Goal: Task Accomplishment & Management: Manage account settings

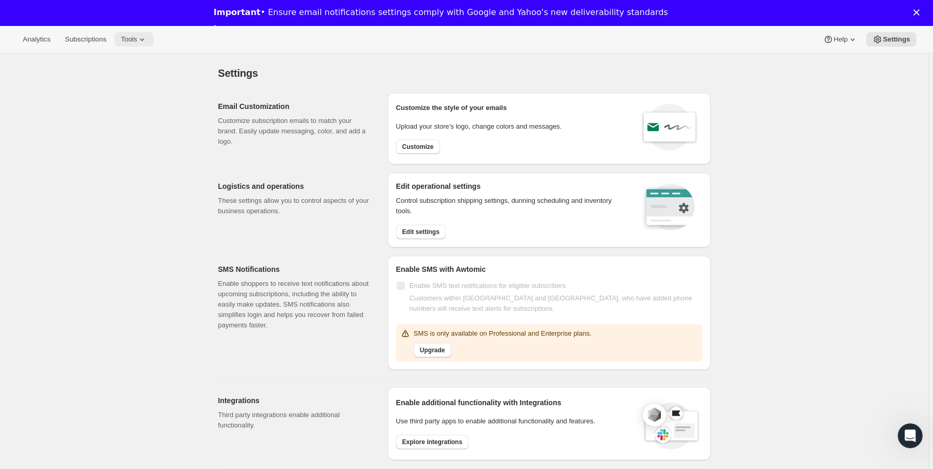
click at [147, 41] on icon at bounding box center [142, 39] width 10 height 10
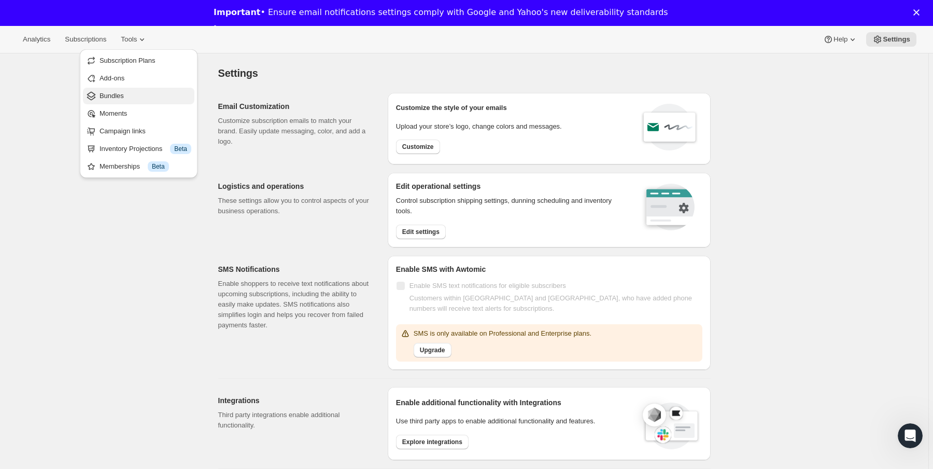
drag, startPoint x: 133, startPoint y: 83, endPoint x: 133, endPoint y: 96, distance: 13.5
click at [133, 96] on ul "Subscription Plans Add-ons Bundles Moments Campaign links Inventory Projections…" at bounding box center [138, 113] width 111 height 122
click at [133, 96] on span "Bundles" at bounding box center [146, 96] width 92 height 10
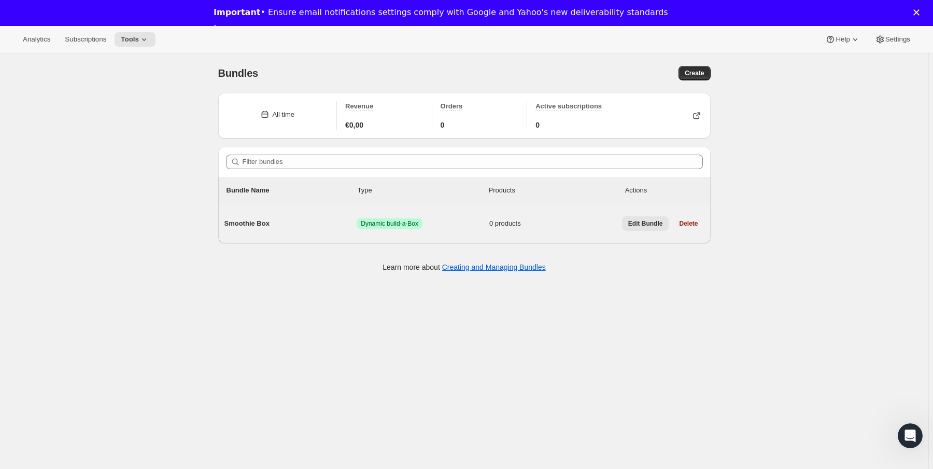
click at [645, 221] on span "Edit Bundle" at bounding box center [645, 223] width 35 height 8
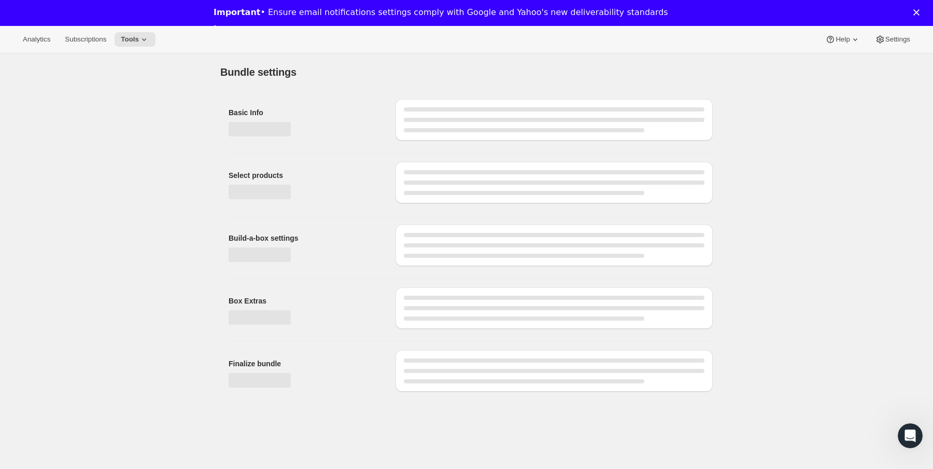
type input "Smoothie Box"
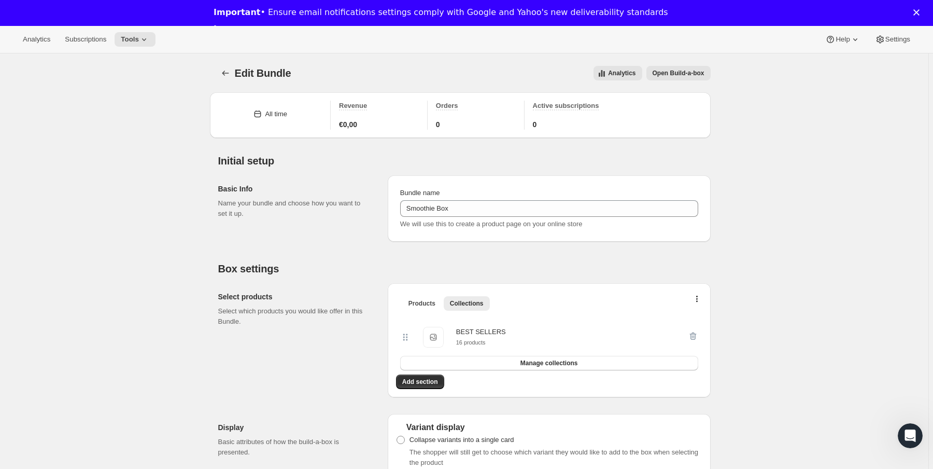
click at [690, 74] on span "Open Build-a-box" at bounding box center [679, 73] width 52 height 8
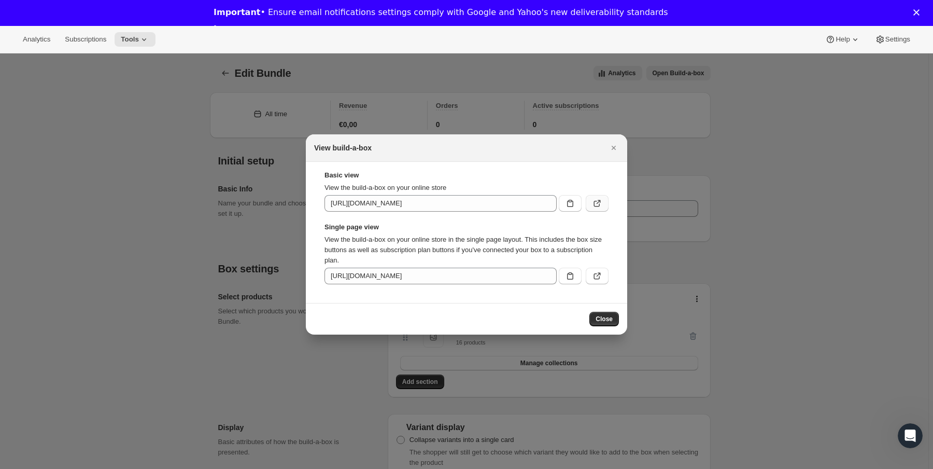
click at [590, 207] on button ":r3p:" at bounding box center [597, 203] width 23 height 17
click at [619, 150] on button "Close" at bounding box center [613, 147] width 15 height 15
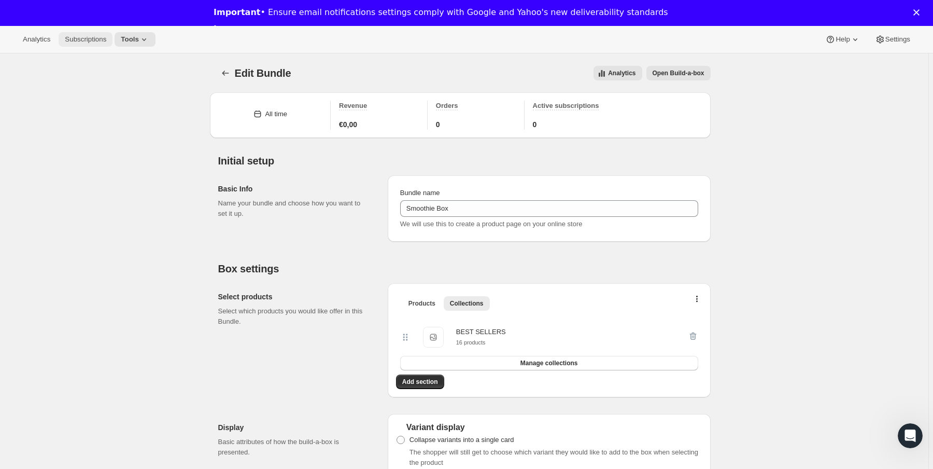
click at [90, 42] on span "Subscriptions" at bounding box center [85, 39] width 41 height 8
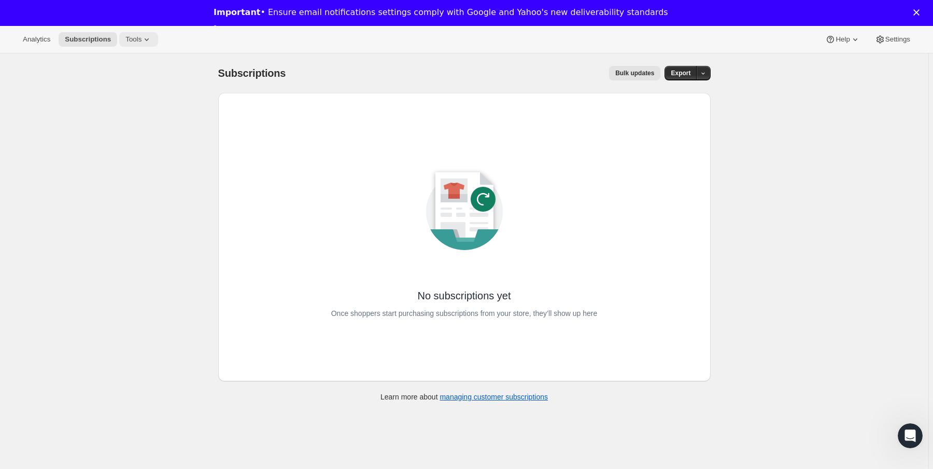
click at [131, 35] on span "Tools" at bounding box center [133, 39] width 16 height 8
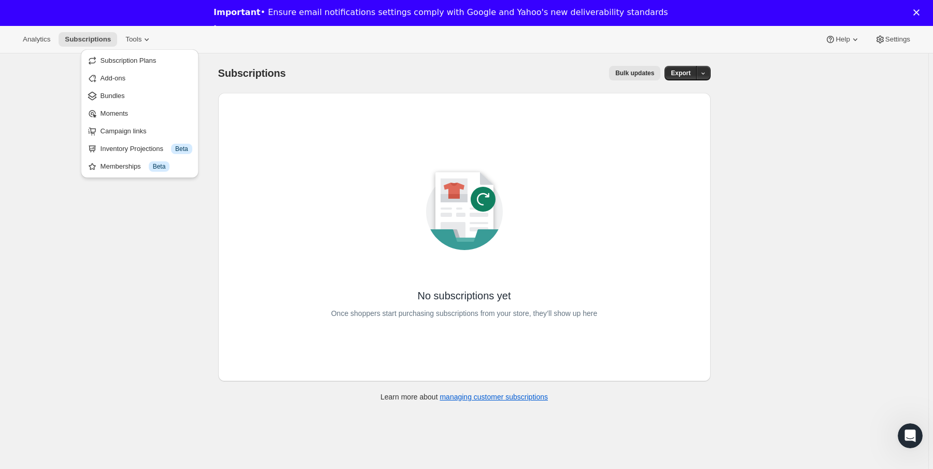
click at [31, 151] on div "Subscriptions. This page is ready Subscriptions Bulk updates More actions Bulk …" at bounding box center [464, 287] width 928 height 469
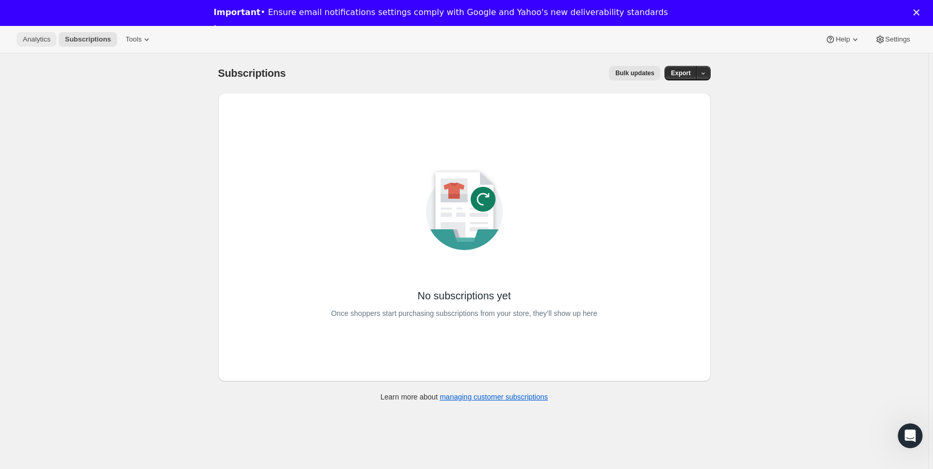
click at [33, 41] on span "Analytics" at bounding box center [36, 39] width 27 height 8
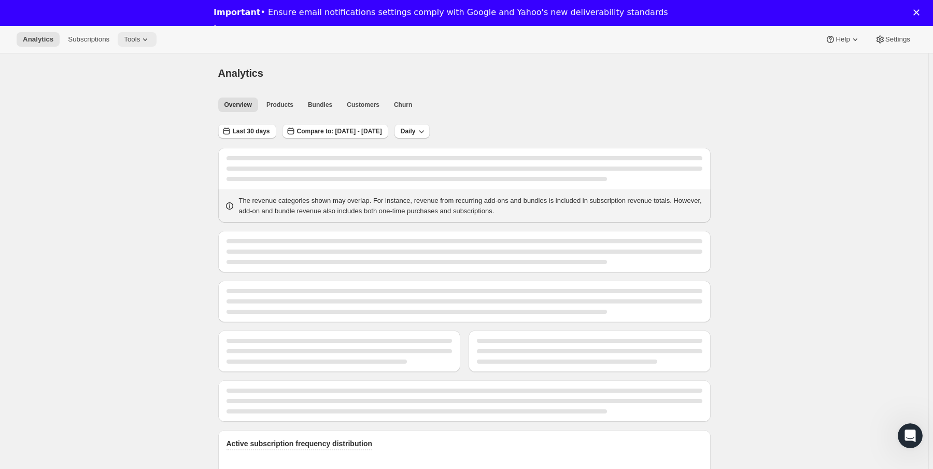
click at [140, 36] on span "Tools" at bounding box center [132, 39] width 16 height 8
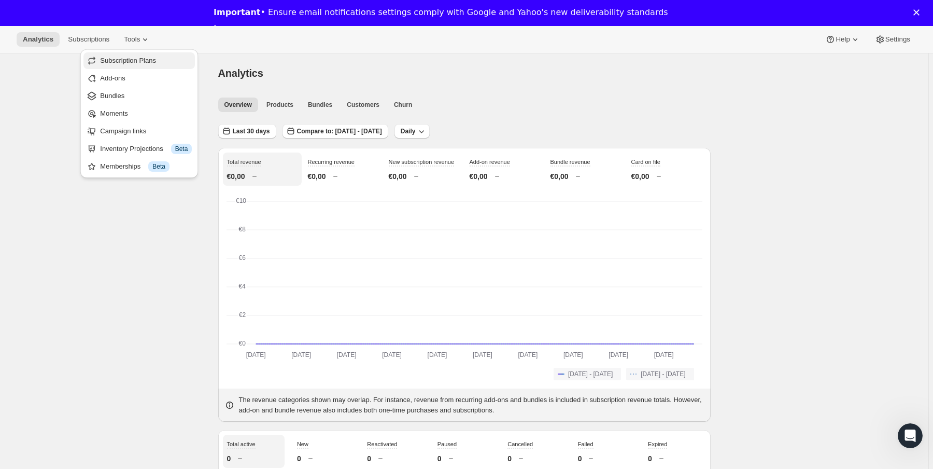
click at [149, 62] on span "Subscription Plans" at bounding box center [128, 60] width 56 height 8
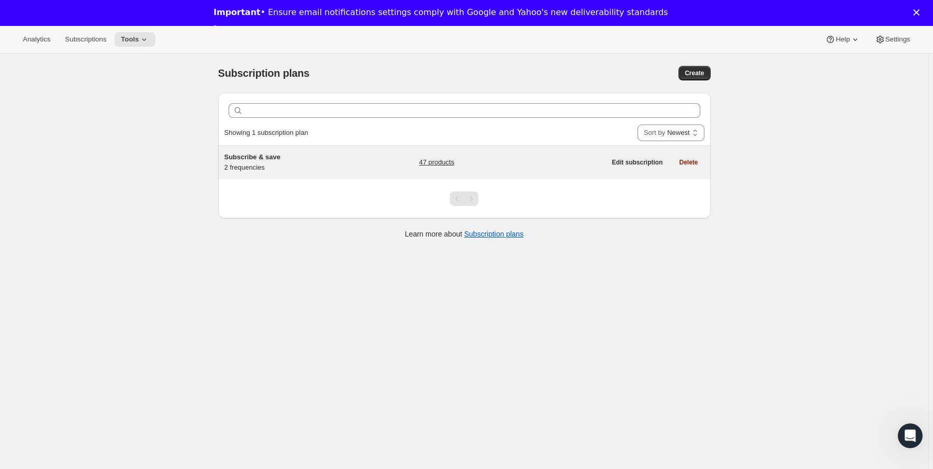
click at [252, 164] on div "Subscribe & save 2 frequencies" at bounding box center [289, 162] width 130 height 21
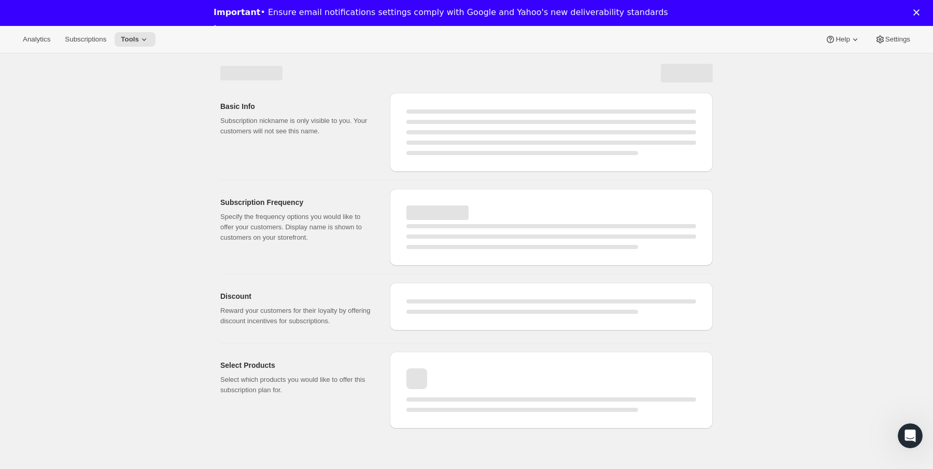
select select "WEEK"
select select "MONTH"
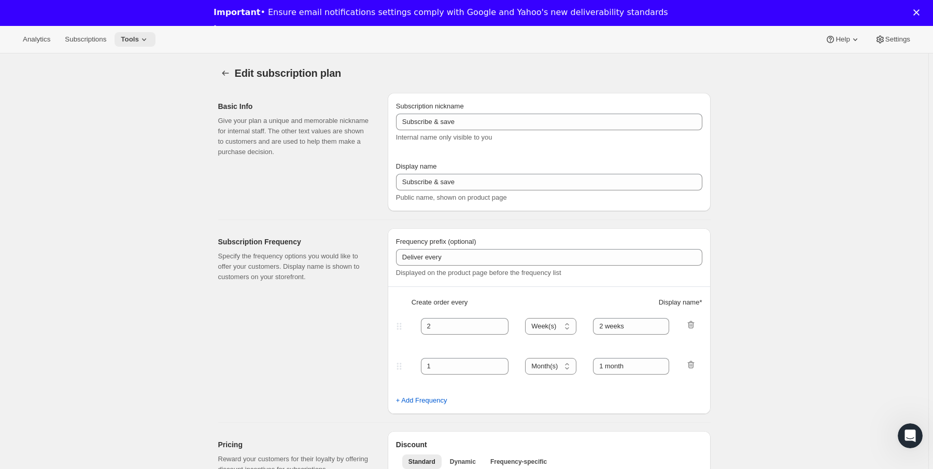
click at [139, 46] on button "Tools" at bounding box center [135, 39] width 41 height 15
click at [131, 95] on span "Bundles" at bounding box center [146, 96] width 92 height 10
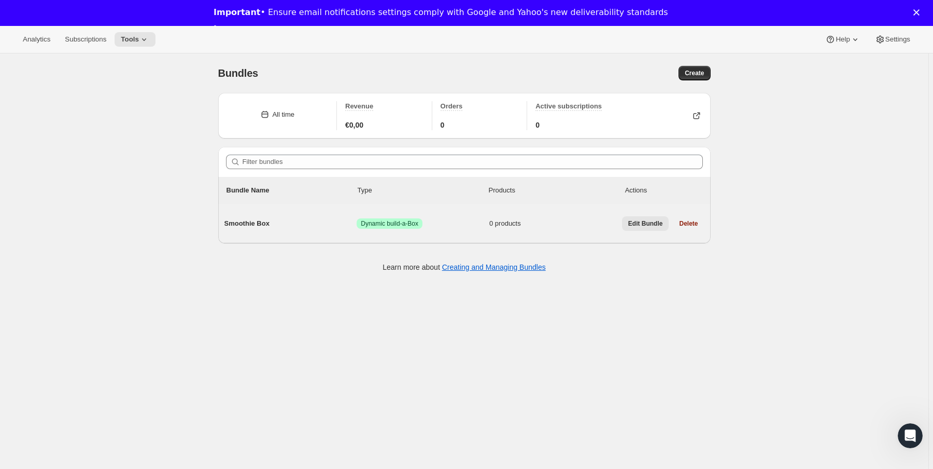
click at [638, 221] on span "Edit Bundle" at bounding box center [645, 223] width 35 height 8
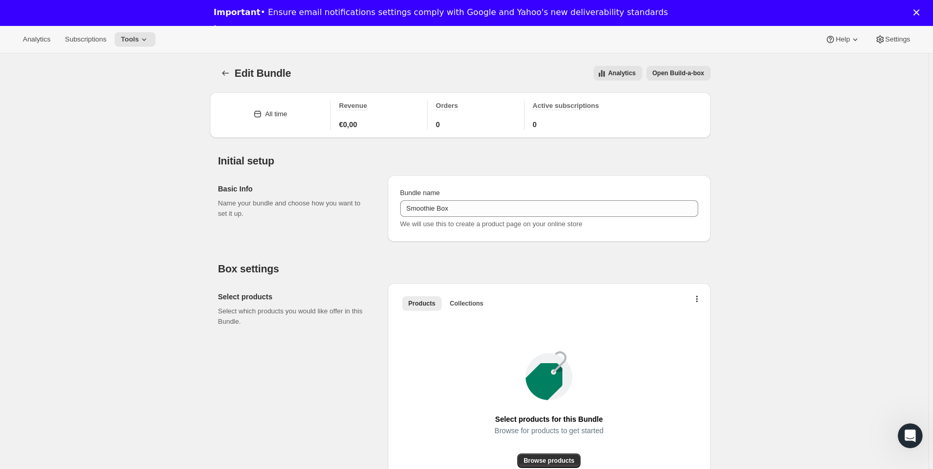
type input "Smoothie Box"
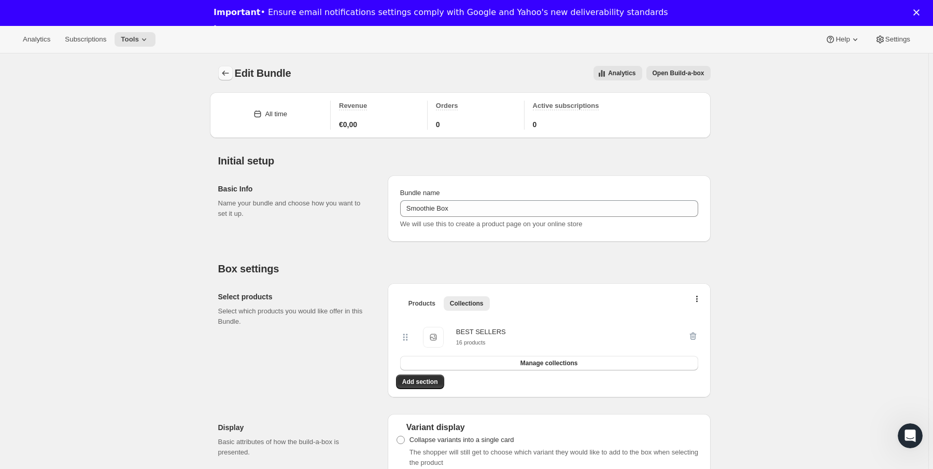
click at [228, 74] on icon "Bundles" at bounding box center [225, 73] width 10 height 10
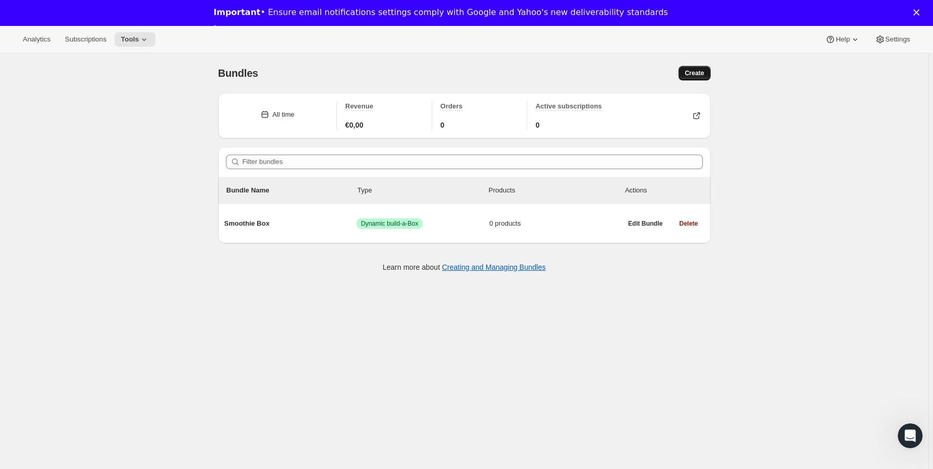
click at [685, 70] on button "Create" at bounding box center [695, 73] width 32 height 15
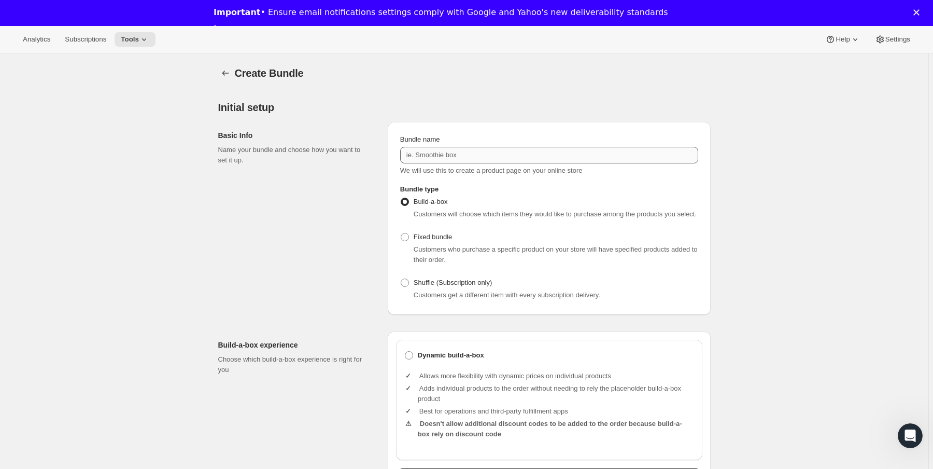
drag, startPoint x: 435, startPoint y: 140, endPoint x: 450, endPoint y: 154, distance: 19.8
click at [437, 141] on span "Bundle name" at bounding box center [420, 139] width 40 height 8
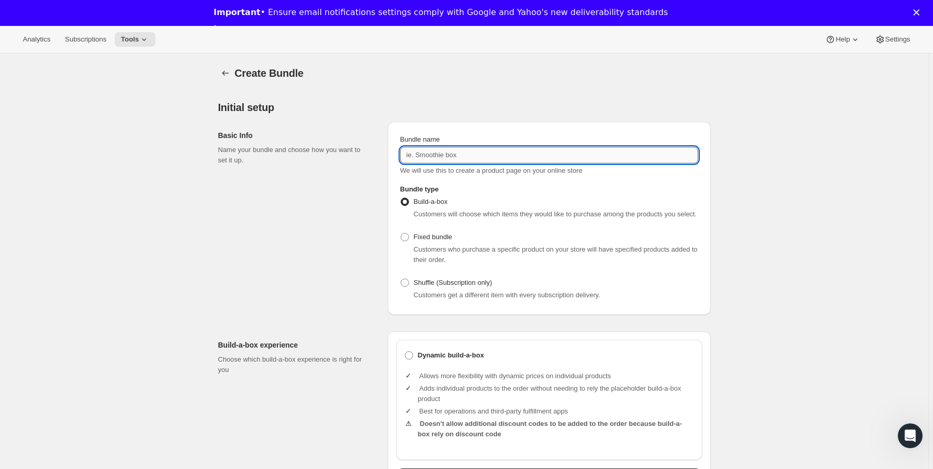
click at [437, 147] on input "Bundle name" at bounding box center [549, 155] width 298 height 17
click at [451, 153] on input "Bundle name" at bounding box center [549, 155] width 298 height 17
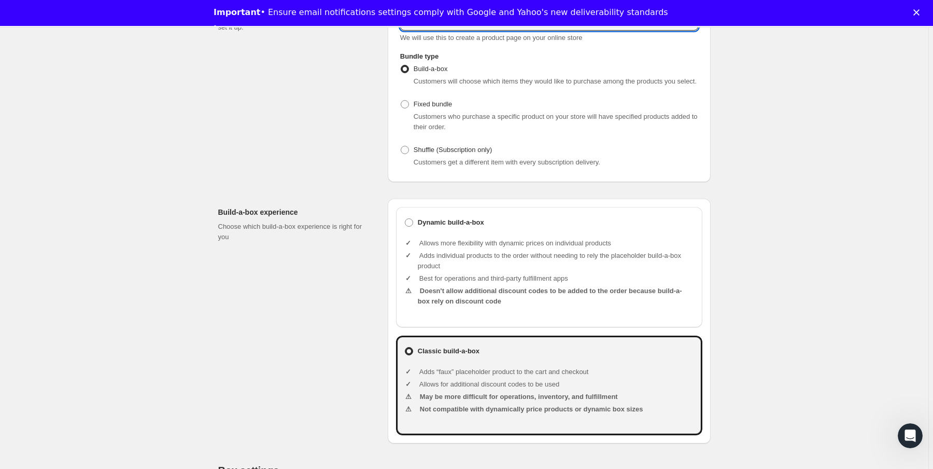
scroll to position [166, 0]
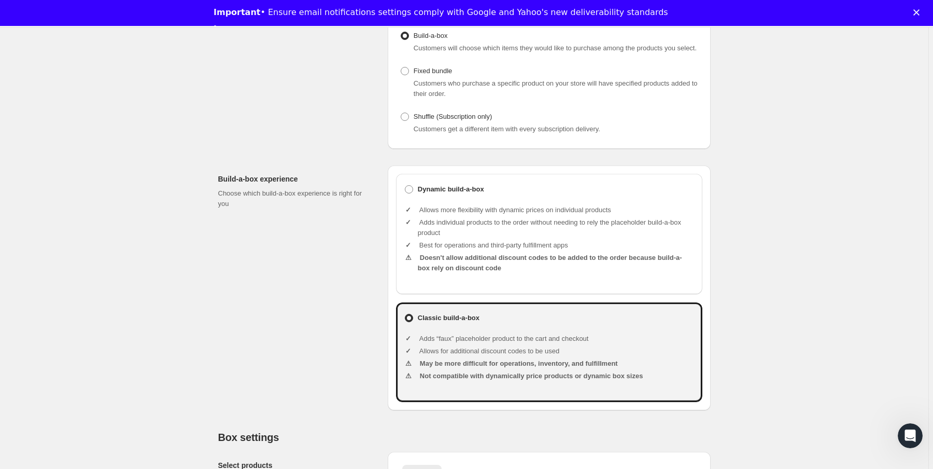
type input "Normal box"
click at [493, 344] on li "Adds “faux” placeholder product to the cart and checkout" at bounding box center [556, 338] width 276 height 10
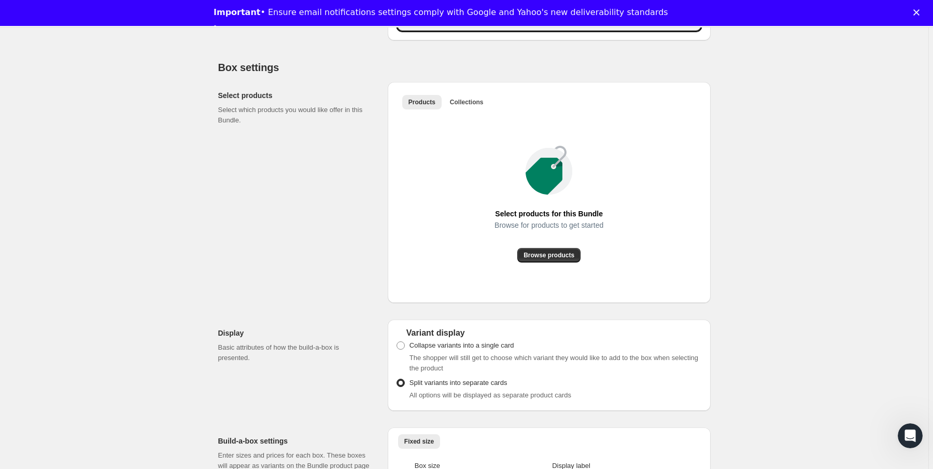
scroll to position [581, 0]
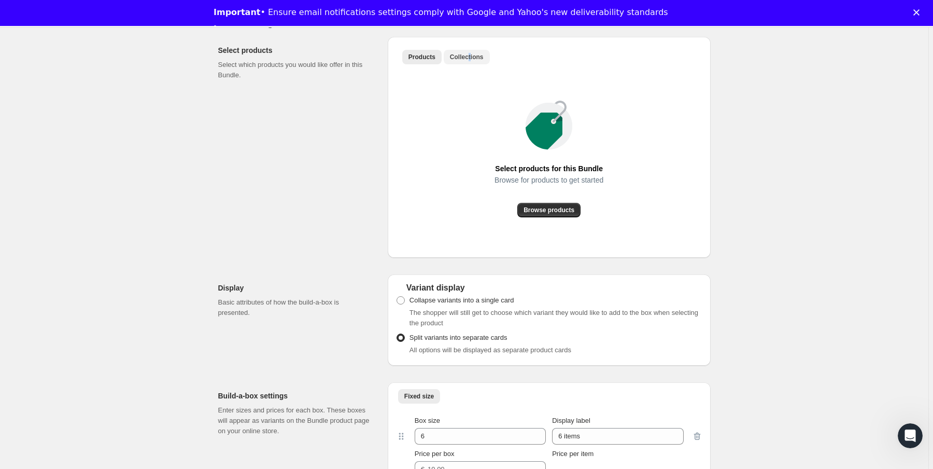
click at [471, 65] on div "Products Collections More views Products Collections More views" at bounding box center [549, 56] width 306 height 23
click at [471, 61] on span "Collections" at bounding box center [467, 57] width 34 height 8
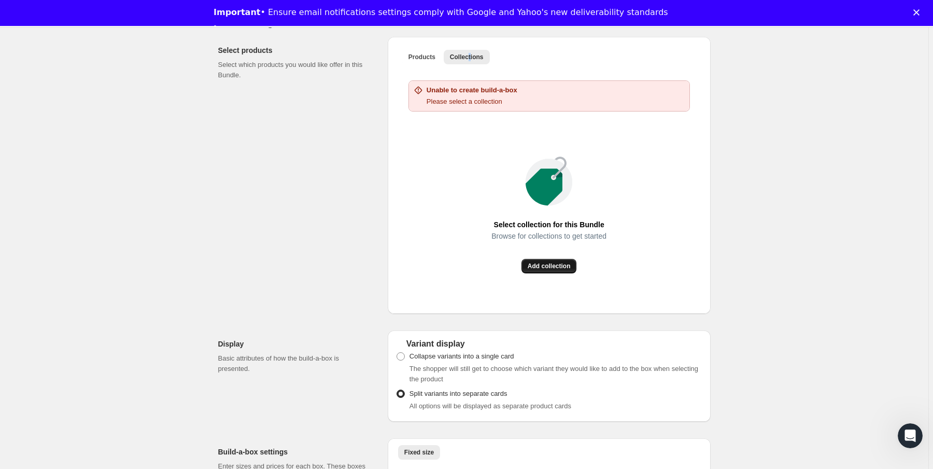
click at [563, 270] on span "Add collection" at bounding box center [549, 266] width 43 height 8
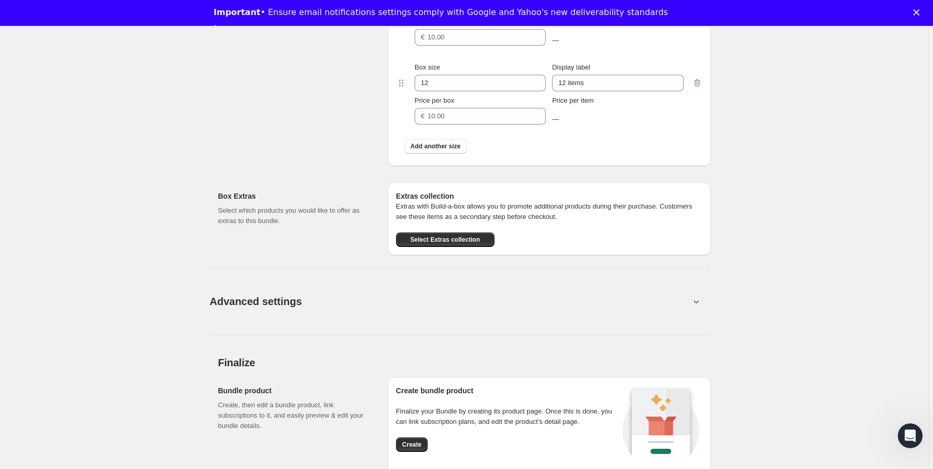
scroll to position [829, 0]
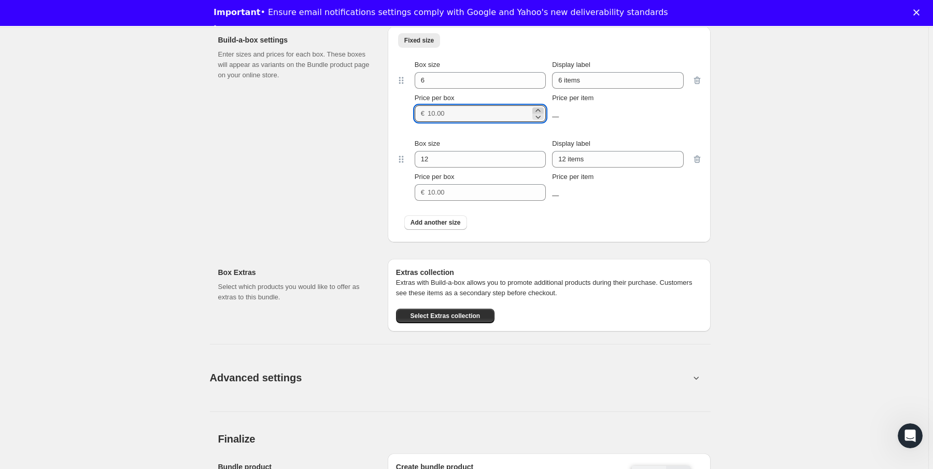
click at [539, 111] on icon at bounding box center [537, 110] width 5 height 3
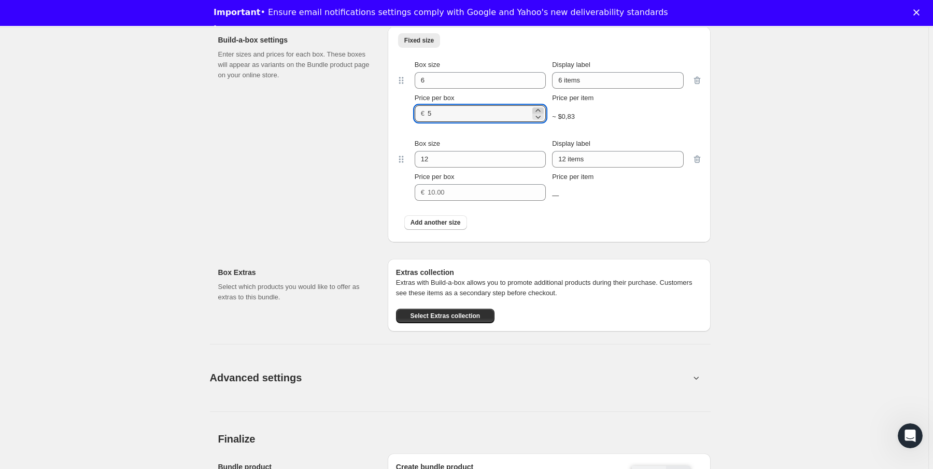
click at [540, 111] on icon at bounding box center [537, 110] width 5 height 3
type input "7"
click at [543, 201] on icon at bounding box center [538, 195] width 10 height 10
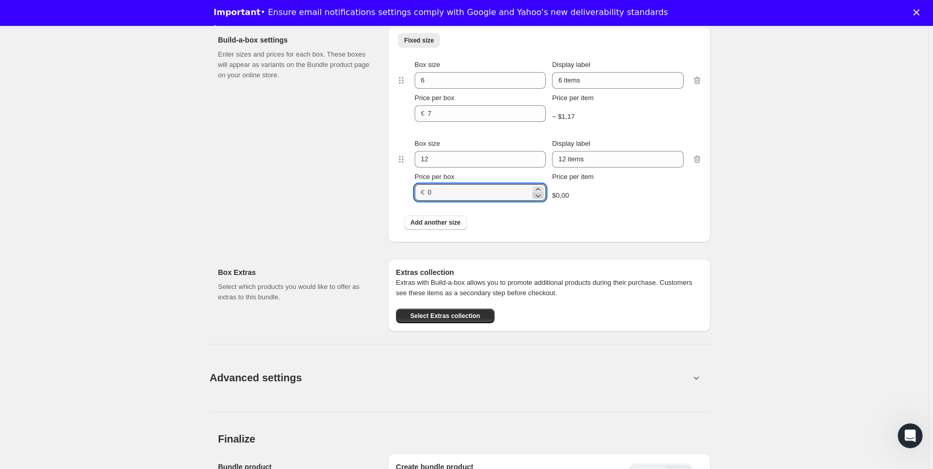
click at [543, 200] on icon at bounding box center [538, 195] width 10 height 10
click at [541, 194] on icon at bounding box center [538, 189] width 10 height 10
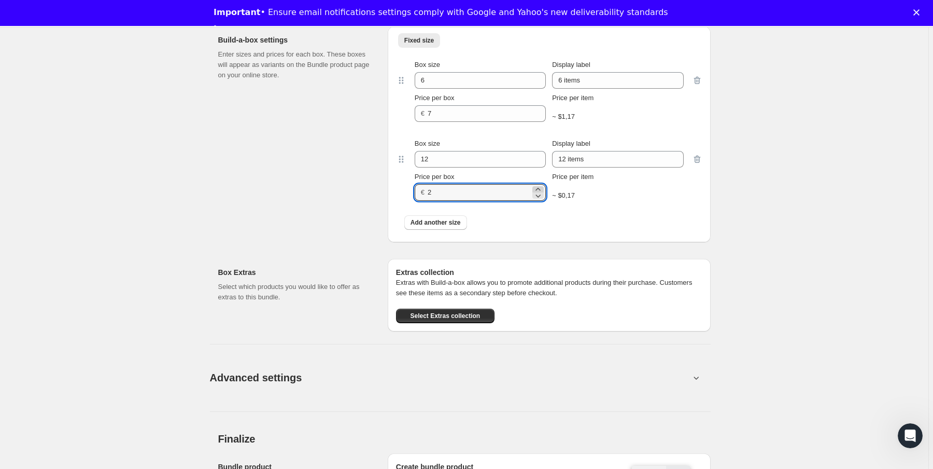
click at [541, 194] on icon at bounding box center [538, 189] width 10 height 10
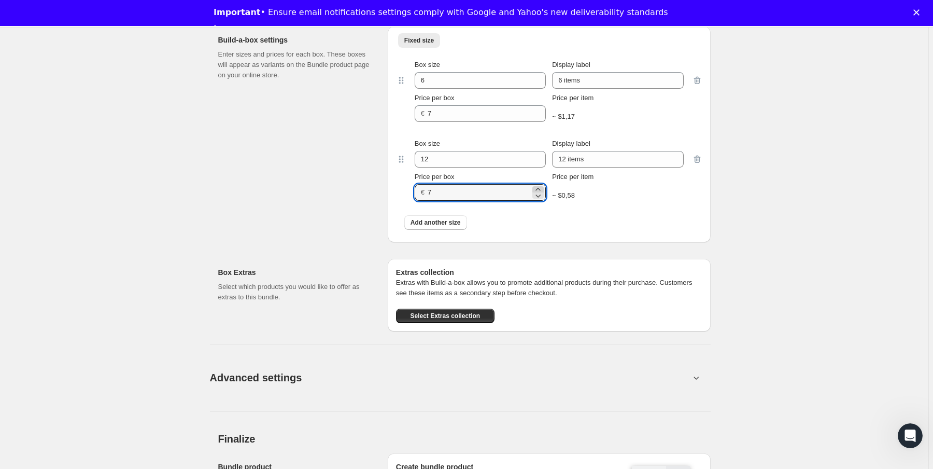
click at [541, 194] on icon at bounding box center [538, 189] width 10 height 10
click at [542, 194] on icon at bounding box center [538, 189] width 10 height 10
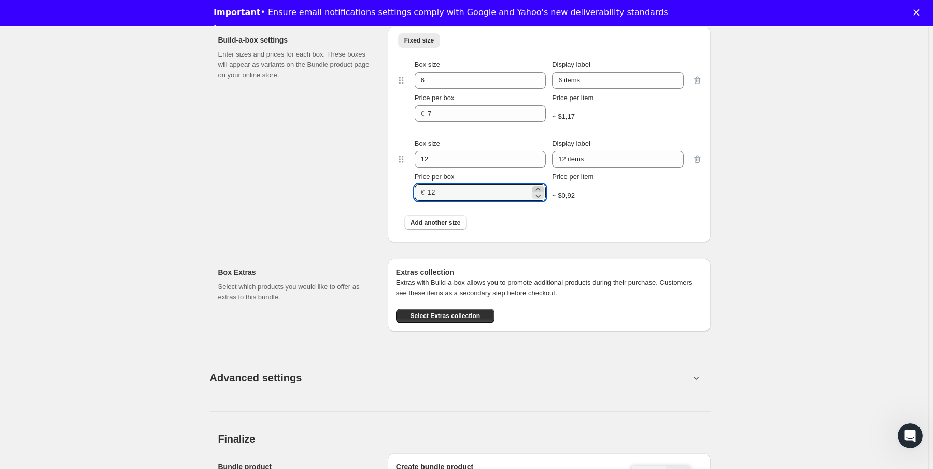
click at [542, 194] on icon at bounding box center [538, 189] width 10 height 10
click at [543, 194] on icon at bounding box center [538, 189] width 10 height 10
type input "14"
click at [474, 290] on p "Extras with Build-a-box allows you to promote additional products during their …" at bounding box center [549, 287] width 306 height 21
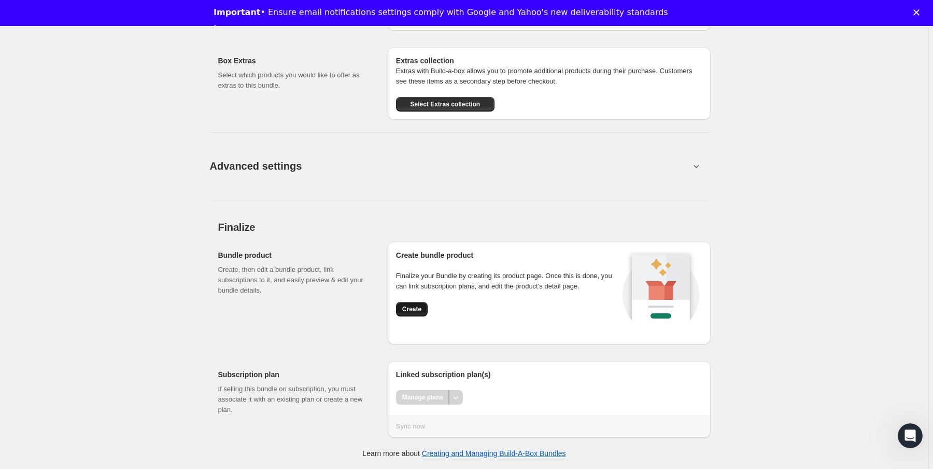
click at [405, 314] on button "Create" at bounding box center [412, 309] width 32 height 15
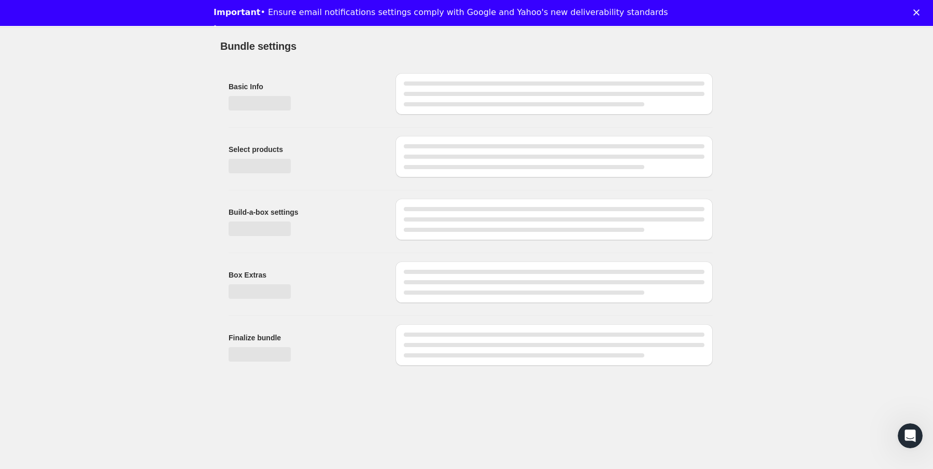
scroll to position [25, 0]
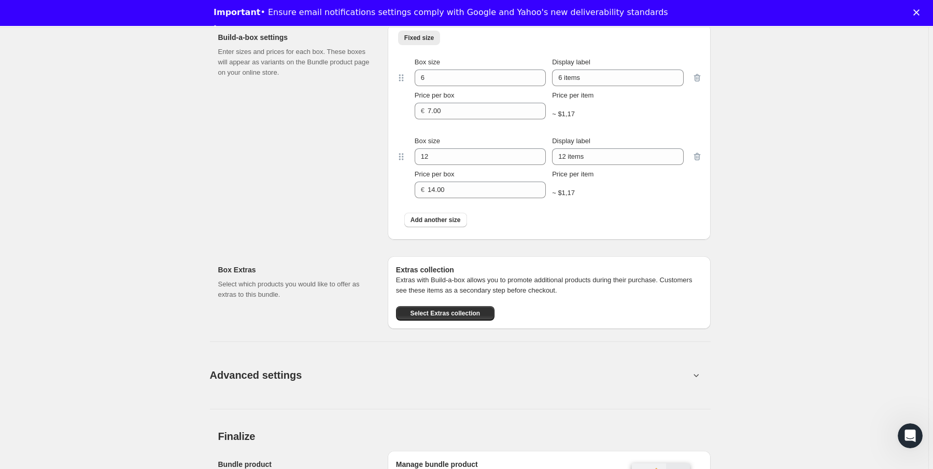
scroll to position [746, 0]
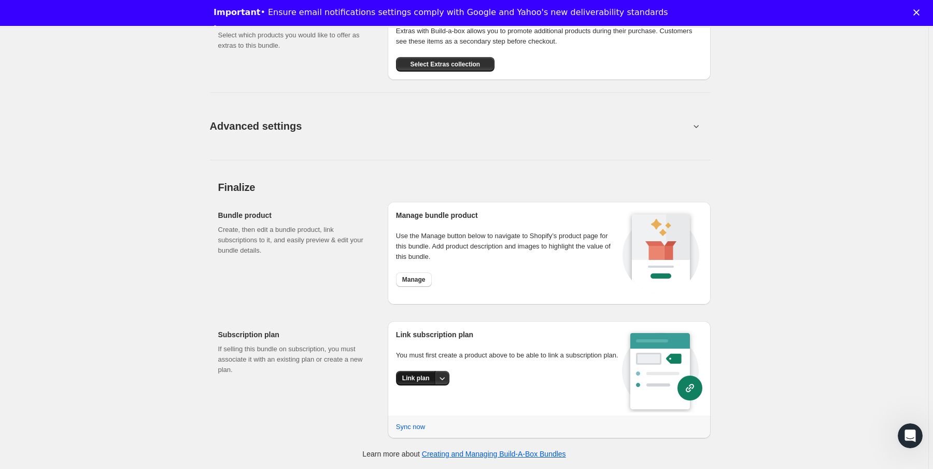
click at [429, 384] on button "Link plan" at bounding box center [416, 378] width 40 height 15
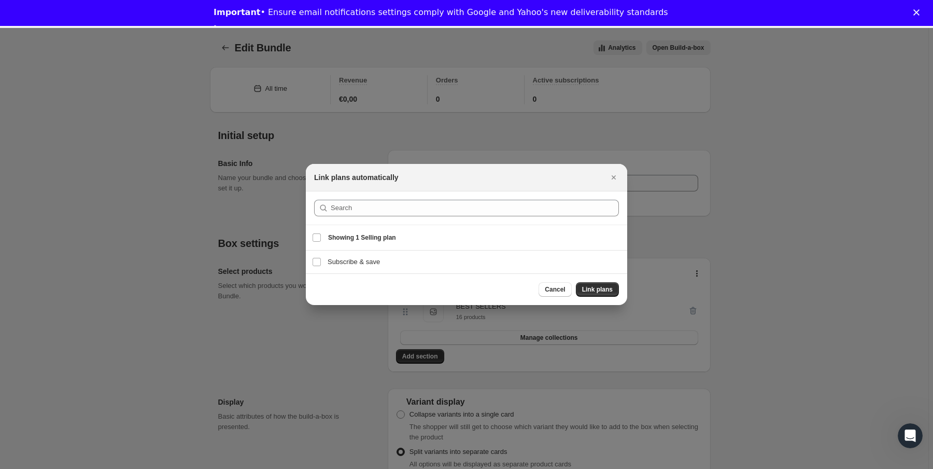
scroll to position [720, 0]
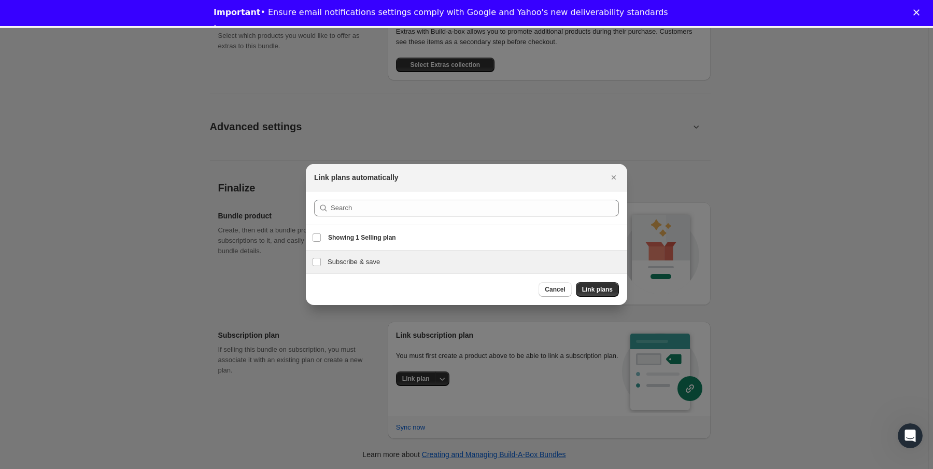
click at [342, 266] on h3 "Subscribe & save" at bounding box center [474, 262] width 293 height 10
checkbox input "true"
click at [610, 282] on button "Link plans" at bounding box center [597, 289] width 43 height 15
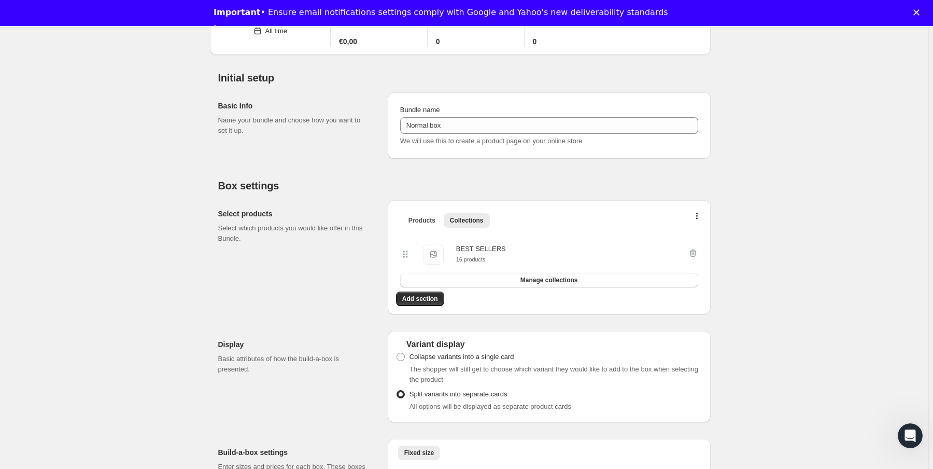
scroll to position [0, 0]
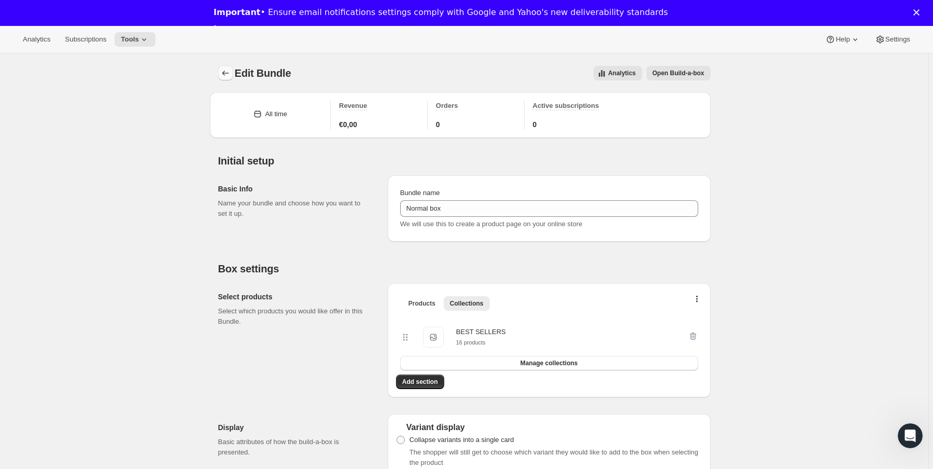
click at [225, 69] on icon "Bundles" at bounding box center [225, 73] width 10 height 10
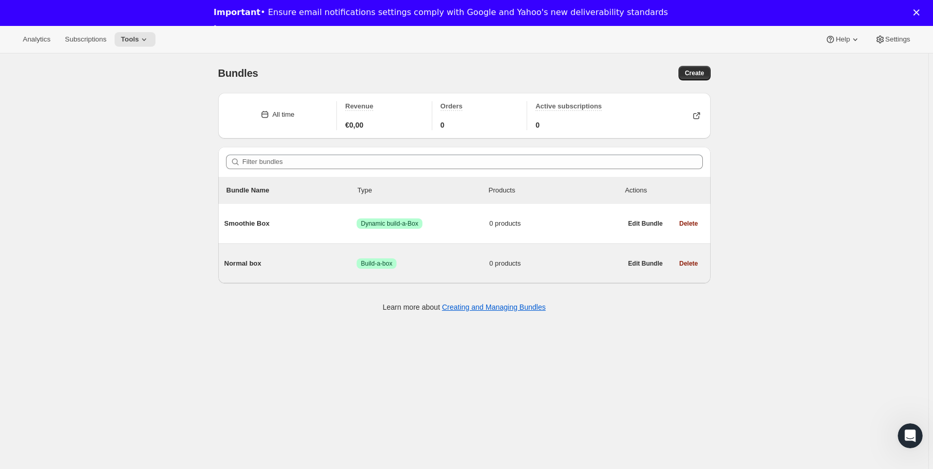
click at [576, 266] on span "0 products" at bounding box center [555, 263] width 133 height 10
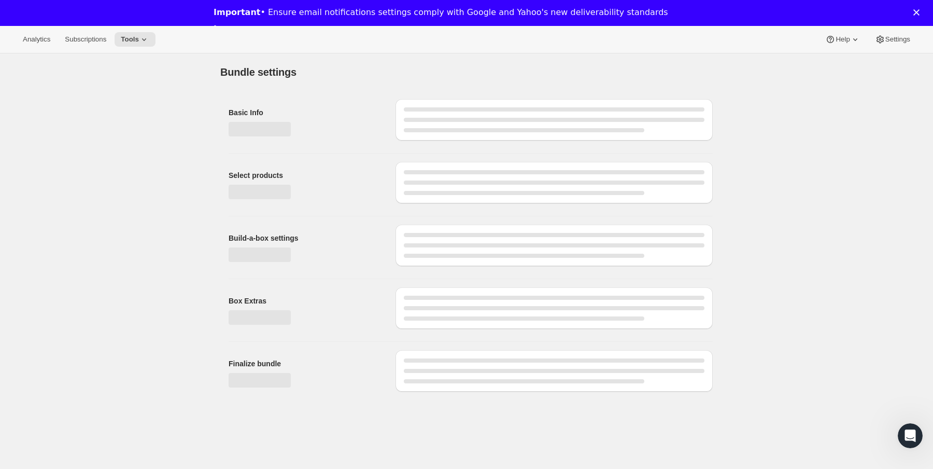
type input "Normal box"
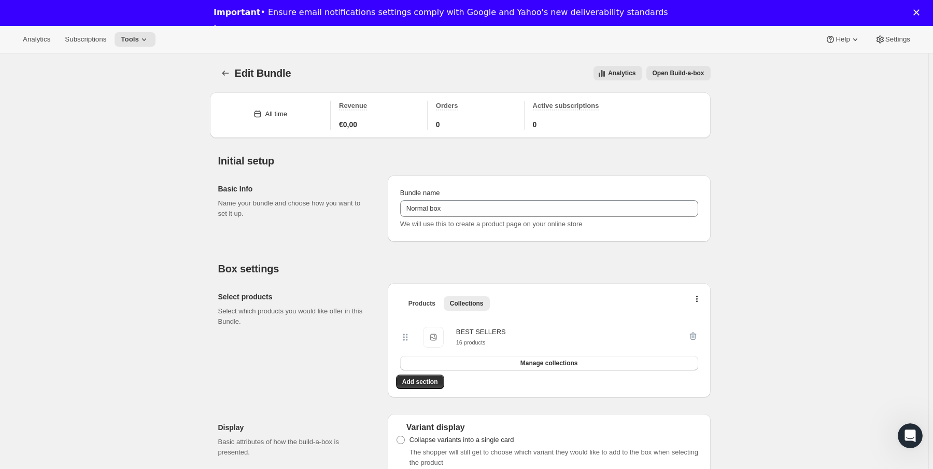
click at [689, 68] on button "Open Build-a-box" at bounding box center [678, 73] width 64 height 15
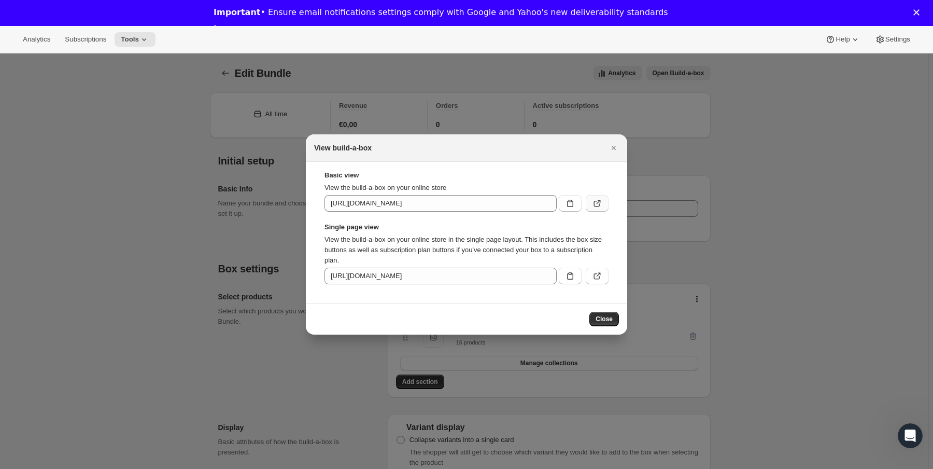
click at [594, 202] on icon ":rh4:" at bounding box center [597, 204] width 6 height 6
click at [609, 145] on icon "Close" at bounding box center [614, 148] width 10 height 10
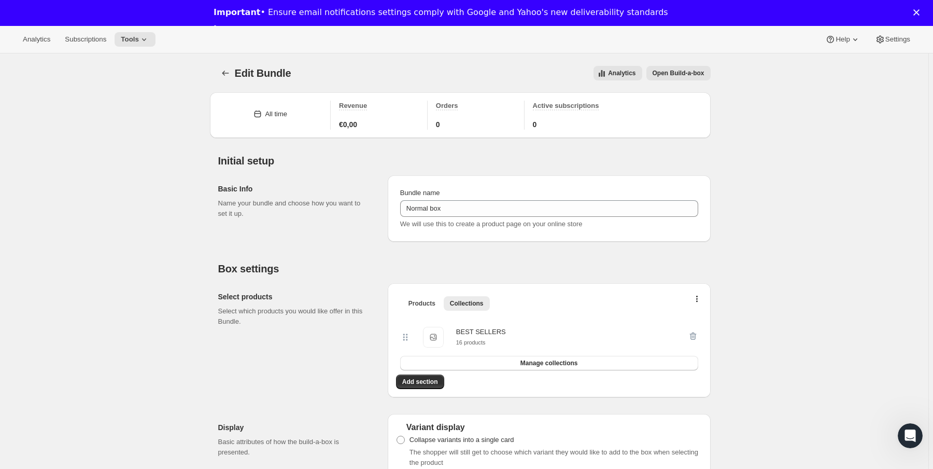
scroll to position [746, 0]
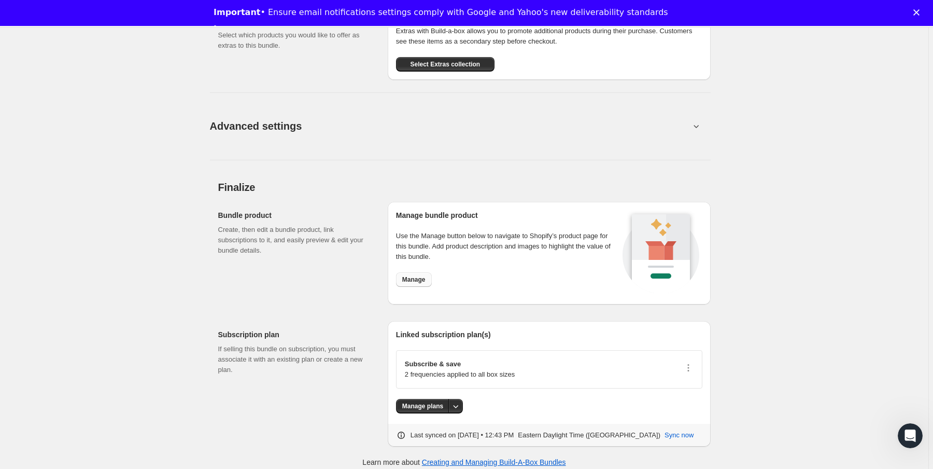
click at [417, 278] on span "Manage" at bounding box center [413, 279] width 23 height 8
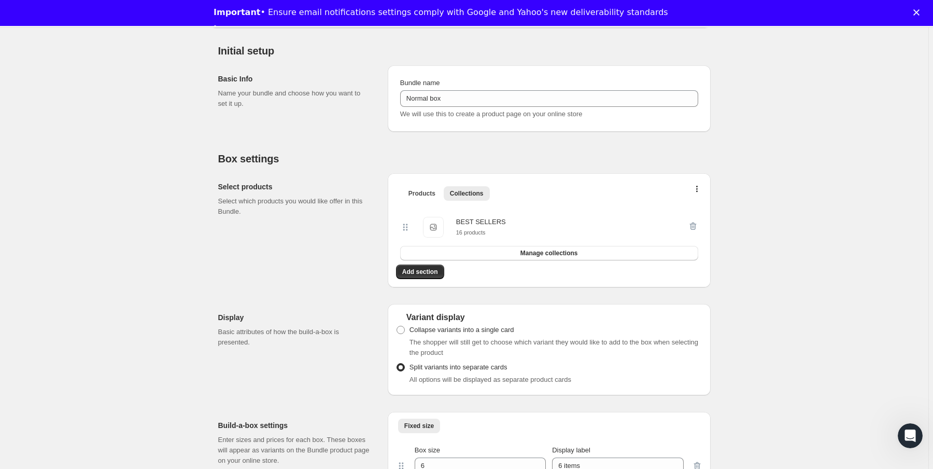
scroll to position [0, 0]
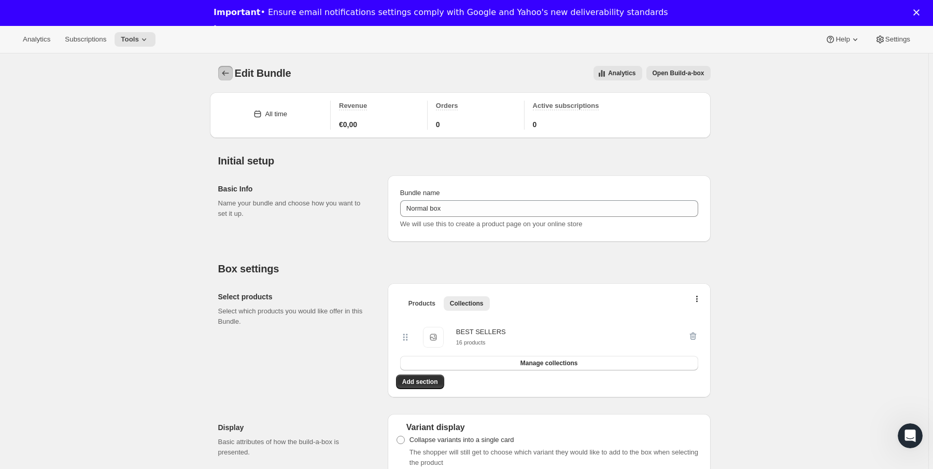
click at [228, 70] on icon "Bundles" at bounding box center [225, 73] width 10 height 10
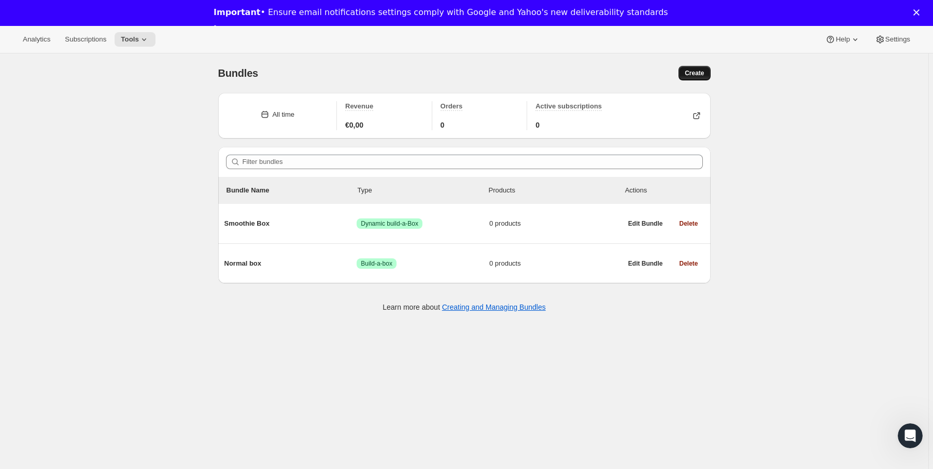
click at [697, 73] on span "Create" at bounding box center [694, 73] width 19 height 8
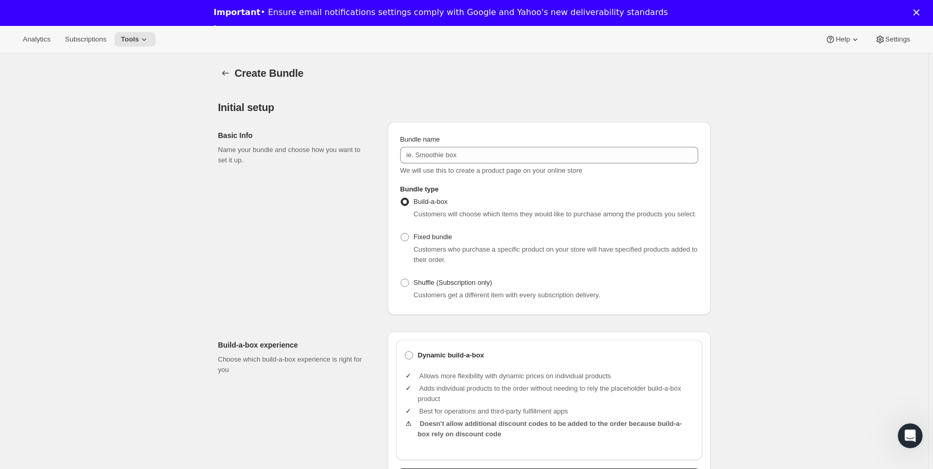
scroll to position [166, 0]
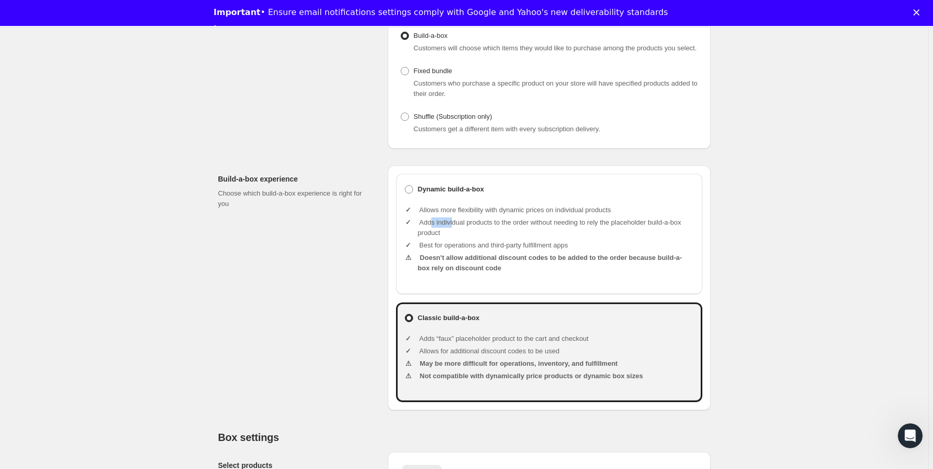
drag, startPoint x: 436, startPoint y: 230, endPoint x: 458, endPoint y: 235, distance: 22.3
click at [458, 235] on li "Adds individual products to the order without needing to rely the placeholder b…" at bounding box center [556, 227] width 276 height 21
drag, startPoint x: 444, startPoint y: 255, endPoint x: 589, endPoint y: 255, distance: 145.1
click at [589, 250] on li "Best for operations and third-party fulfillment apps" at bounding box center [556, 245] width 276 height 10
drag, startPoint x: 436, startPoint y: 268, endPoint x: 474, endPoint y: 275, distance: 38.9
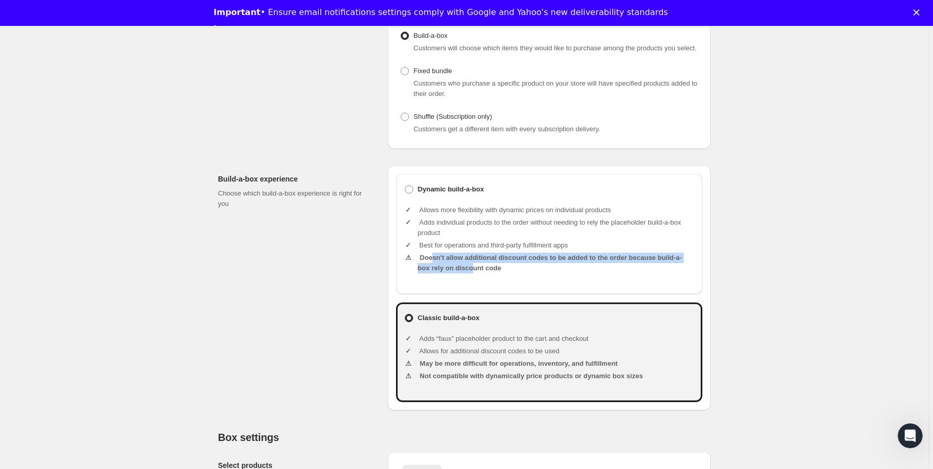
click at [474, 273] on li "Doesn't allow additional discount codes to be added to the order because build-…" at bounding box center [556, 262] width 276 height 21
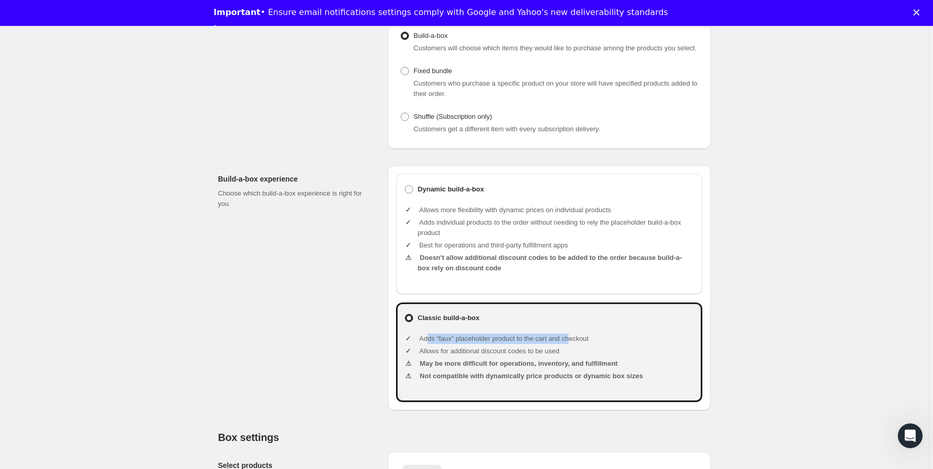
drag, startPoint x: 430, startPoint y: 348, endPoint x: 586, endPoint y: 346, distance: 156.6
click at [586, 344] on li "Adds “faux” placeholder product to the cart and checkout" at bounding box center [556, 338] width 276 height 10
drag, startPoint x: 429, startPoint y: 359, endPoint x: 572, endPoint y: 361, distance: 143.1
click at [572, 356] on li "Allows for additional discount codes to be used" at bounding box center [556, 351] width 276 height 10
click at [433, 369] on li "May be more difficult for operations, inventory, and fulfillment" at bounding box center [556, 363] width 276 height 10
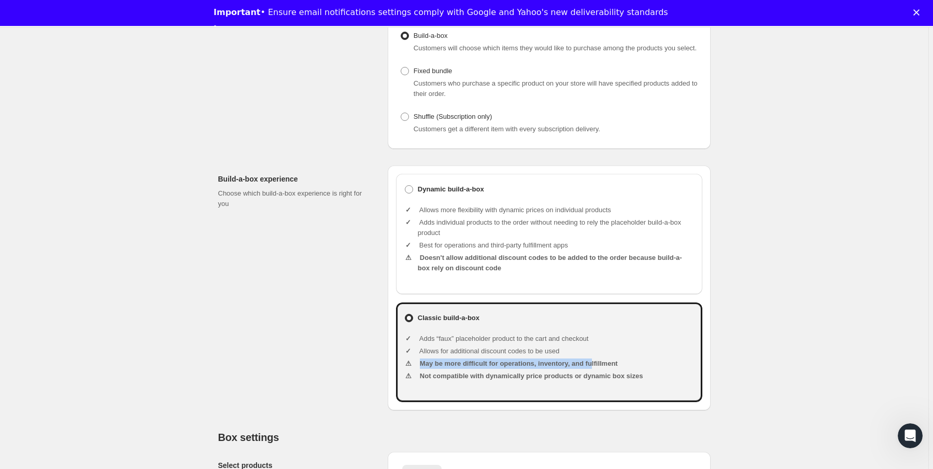
drag, startPoint x: 444, startPoint y: 374, endPoint x: 600, endPoint y: 373, distance: 156.0
click at [600, 369] on li "May be more difficult for operations, inventory, and fulfillment" at bounding box center [556, 363] width 276 height 10
drag, startPoint x: 606, startPoint y: 373, endPoint x: 454, endPoint y: 376, distance: 151.9
click at [454, 369] on li "May be more difficult for operations, inventory, and fulfillment" at bounding box center [556, 363] width 276 height 10
drag, startPoint x: 432, startPoint y: 385, endPoint x: 612, endPoint y: 386, distance: 179.9
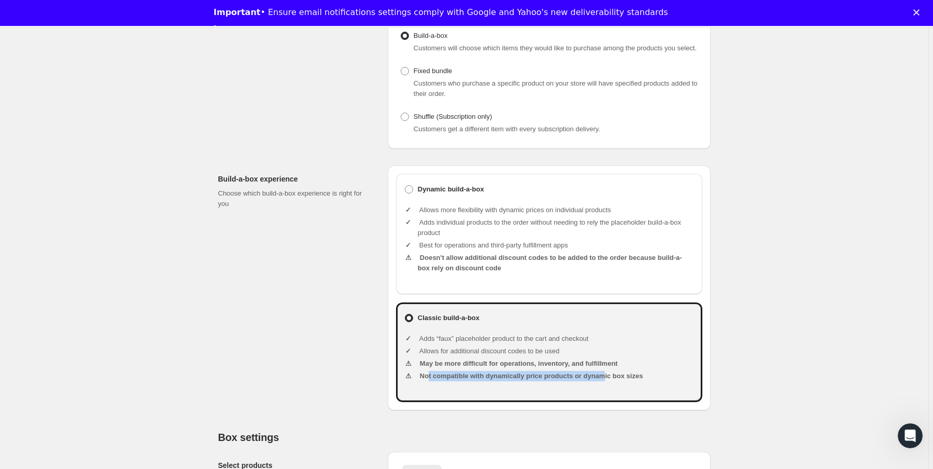
click at [612, 381] on li "Not compatible with dynamically price products or dynamic box sizes" at bounding box center [556, 376] width 276 height 10
drag, startPoint x: 631, startPoint y: 386, endPoint x: 420, endPoint y: 383, distance: 211.5
click at [420, 381] on li "Not compatible with dynamically price products or dynamic box sizes" at bounding box center [556, 376] width 276 height 10
click at [383, 334] on div "Build-a-box experience Choose which build-a-box experience is right for you Dyn…" at bounding box center [464, 283] width 492 height 253
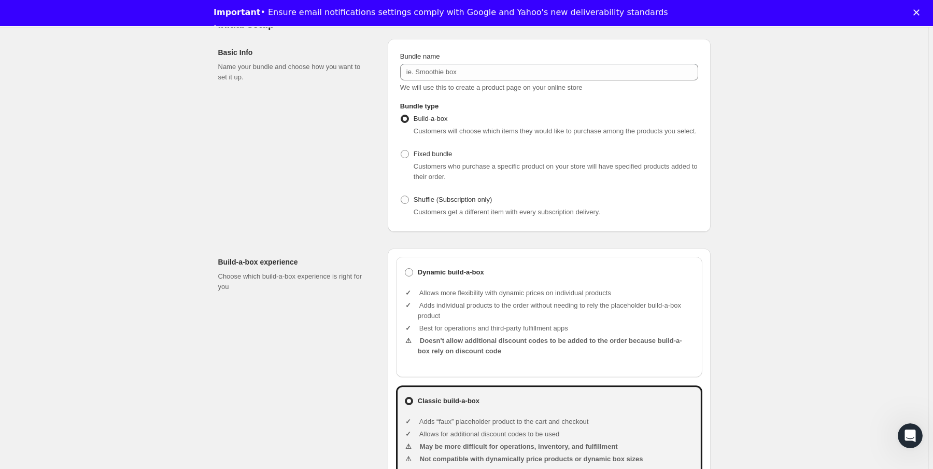
scroll to position [0, 0]
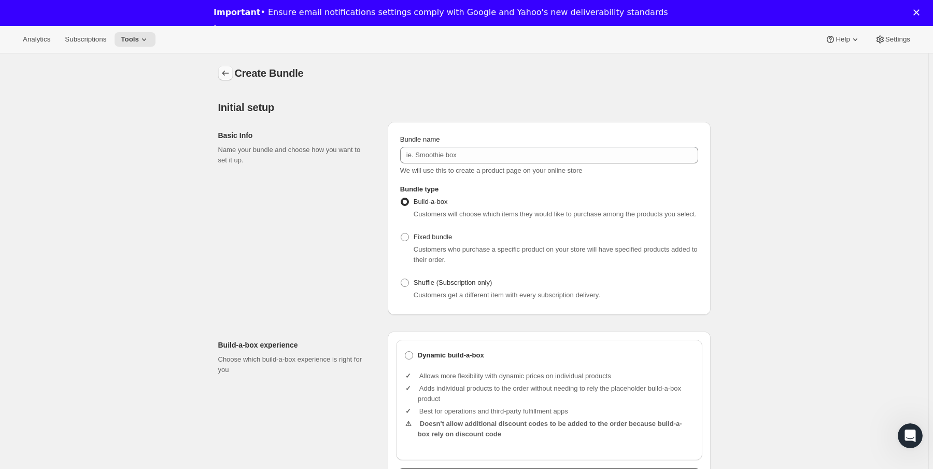
click at [222, 75] on icon "Bundles" at bounding box center [225, 73] width 10 height 10
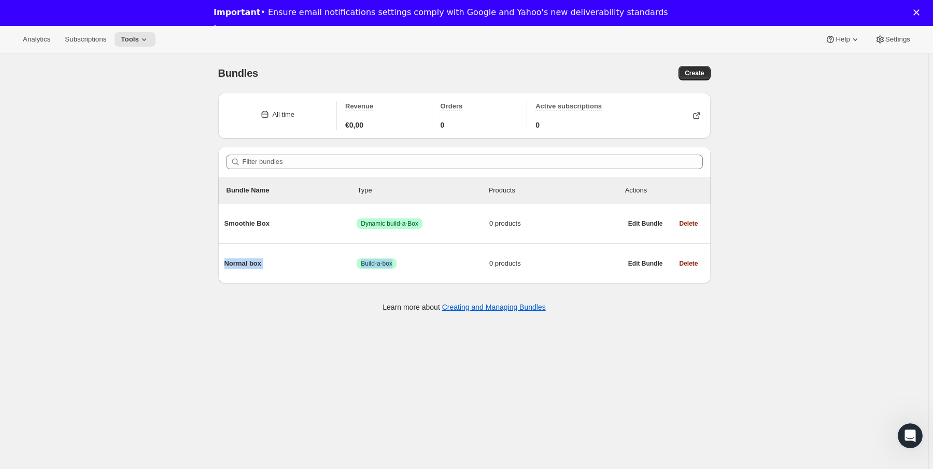
drag, startPoint x: 376, startPoint y: 254, endPoint x: 158, endPoint y: 271, distance: 218.9
click at [158, 271] on div "Bundles. This page is ready Bundles Create All time Revenue €0,00 Orders 0 Acti…" at bounding box center [464, 287] width 928 height 469
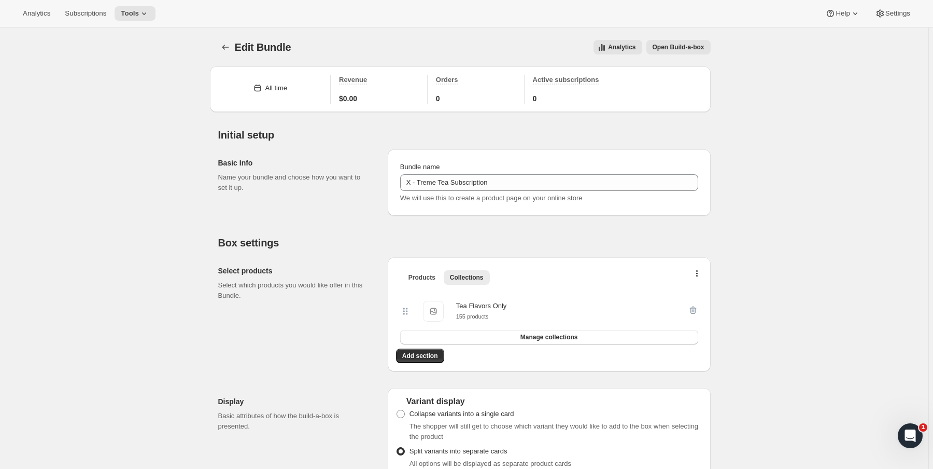
click at [237, 53] on div "Edit Bundle" at bounding box center [265, 47] width 61 height 15
click at [224, 48] on icon "Bundles" at bounding box center [225, 47] width 10 height 10
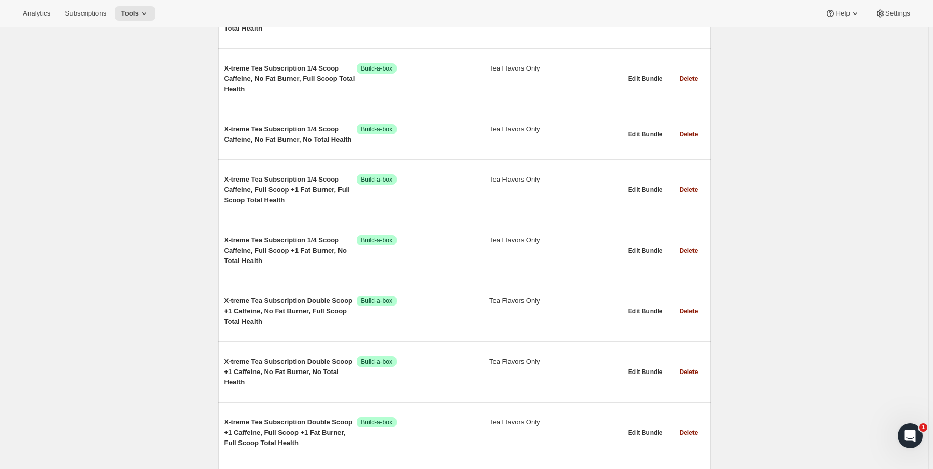
scroll to position [9895, 0]
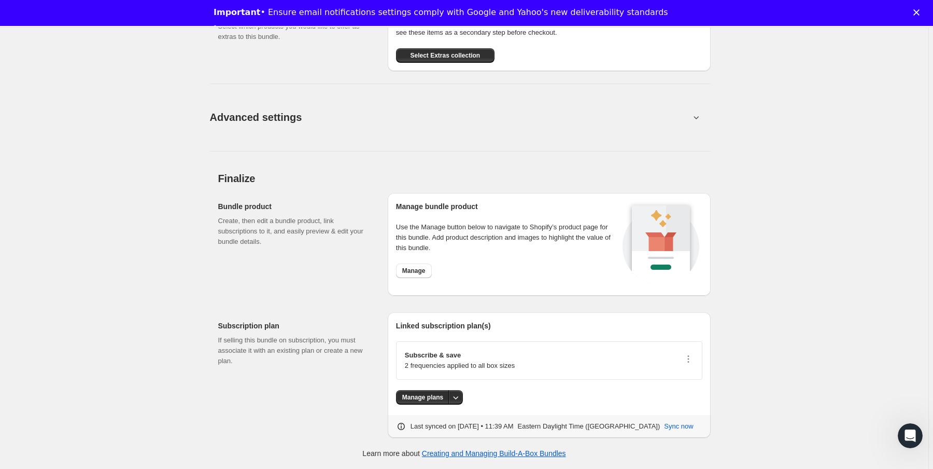
scroll to position [761, 0]
click at [368, 172] on h2 "Finalize" at bounding box center [464, 178] width 492 height 12
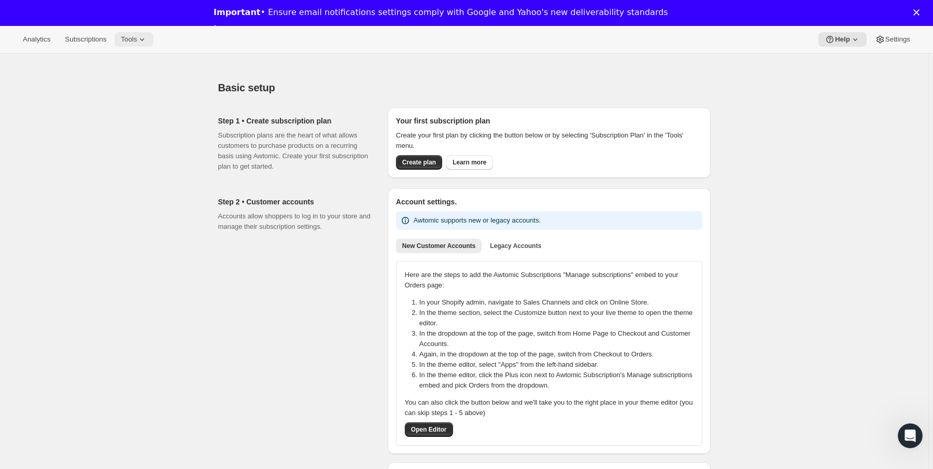
click at [137, 37] on span "Tools" at bounding box center [129, 39] width 16 height 8
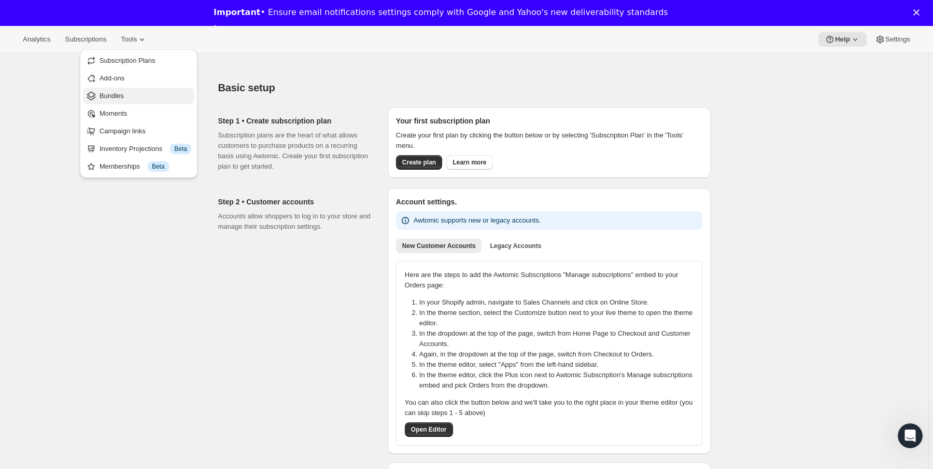
click at [123, 101] on span "Bundles" at bounding box center [146, 96] width 92 height 10
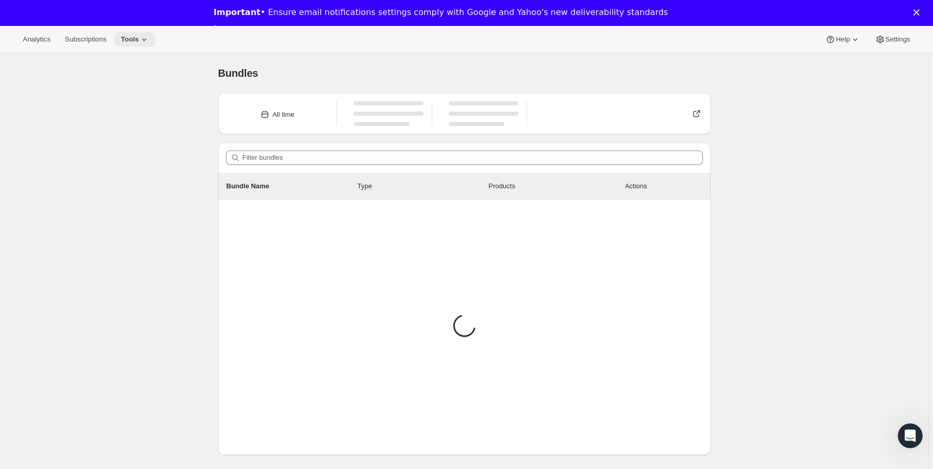
click at [132, 37] on span "Tools" at bounding box center [130, 39] width 18 height 8
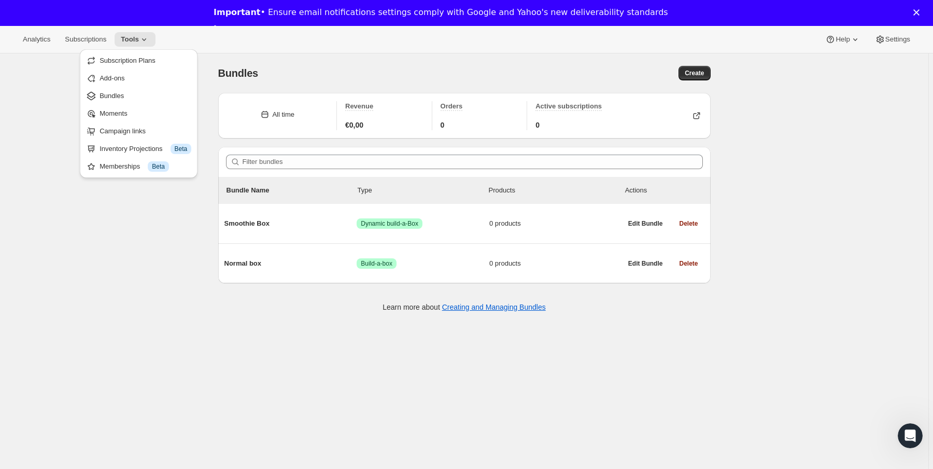
click at [234, 338] on div "Bundles. This page is ready Bundles Create All time Revenue €0,00 Orders 0 Acti…" at bounding box center [464, 287] width 928 height 469
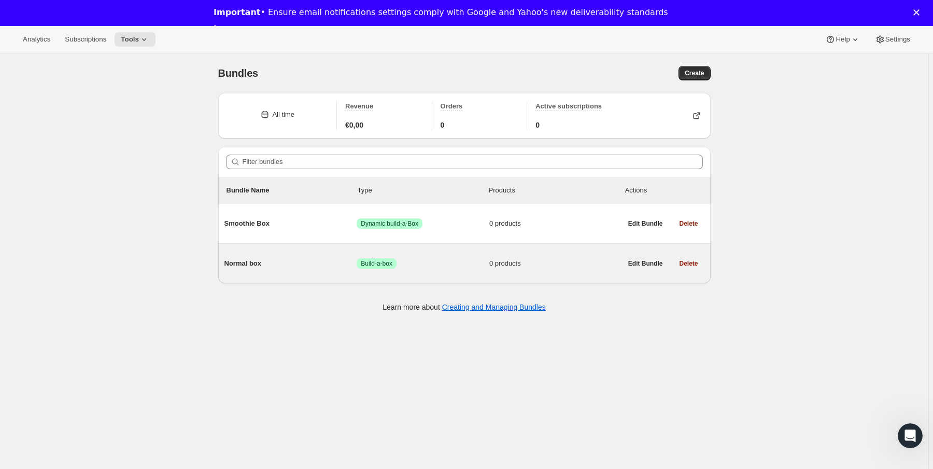
click at [289, 263] on span "Normal box" at bounding box center [290, 263] width 133 height 10
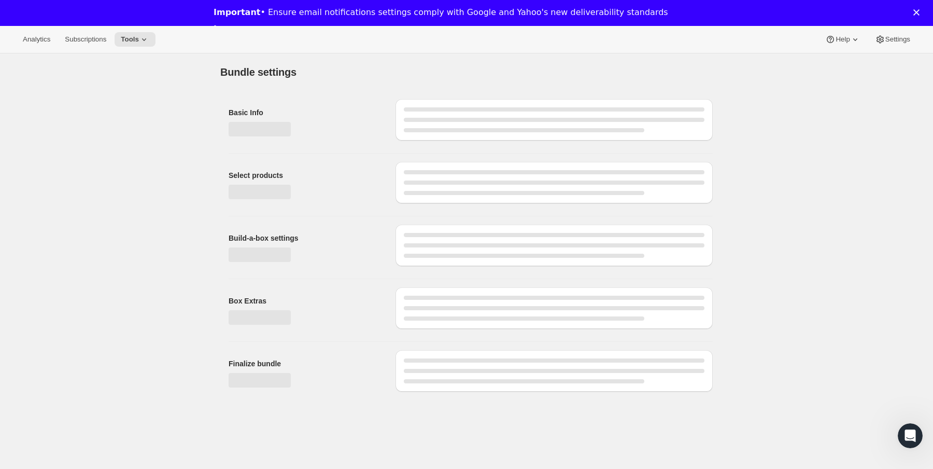
type input "Normal box"
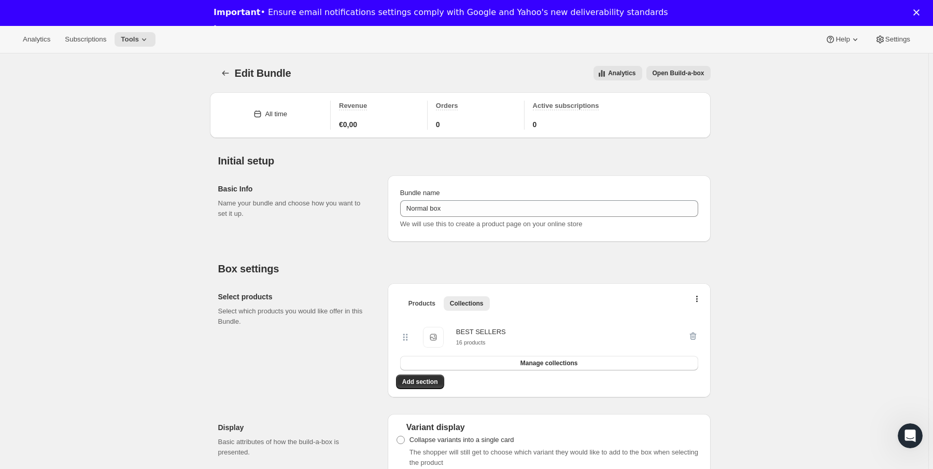
click at [677, 73] on span "Open Build-a-box" at bounding box center [679, 73] width 52 height 8
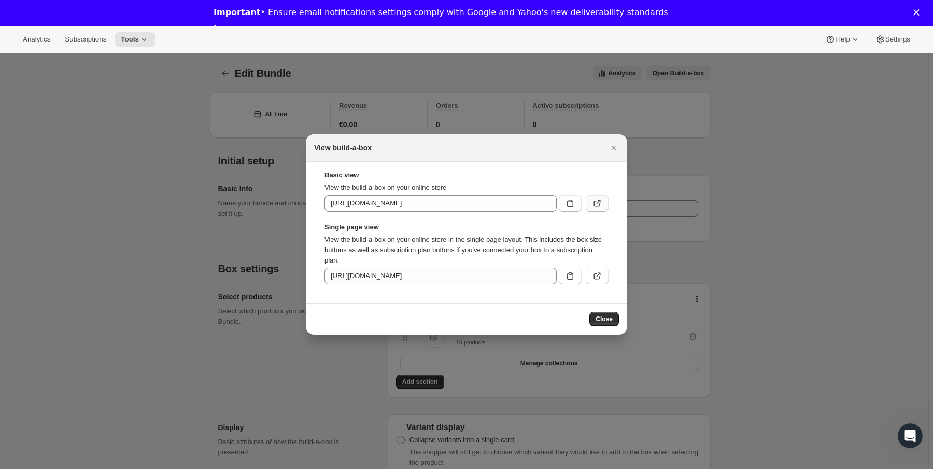
click at [588, 195] on button ":r3l:" at bounding box center [597, 203] width 23 height 17
click at [618, 148] on icon "Close" at bounding box center [614, 148] width 10 height 10
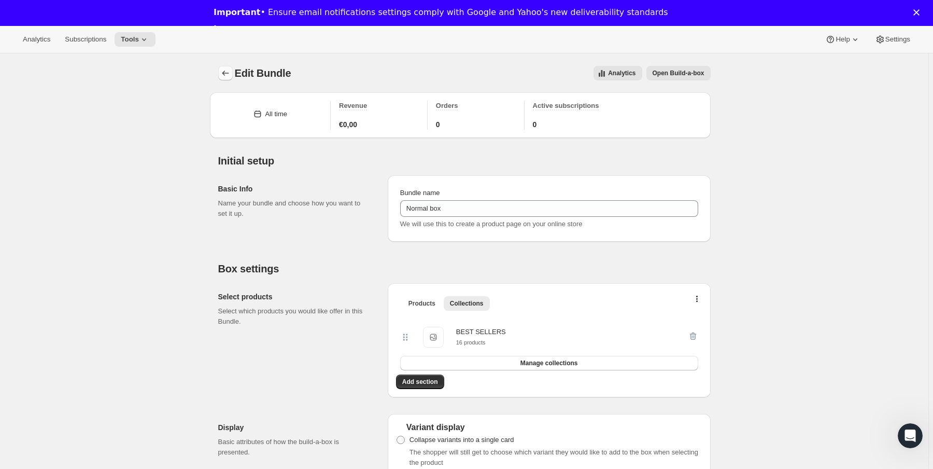
click at [223, 69] on icon "Bundles" at bounding box center [225, 73] width 10 height 10
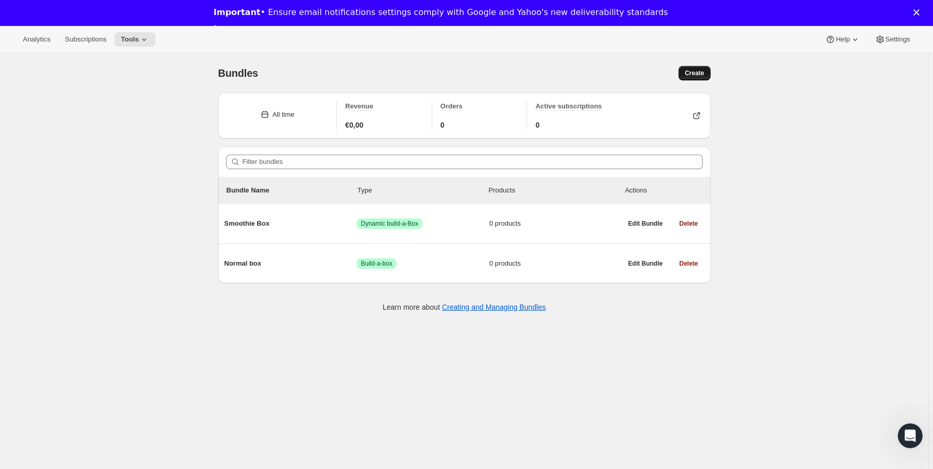
click at [686, 75] on span "Create" at bounding box center [694, 73] width 19 height 8
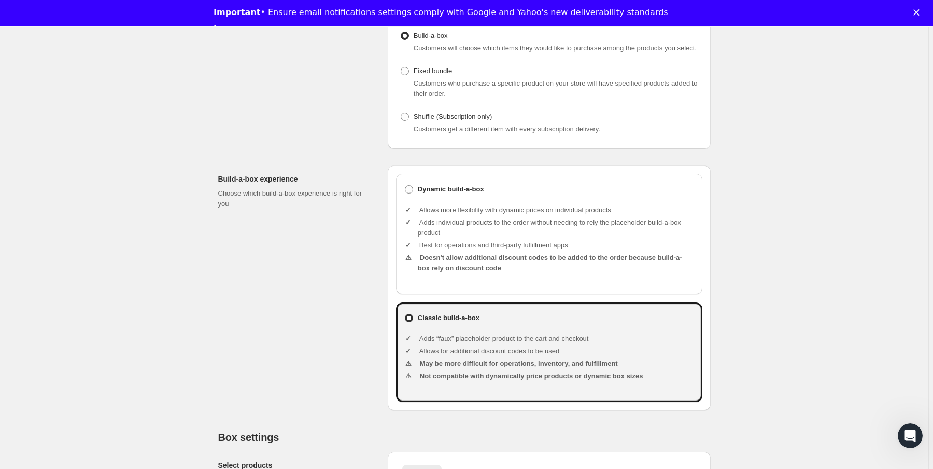
scroll to position [249, 0]
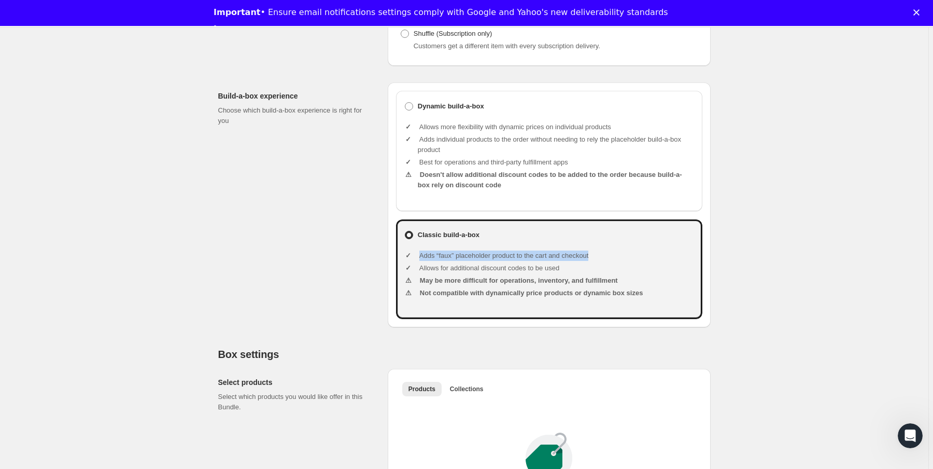
drag, startPoint x: 422, startPoint y: 267, endPoint x: 620, endPoint y: 265, distance: 198.5
click at [620, 261] on li "Adds “faux” placeholder product to the cart and checkout" at bounding box center [556, 255] width 276 height 10
drag, startPoint x: 581, startPoint y: 275, endPoint x: 415, endPoint y: 280, distance: 166.0
click at [418, 273] on li "Allows for additional discount codes to be used" at bounding box center [556, 268] width 276 height 10
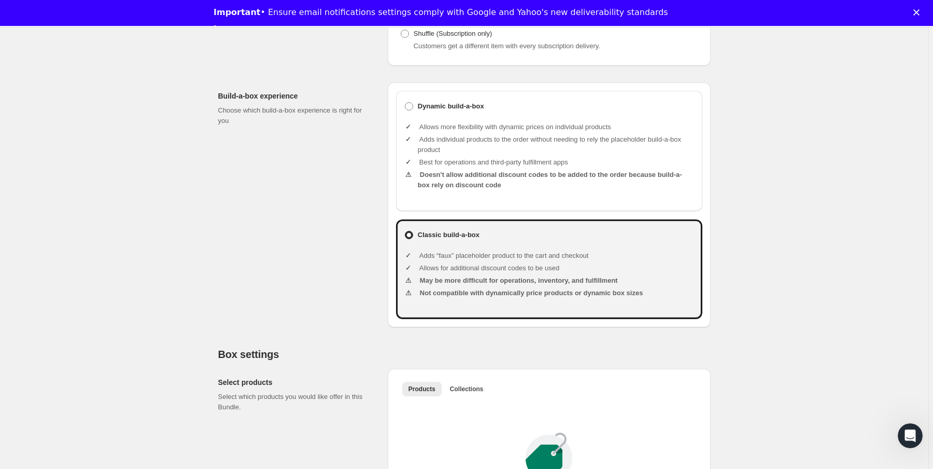
click at [418, 286] on li "May be more difficult for operations, inventory, and fulfillment" at bounding box center [556, 280] width 276 height 10
drag, startPoint x: 431, startPoint y: 295, endPoint x: 451, endPoint y: 290, distance: 21.5
click at [451, 290] on ul "Adds “faux” placeholder product to the cart and checkout Allows for additional …" at bounding box center [556, 275] width 276 height 66
click at [430, 109] on label "Dynamic build-a-box" at bounding box center [549, 106] width 290 height 15
click at [405, 103] on input "Dynamic build-a-box" at bounding box center [405, 102] width 1 height 1
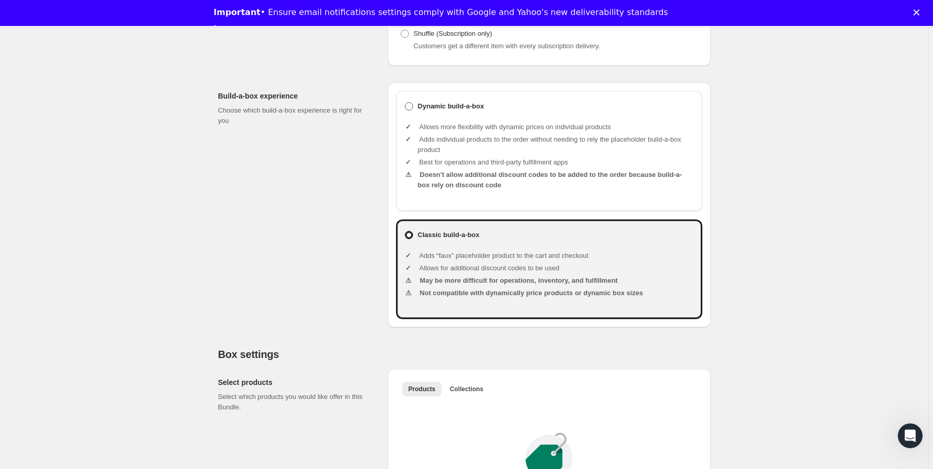
radio input "true"
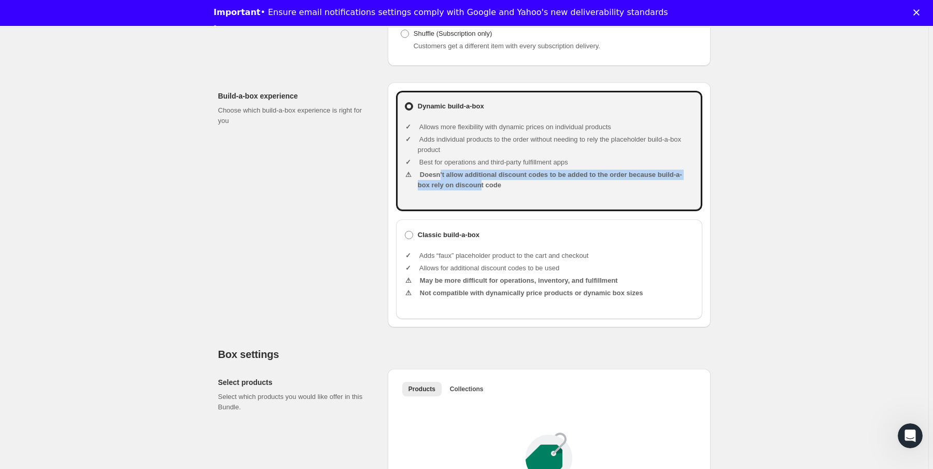
drag, startPoint x: 444, startPoint y: 182, endPoint x: 484, endPoint y: 195, distance: 42.3
click at [484, 190] on li "Doesn't allow additional discount codes to be added to the order because build-…" at bounding box center [556, 179] width 276 height 21
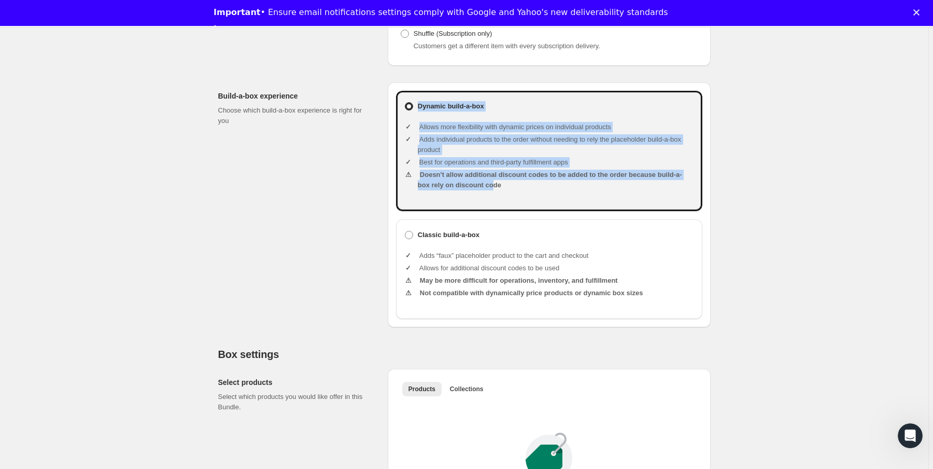
drag, startPoint x: 495, startPoint y: 196, endPoint x: 380, endPoint y: 186, distance: 115.0
click at [380, 186] on div "Build-a-box experience Choose which build-a-box experience is right for you Dyn…" at bounding box center [464, 200] width 492 height 253
click at [379, 186] on div "Build-a-box experience Choose which build-a-box experience is right for you" at bounding box center [298, 204] width 161 height 245
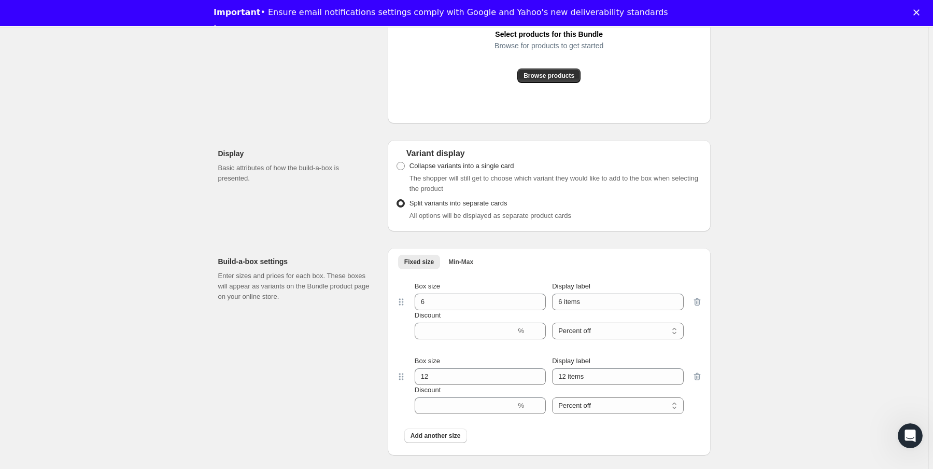
scroll to position [817, 0]
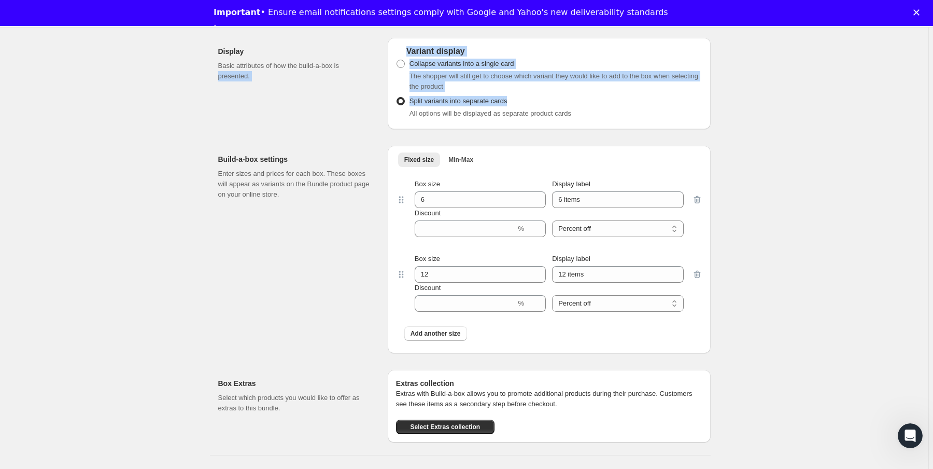
drag, startPoint x: 373, startPoint y: 75, endPoint x: 670, endPoint y: 113, distance: 299.5
click at [670, 113] on div "Display Basic attributes of how the build-a-box is presented. Variant display C…" at bounding box center [464, 80] width 492 height 100
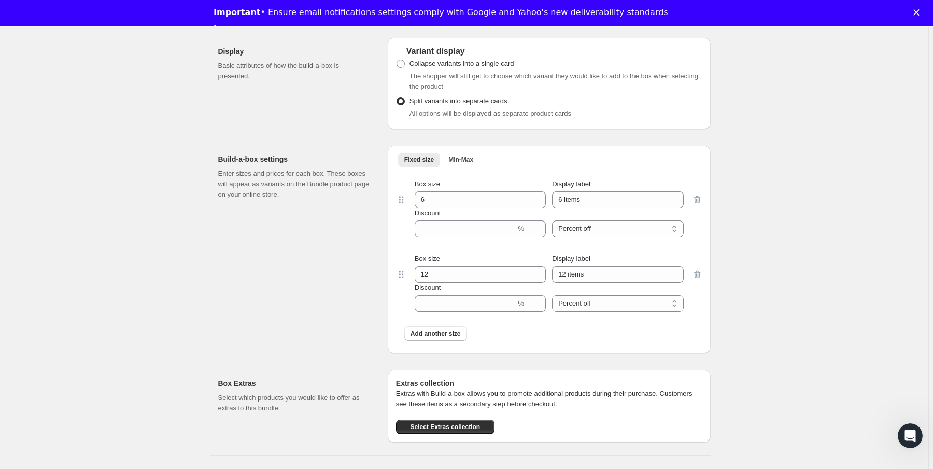
click at [440, 67] on span "Collapse variants into a single card" at bounding box center [461, 64] width 105 height 8
click at [397, 60] on input "Collapse variants into a single card" at bounding box center [397, 60] width 1 height 1
radio input "true"
drag, startPoint x: 436, startPoint y: 83, endPoint x: 431, endPoint y: 91, distance: 9.8
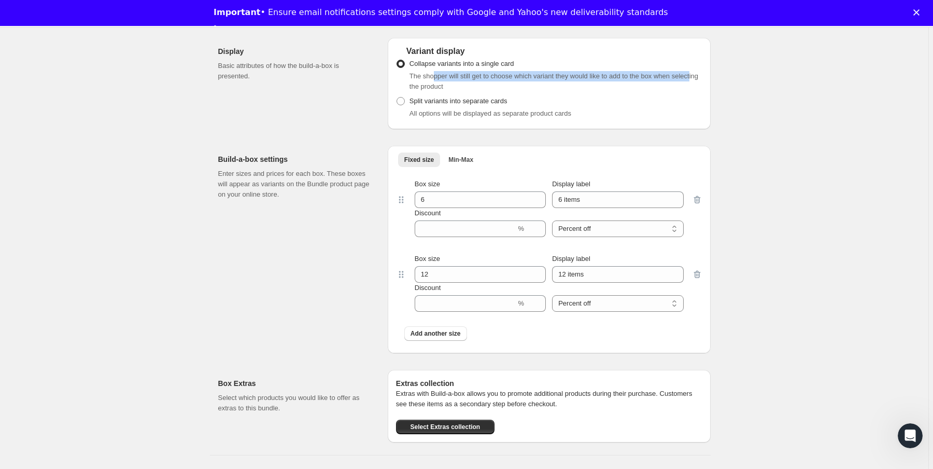
click at [431, 90] on span "The shopper will still get to choose which variant they would like to add to th…" at bounding box center [553, 81] width 289 height 18
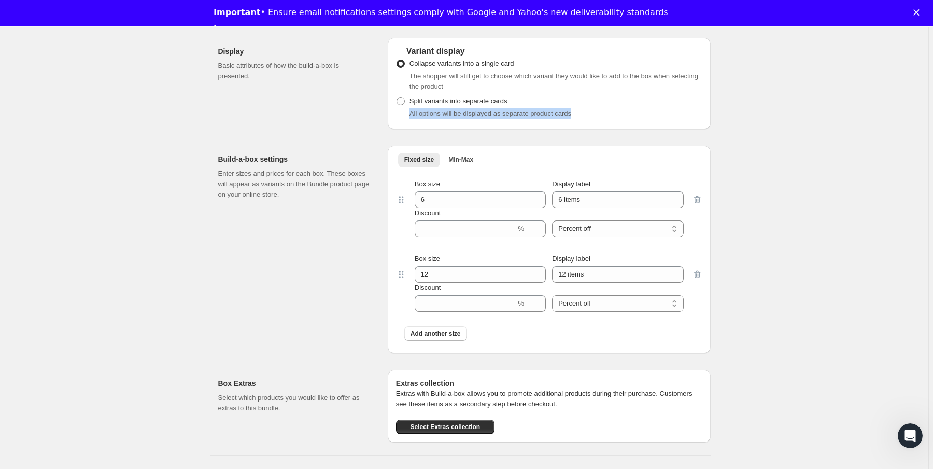
drag, startPoint x: 412, startPoint y: 125, endPoint x: 591, endPoint y: 122, distance: 179.4
click at [591, 119] on div "All options will be displayed as separate product cards" at bounding box center [555, 113] width 293 height 10
click at [450, 105] on span "Split variants into separate cards" at bounding box center [458, 101] width 98 height 8
click at [397, 97] on input "Split variants into separate cards" at bounding box center [397, 97] width 1 height 1
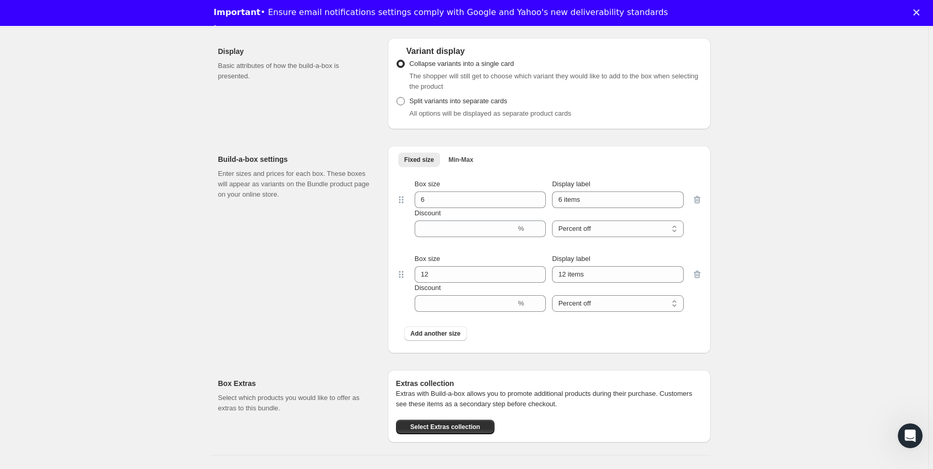
radio input "true"
click at [467, 164] on span "Min-Max" at bounding box center [460, 160] width 25 height 8
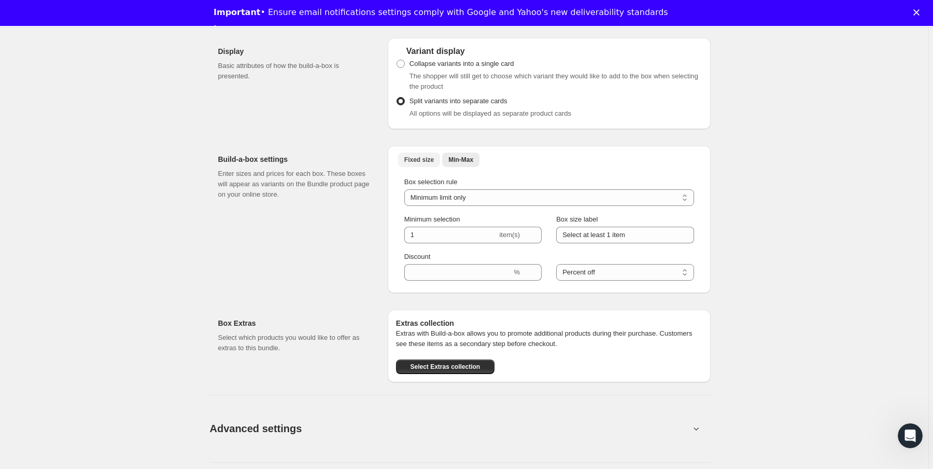
click at [425, 164] on span "Fixed size" at bounding box center [419, 160] width 30 height 8
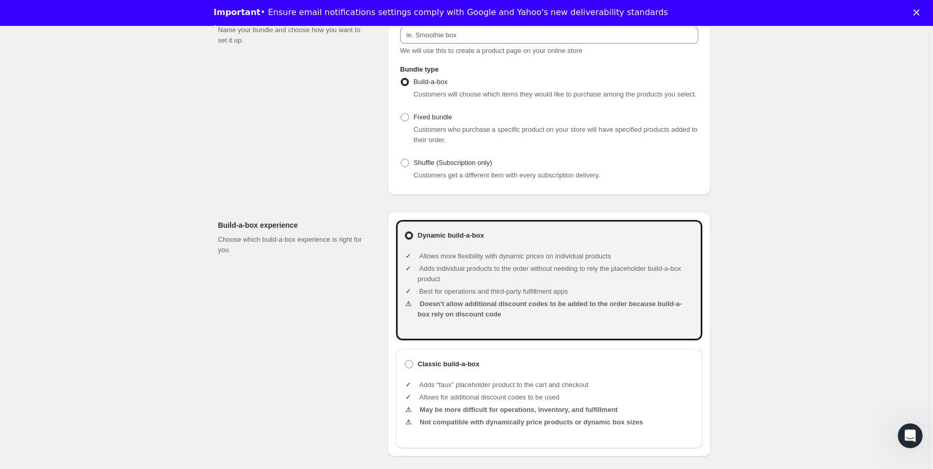
scroll to position [166, 0]
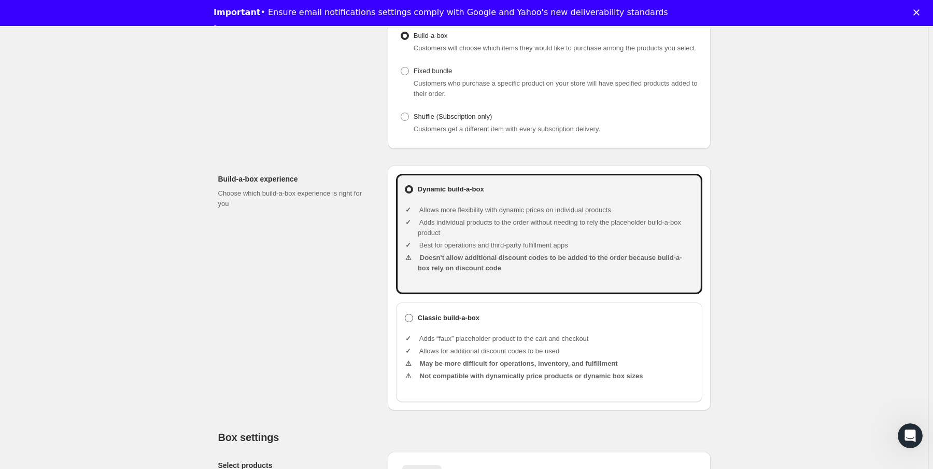
click at [451, 325] on label "Classic build-a-box" at bounding box center [441, 317] width 75 height 15
click at [405, 314] on input "Classic build-a-box" at bounding box center [405, 314] width 1 height 1
radio input "true"
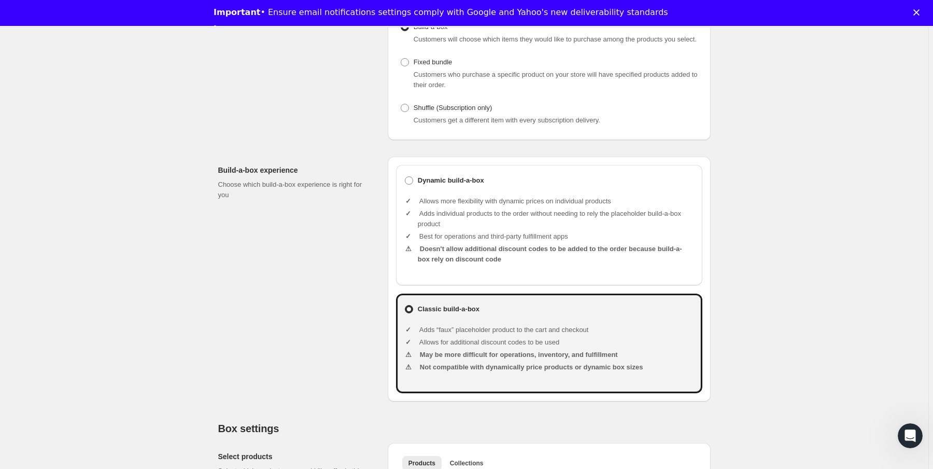
scroll to position [332, 0]
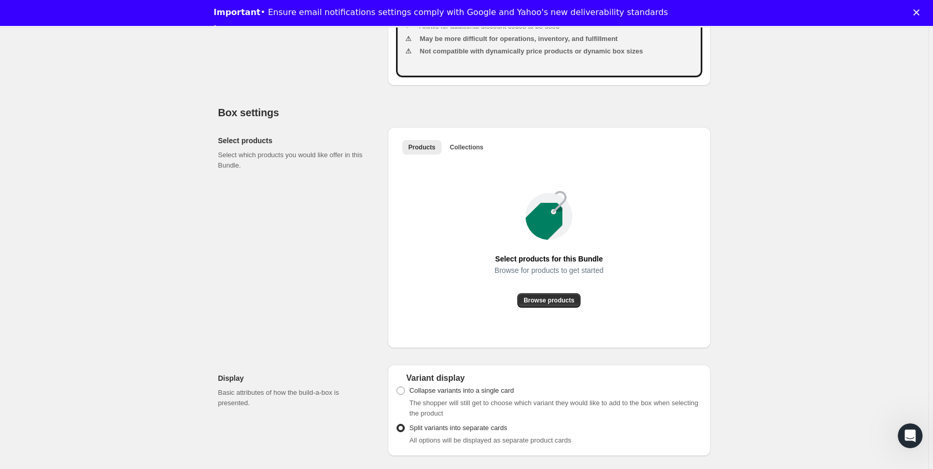
scroll to position [415, 0]
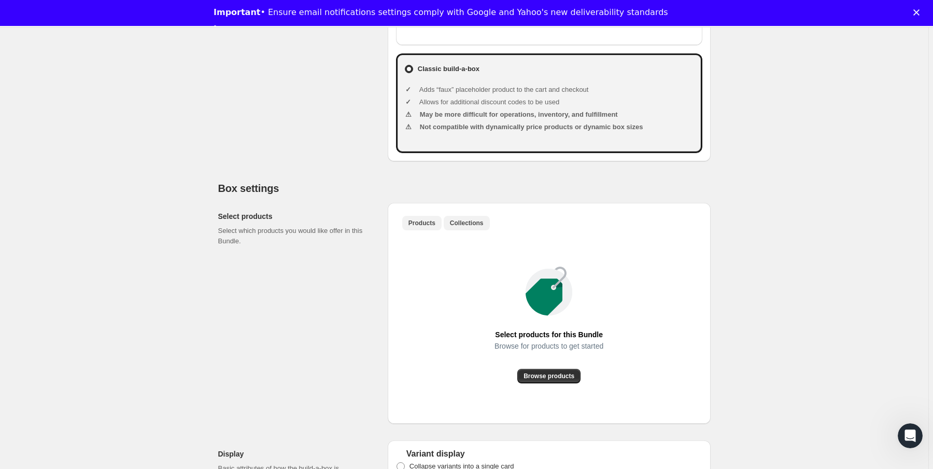
click at [460, 228] on button "Collections" at bounding box center [467, 223] width 46 height 15
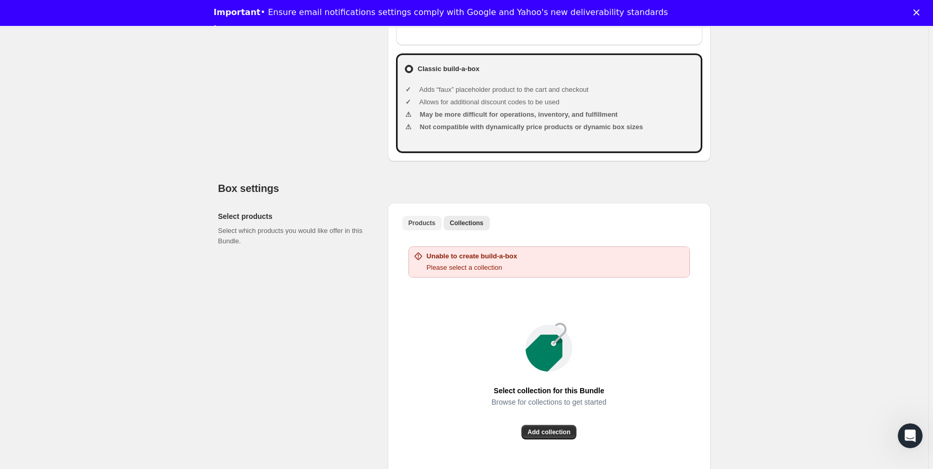
click at [429, 227] on span "Products" at bounding box center [421, 223] width 27 height 8
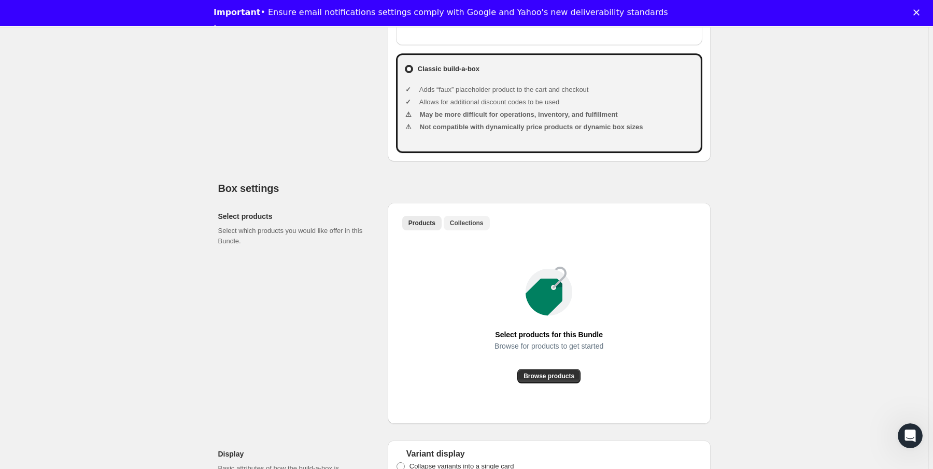
click at [474, 227] on span "Collections" at bounding box center [467, 223] width 34 height 8
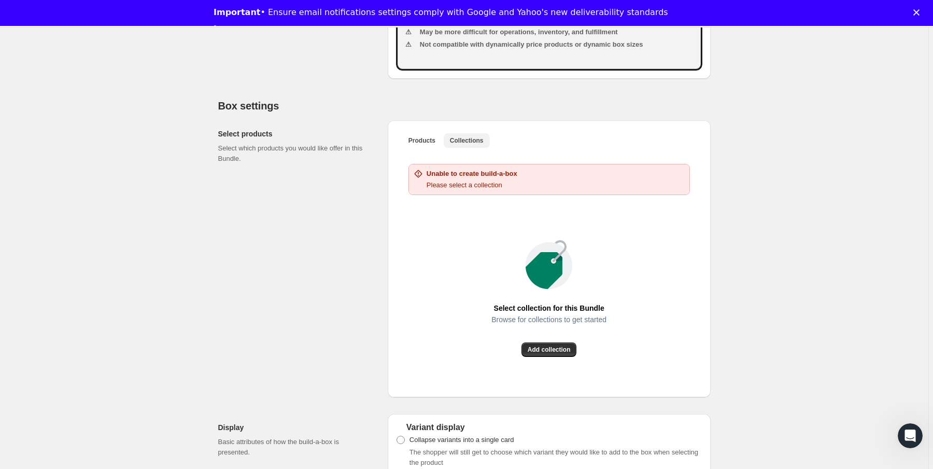
scroll to position [498, 0]
click at [541, 353] on span "Add collection" at bounding box center [549, 349] width 43 height 8
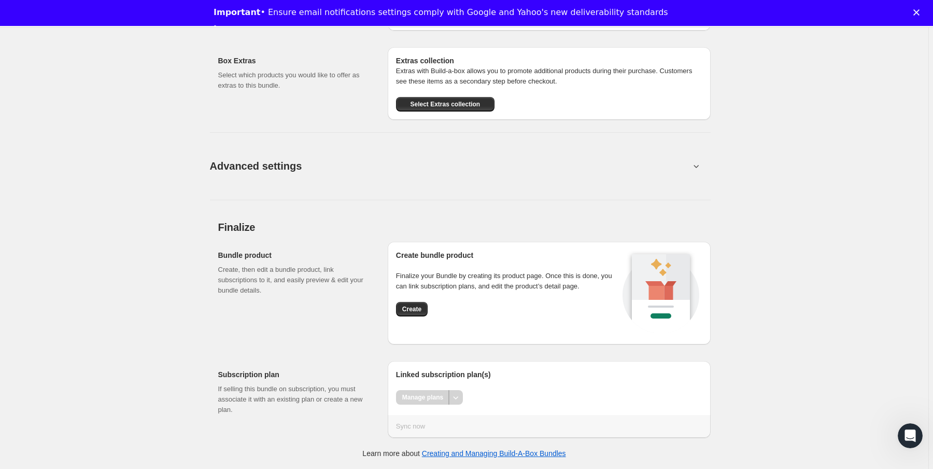
scroll to position [1051, 0]
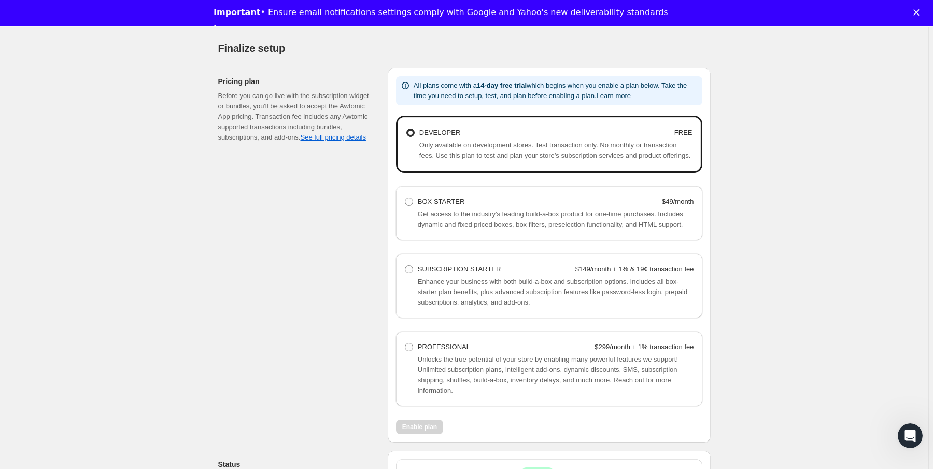
scroll to position [616, 0]
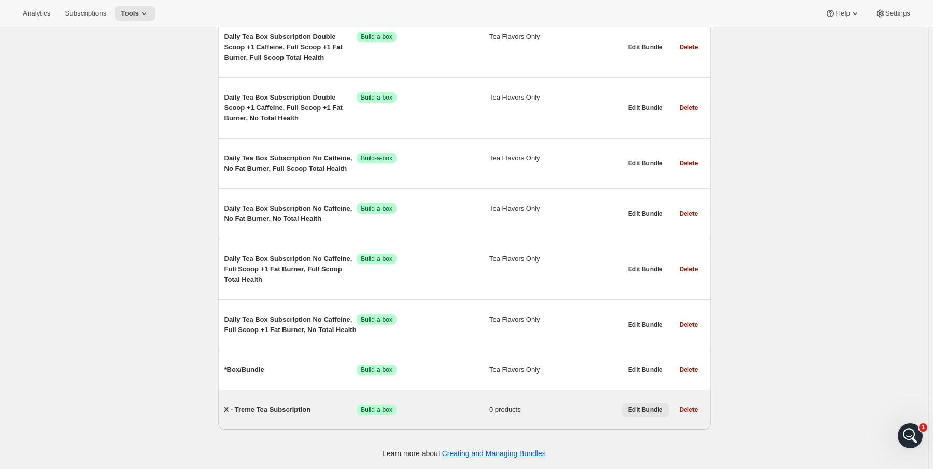
click at [646, 409] on span "Edit Bundle" at bounding box center [645, 409] width 35 height 8
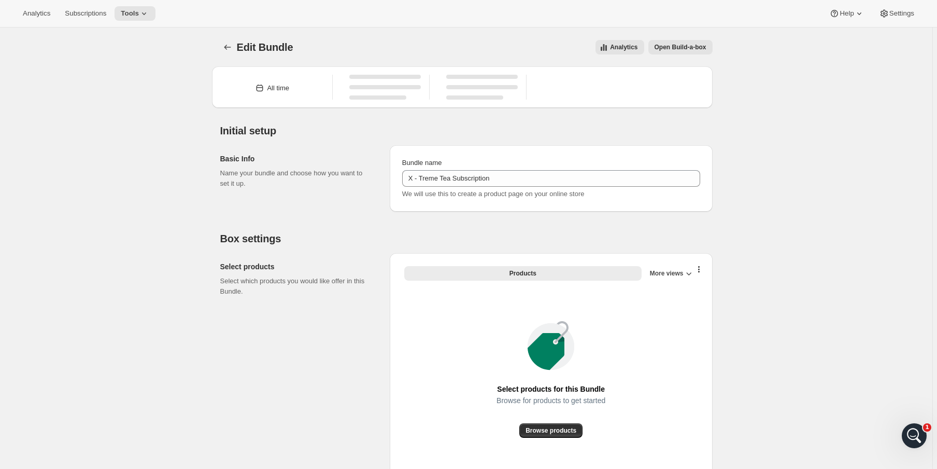
type input "X - Treme Tea Subscription"
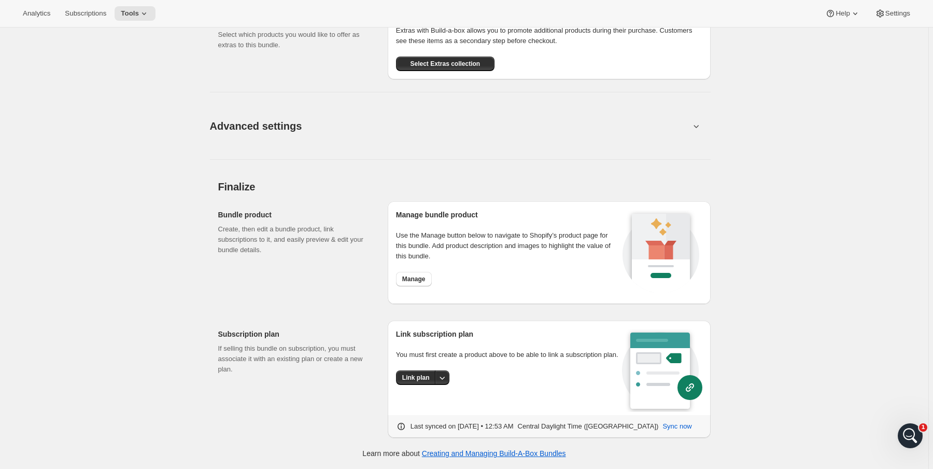
scroll to position [893, 0]
click at [409, 272] on button "Manage" at bounding box center [414, 279] width 36 height 15
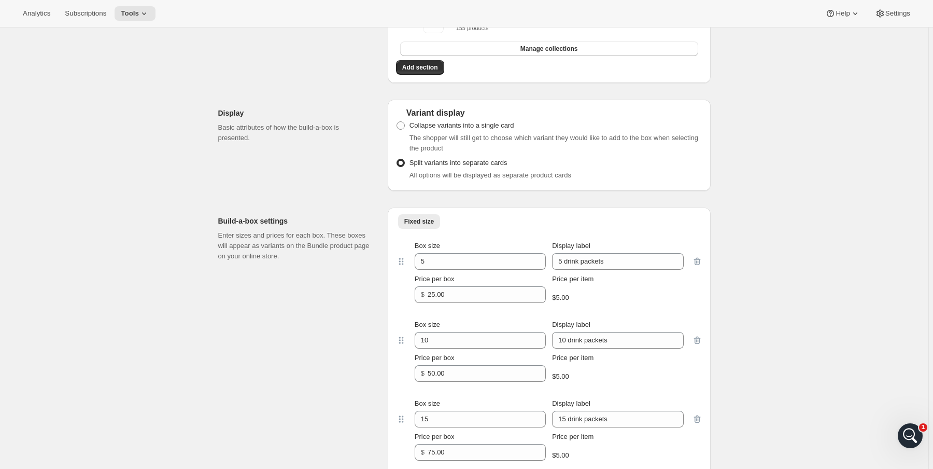
scroll to position [0, 0]
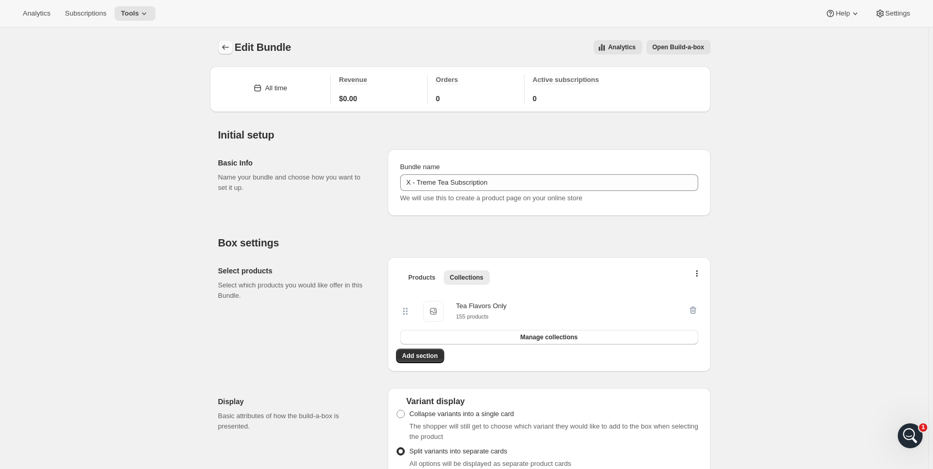
click at [231, 50] on icon "Bundles" at bounding box center [225, 47] width 10 height 10
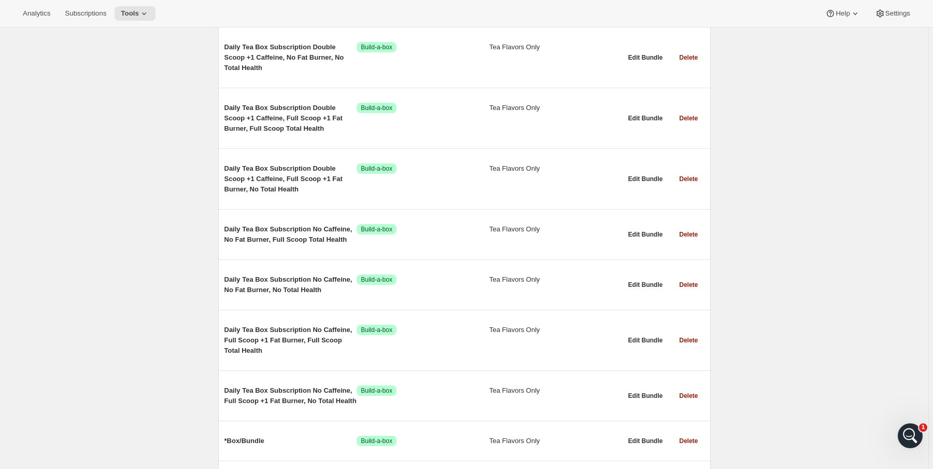
scroll to position [9895, 0]
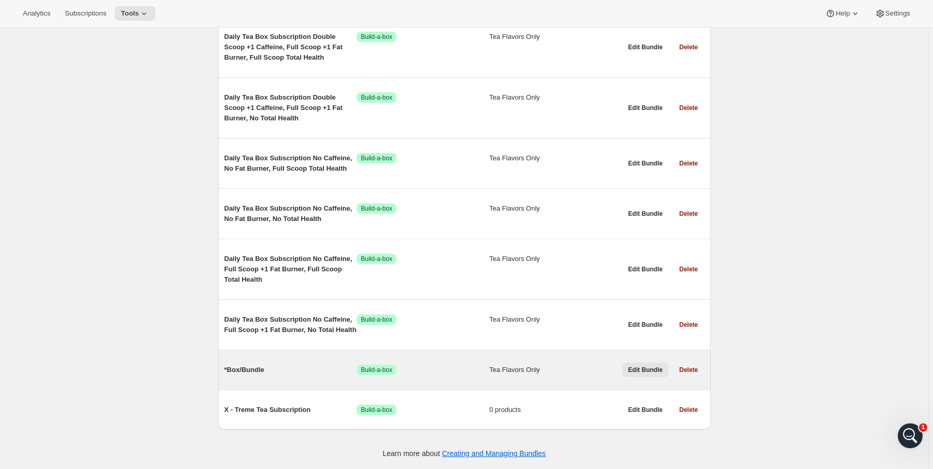
click at [654, 367] on span "Edit Bundle" at bounding box center [645, 369] width 35 height 8
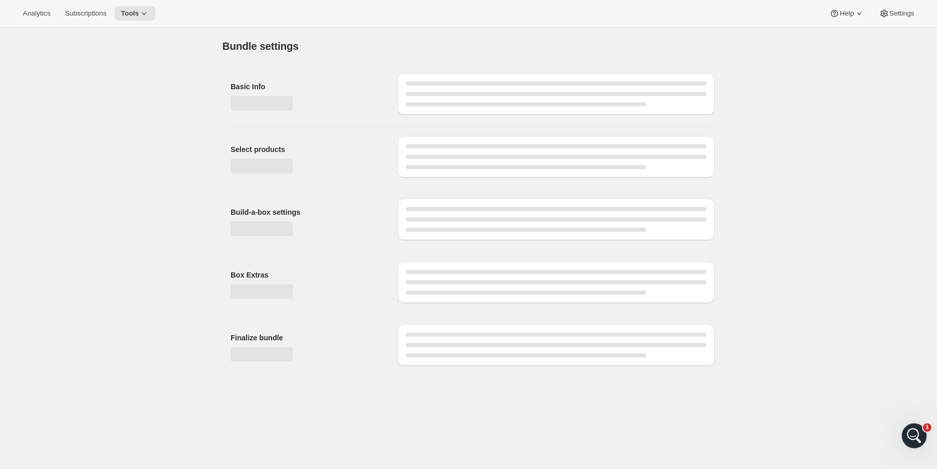
type input "*Box/Bundle"
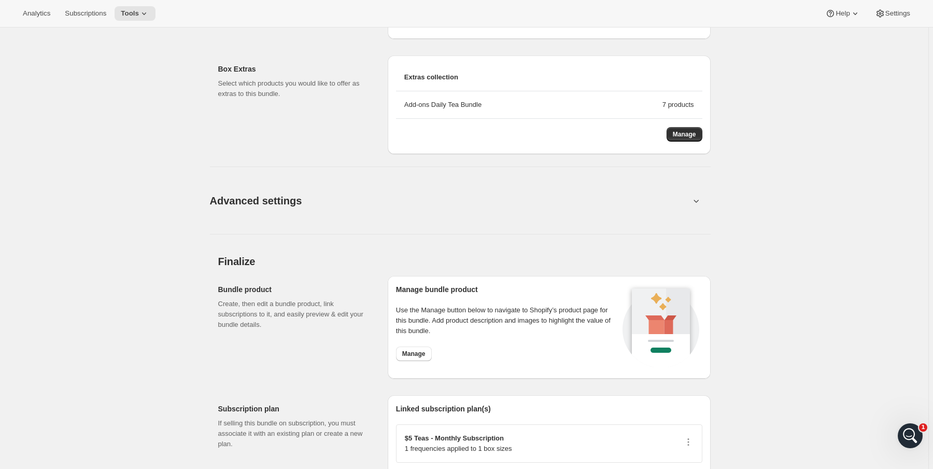
scroll to position [1049, 0]
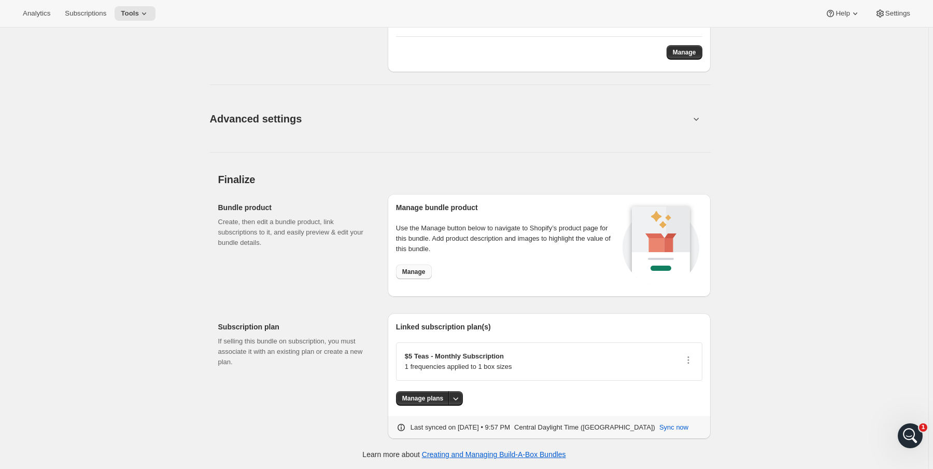
click at [419, 272] on span "Manage" at bounding box center [413, 271] width 23 height 8
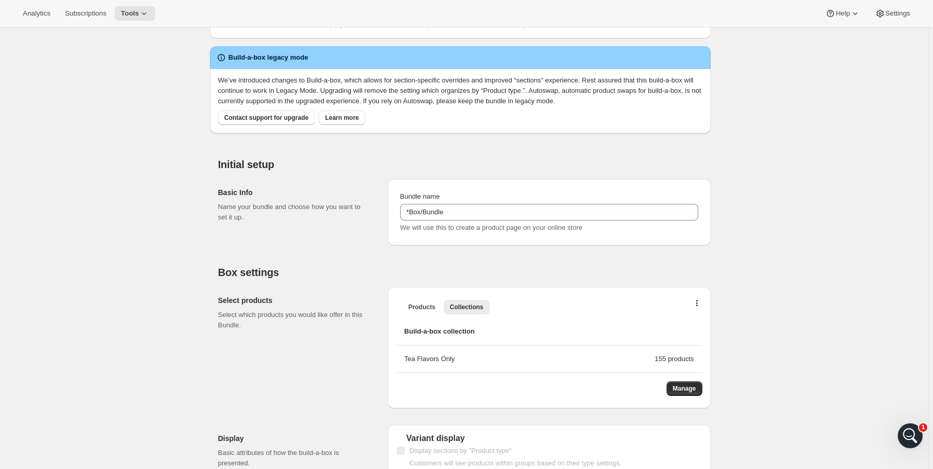
scroll to position [0, 0]
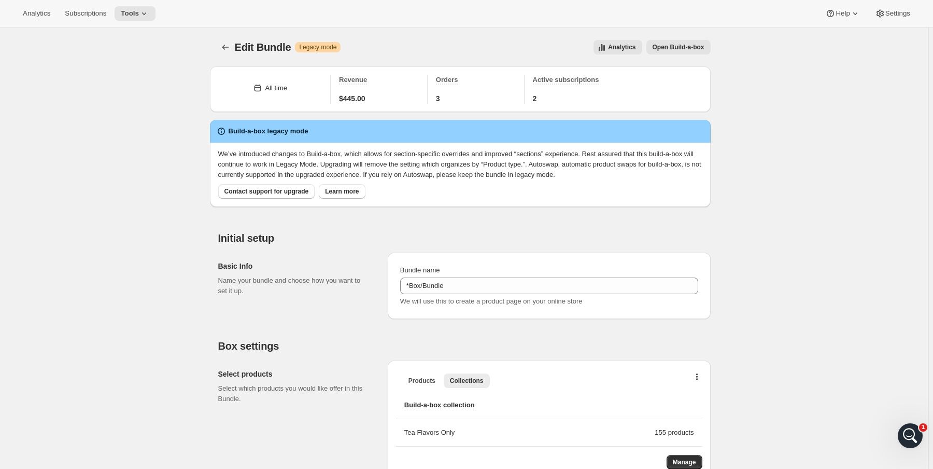
click at [674, 51] on button "Open Build-a-box" at bounding box center [678, 47] width 64 height 15
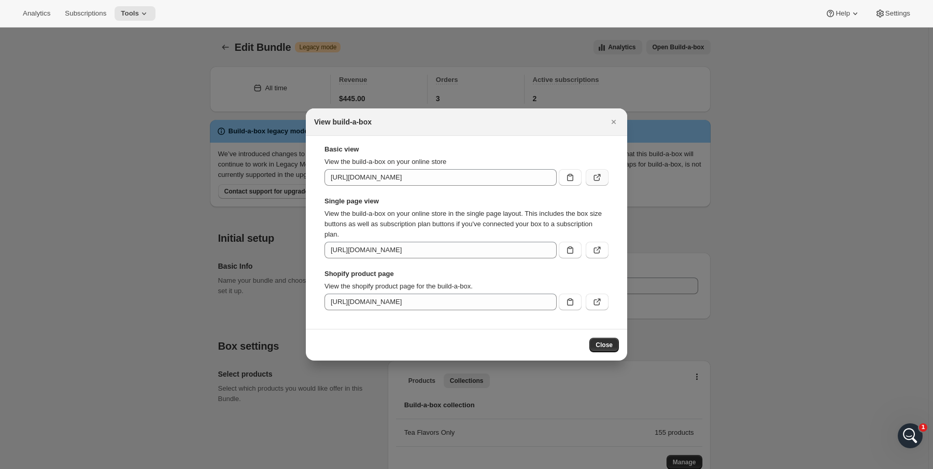
click at [596, 176] on icon ":rmb:" at bounding box center [597, 177] width 10 height 10
click at [106, 84] on div at bounding box center [466, 234] width 933 height 469
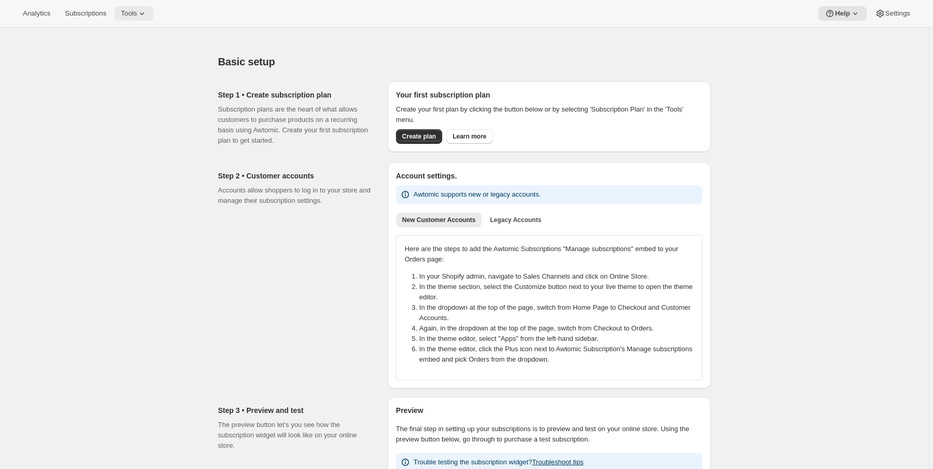
click at [147, 8] on icon at bounding box center [142, 13] width 10 height 10
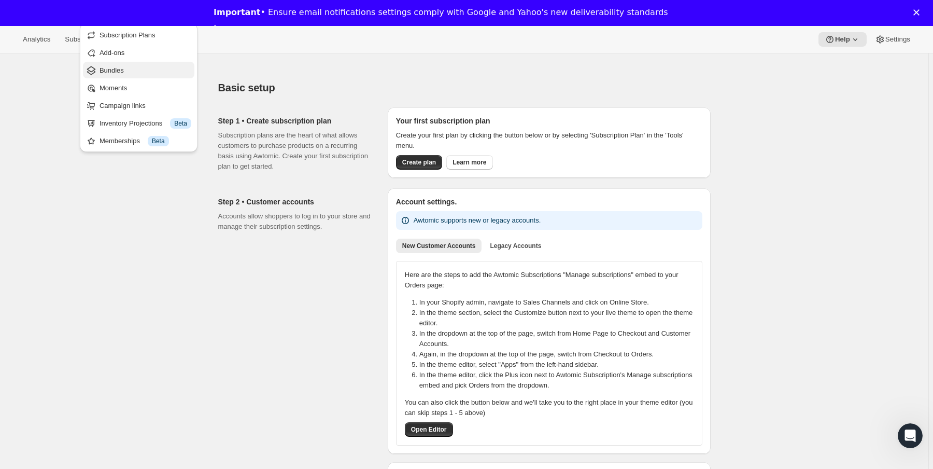
click at [131, 64] on button "Bundles" at bounding box center [138, 70] width 111 height 17
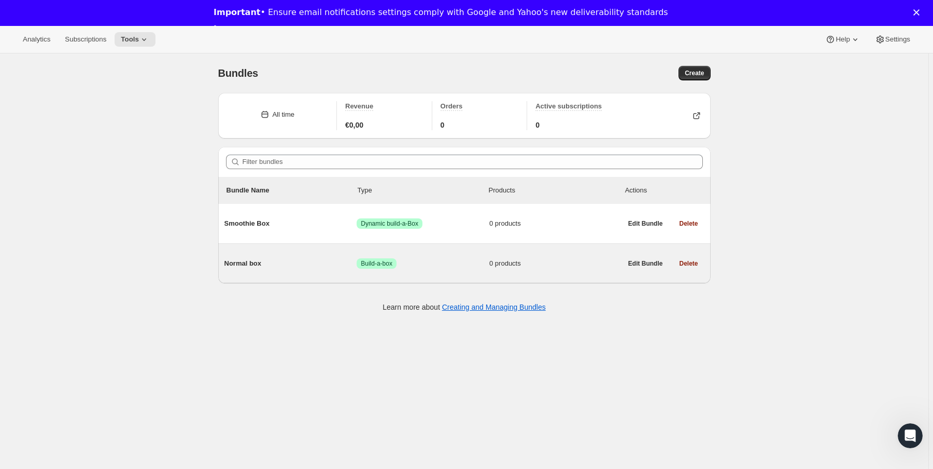
click at [455, 260] on span "Success Build-a-box" at bounding box center [423, 263] width 133 height 10
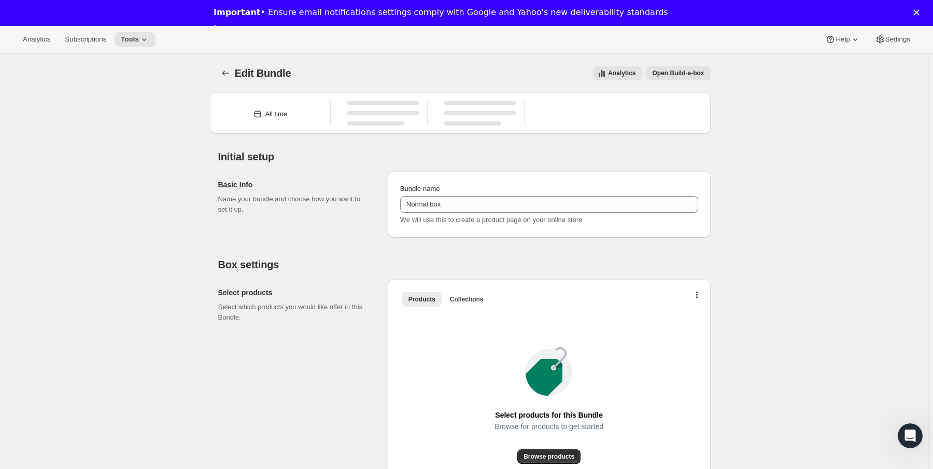
type input "Normal box"
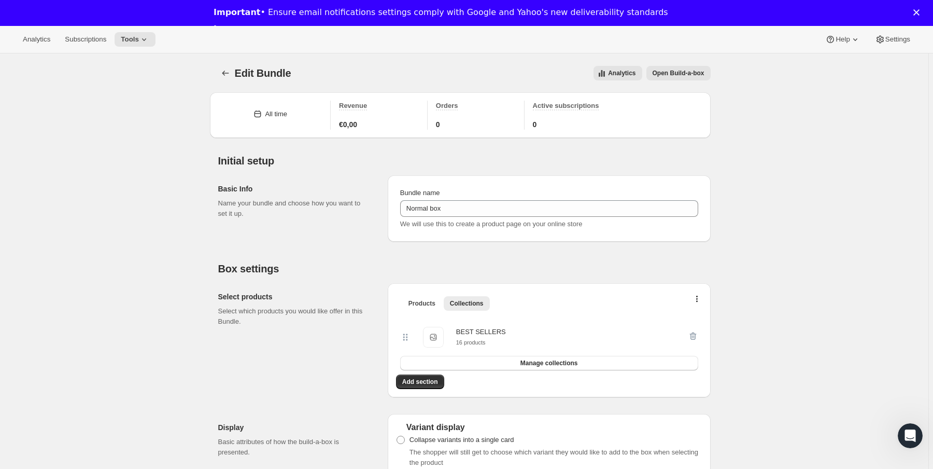
click at [676, 77] on span "Open Build-a-box" at bounding box center [679, 73] width 52 height 8
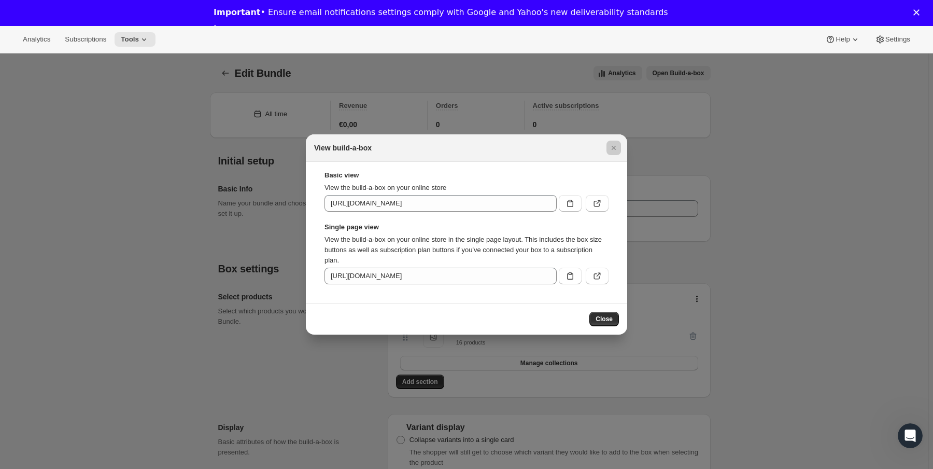
drag, startPoint x: 676, startPoint y: 77, endPoint x: 589, endPoint y: 180, distance: 135.4
click at [655, 106] on div at bounding box center [466, 234] width 933 height 469
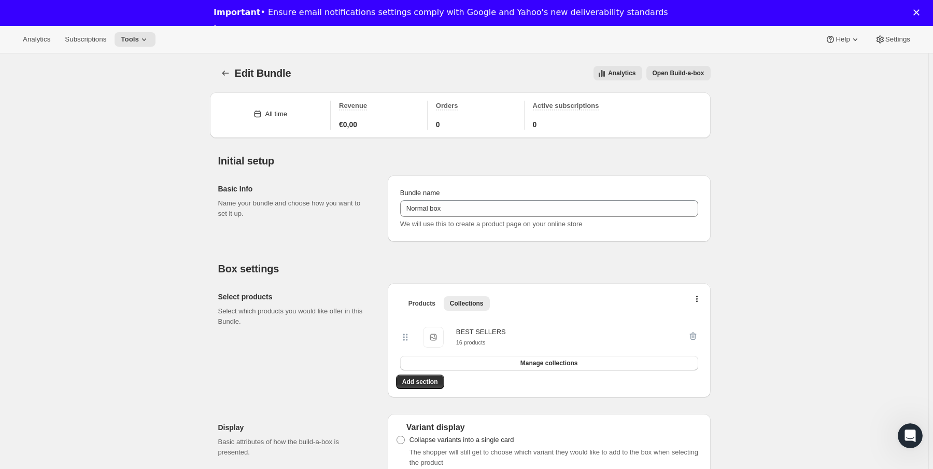
click at [685, 70] on span "Open Build-a-box" at bounding box center [679, 73] width 52 height 8
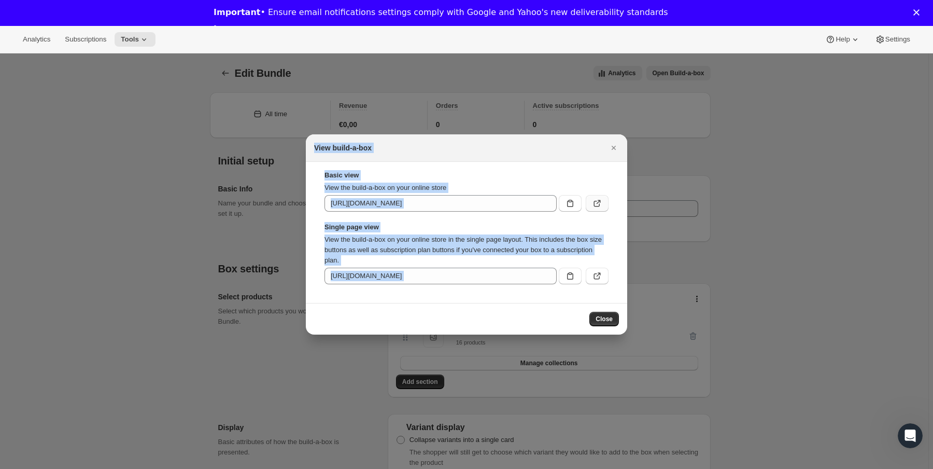
click at [604, 195] on button ":r3l:" at bounding box center [597, 203] width 23 height 17
click at [613, 147] on icon "Close" at bounding box center [614, 148] width 10 height 10
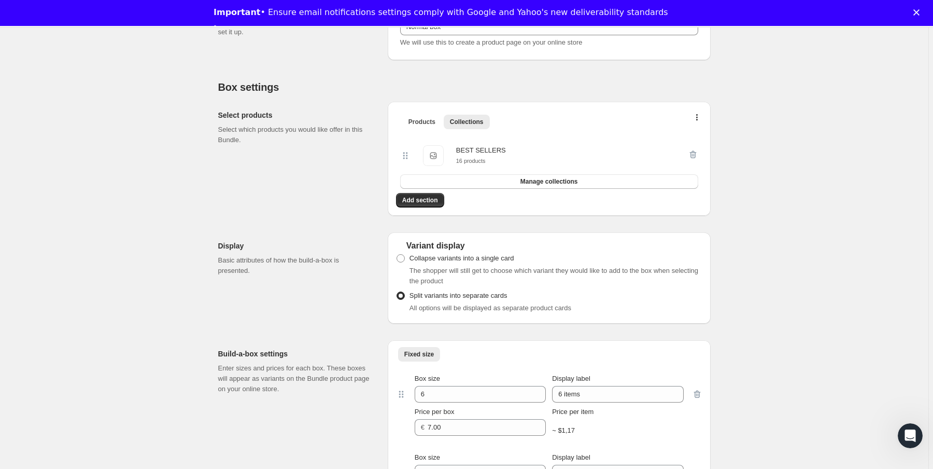
scroll to position [166, 0]
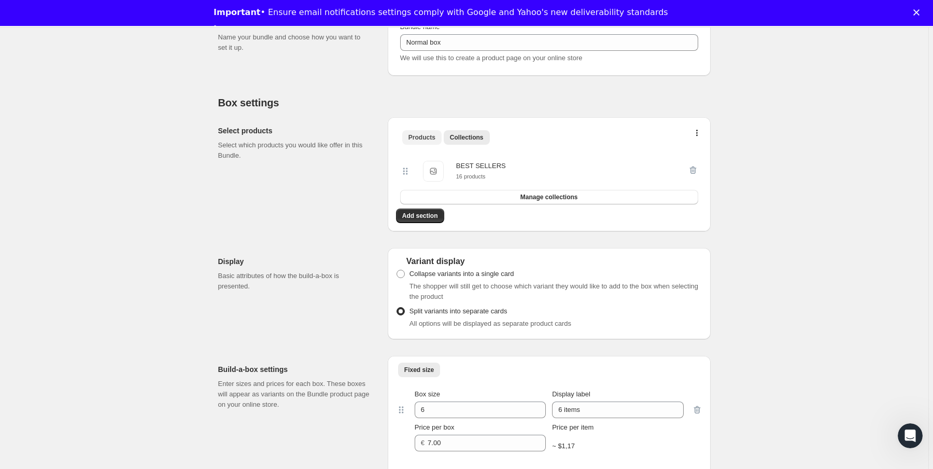
click at [439, 142] on button "Products" at bounding box center [421, 137] width 39 height 15
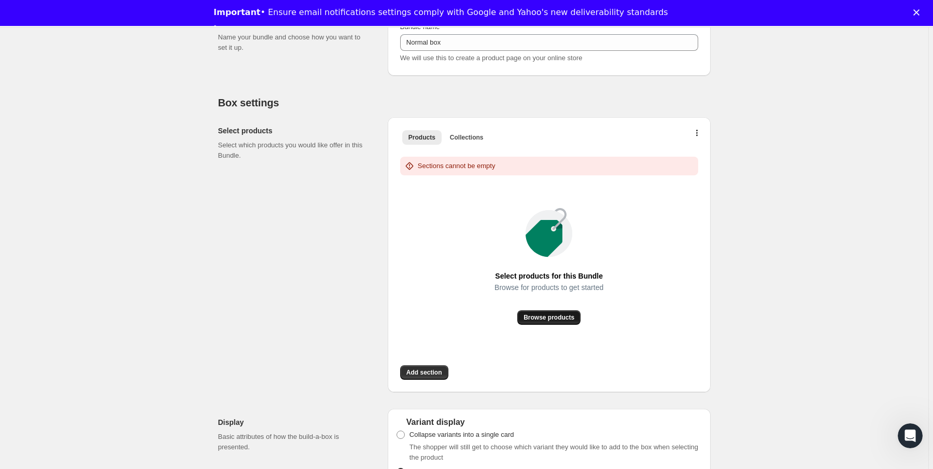
click at [568, 313] on span "Browse products" at bounding box center [549, 317] width 51 height 8
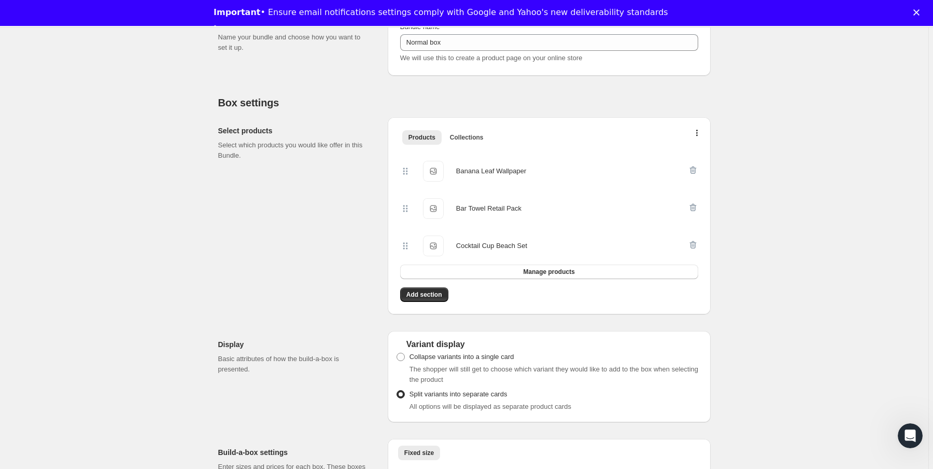
click at [457, 122] on div "Products Collections More views Products Collections More views Banana Leaf Wal…" at bounding box center [549, 215] width 323 height 197
click at [462, 131] on button "Collections" at bounding box center [467, 137] width 46 height 15
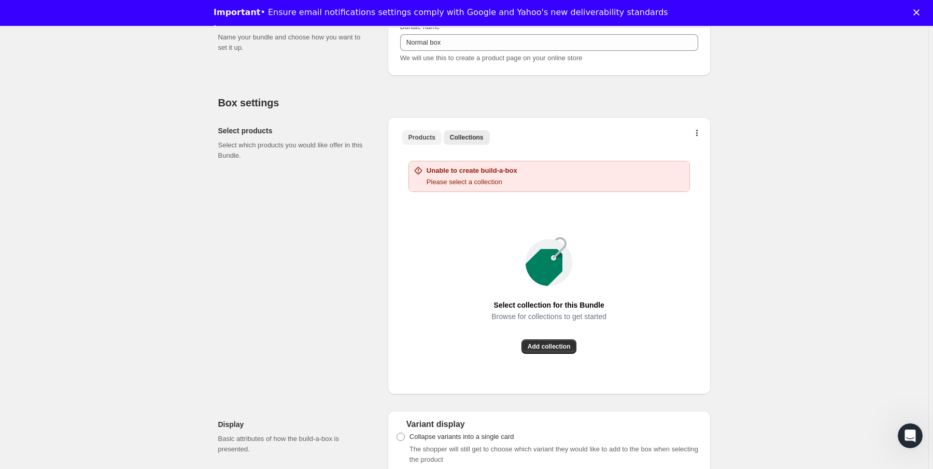
click at [432, 137] on span "Products" at bounding box center [421, 137] width 27 height 8
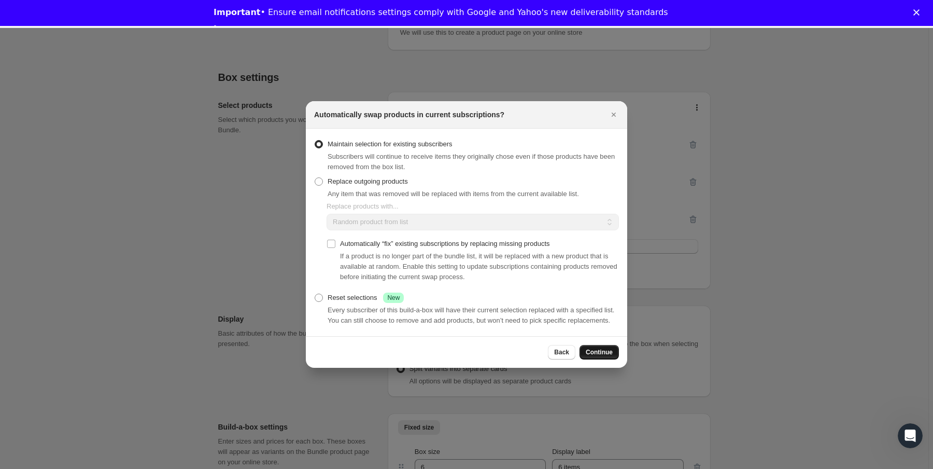
click at [587, 356] on span "Continue" at bounding box center [599, 352] width 27 height 8
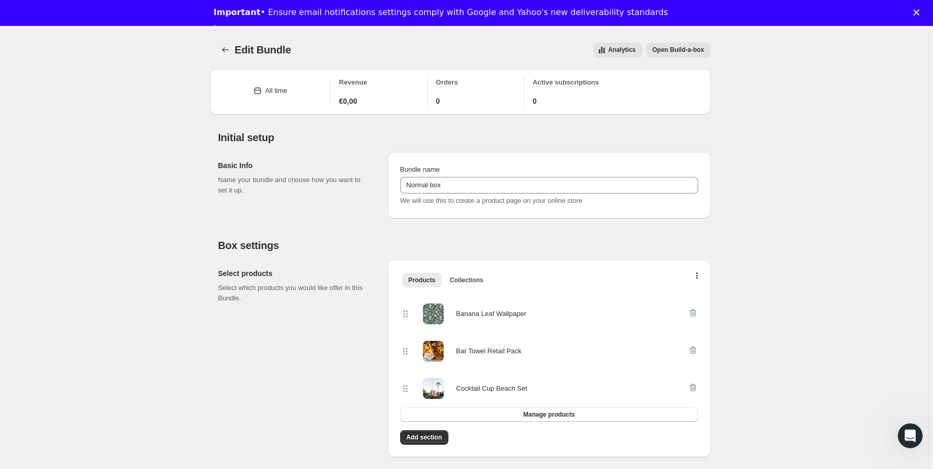
scroll to position [0, 0]
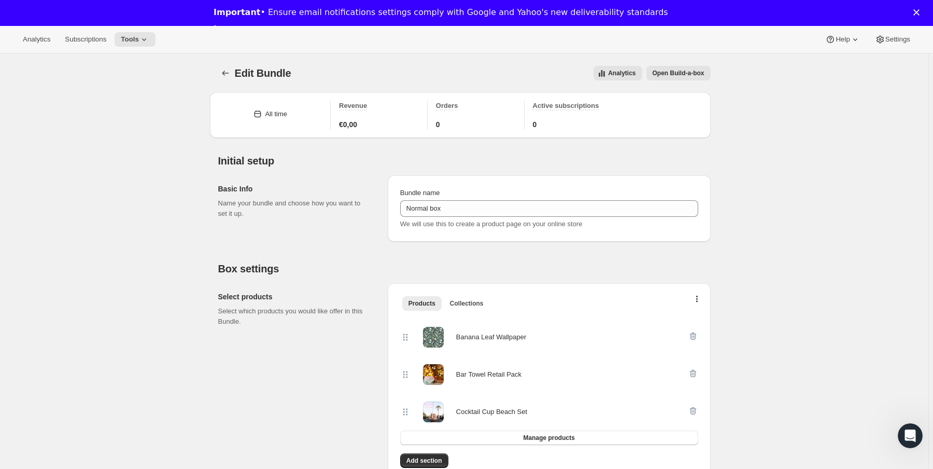
click at [687, 76] on span "Open Build-a-box" at bounding box center [679, 73] width 52 height 8
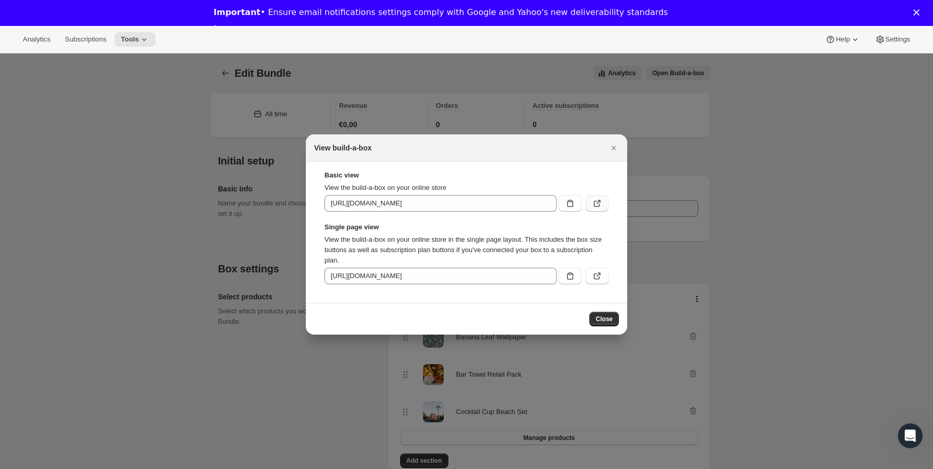
click at [607, 204] on button ":r3l:" at bounding box center [597, 203] width 23 height 17
drag, startPoint x: 352, startPoint y: 228, endPoint x: 453, endPoint y: 232, distance: 100.1
click at [453, 232] on div "Single page view View the build-a-box on your online store in the single page l…" at bounding box center [466, 253] width 284 height 62
click at [512, 236] on p "View the build-a-box on your online store in the single page layout. This inclu…" at bounding box center [466, 249] width 284 height 31
click at [599, 272] on icon ":r3l:" at bounding box center [597, 276] width 10 height 10
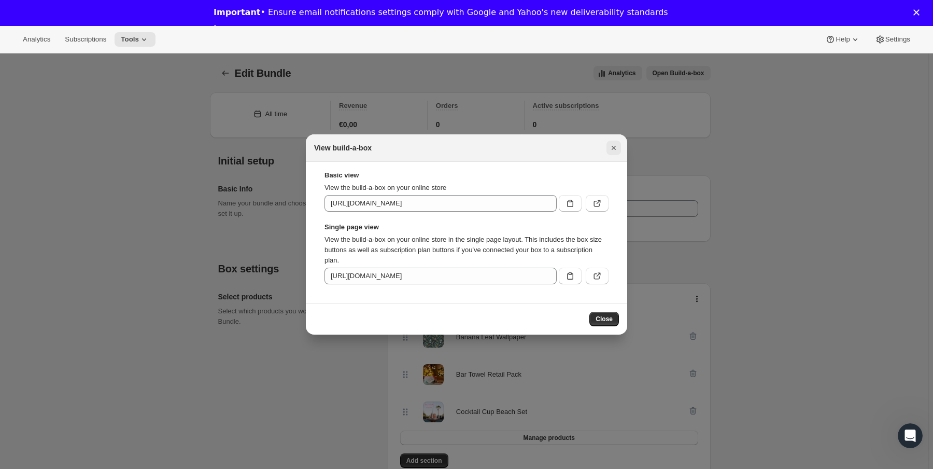
click at [614, 154] on div "View build-a-box" at bounding box center [466, 147] width 321 height 27
click at [613, 150] on icon "Close" at bounding box center [614, 148] width 10 height 10
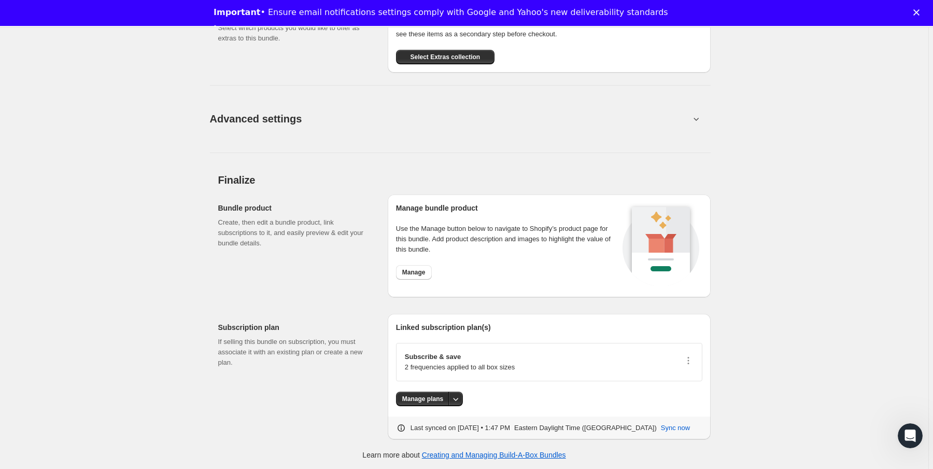
scroll to position [837, 0]
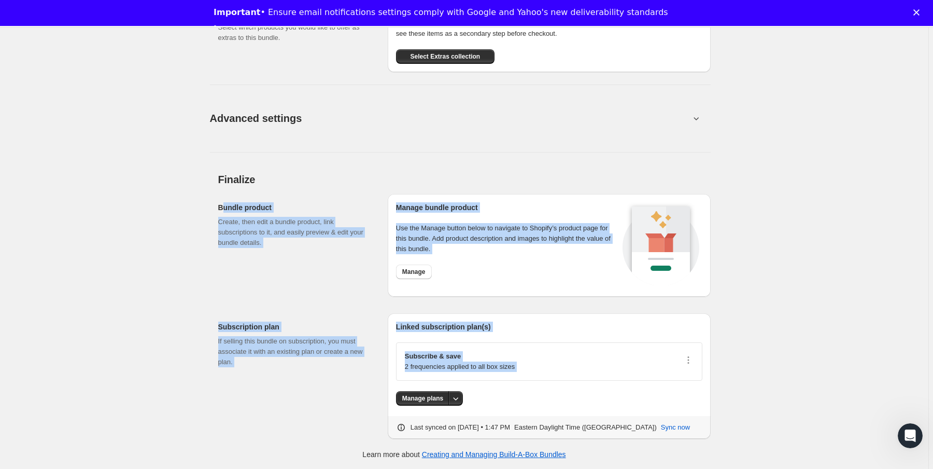
drag, startPoint x: 261, startPoint y: 200, endPoint x: 798, endPoint y: 378, distance: 565.3
drag, startPoint x: 788, startPoint y: 374, endPoint x: 141, endPoint y: 176, distance: 676.9
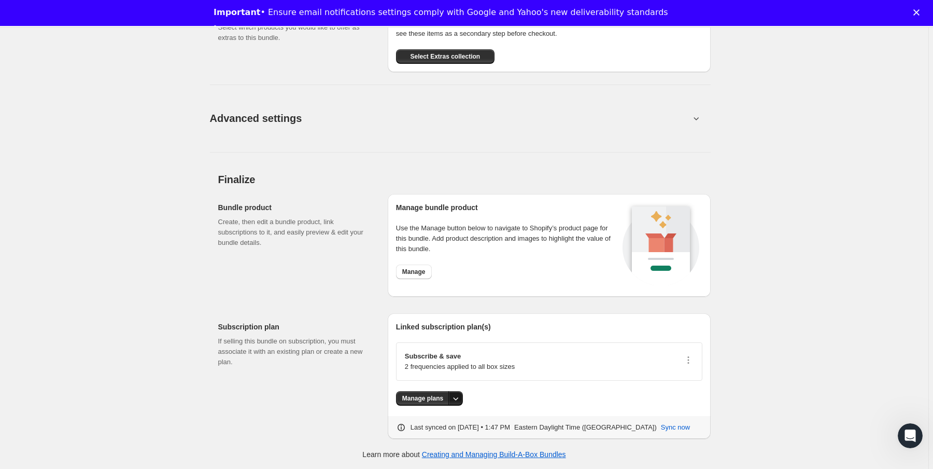
click at [456, 398] on icon "More actions" at bounding box center [455, 398] width 10 height 10
click at [543, 394] on div "Manage plans" at bounding box center [549, 398] width 306 height 15
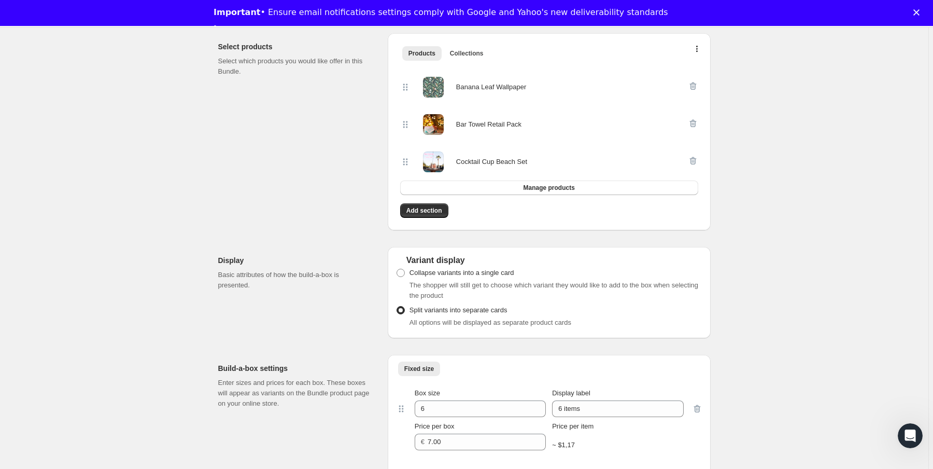
scroll to position [0, 0]
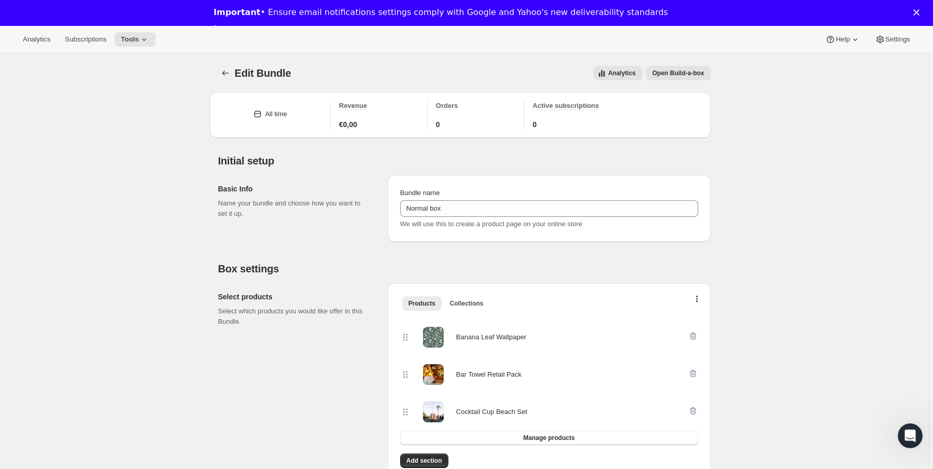
click at [172, 28] on div "Analytics Subscriptions Tools Help Settings" at bounding box center [466, 39] width 933 height 27
click at [149, 35] on icon at bounding box center [144, 39] width 10 height 10
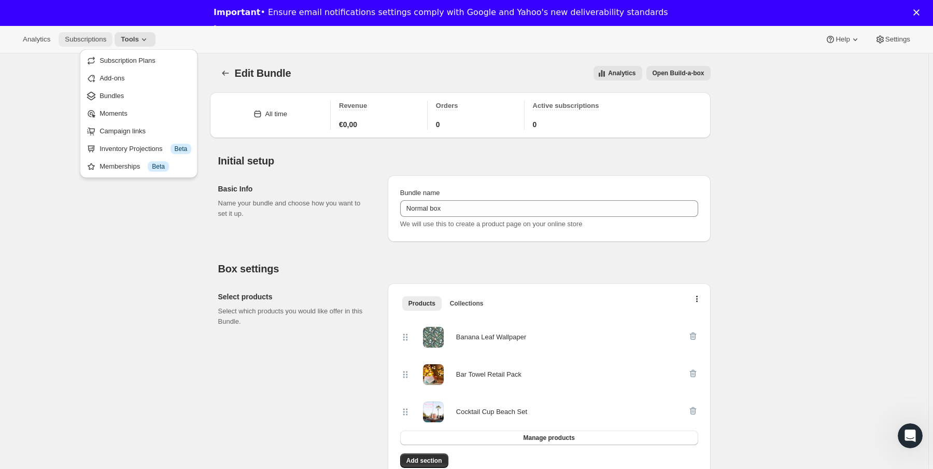
click at [103, 39] on span "Subscriptions" at bounding box center [85, 39] width 41 height 8
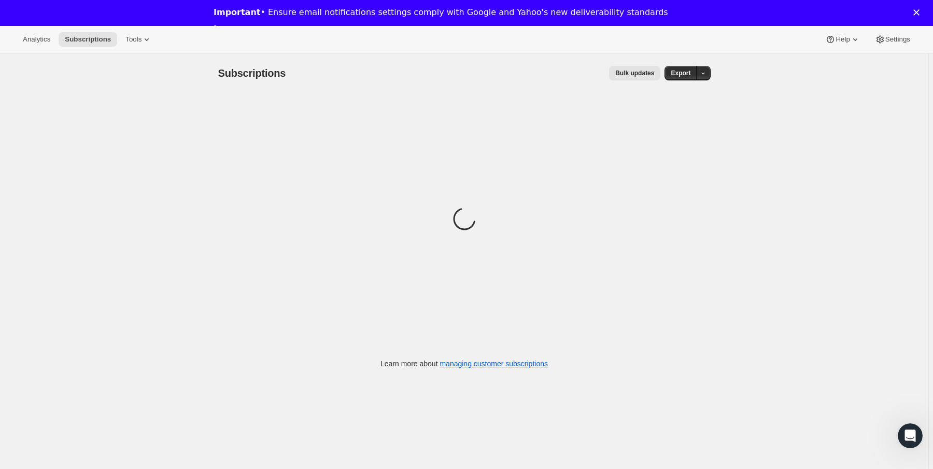
drag, startPoint x: 103, startPoint y: 39, endPoint x: 164, endPoint y: 41, distance: 61.2
click at [164, 41] on div "Analytics Subscriptions Tools Help Settings" at bounding box center [466, 39] width 933 height 27
click at [151, 40] on icon at bounding box center [147, 39] width 10 height 10
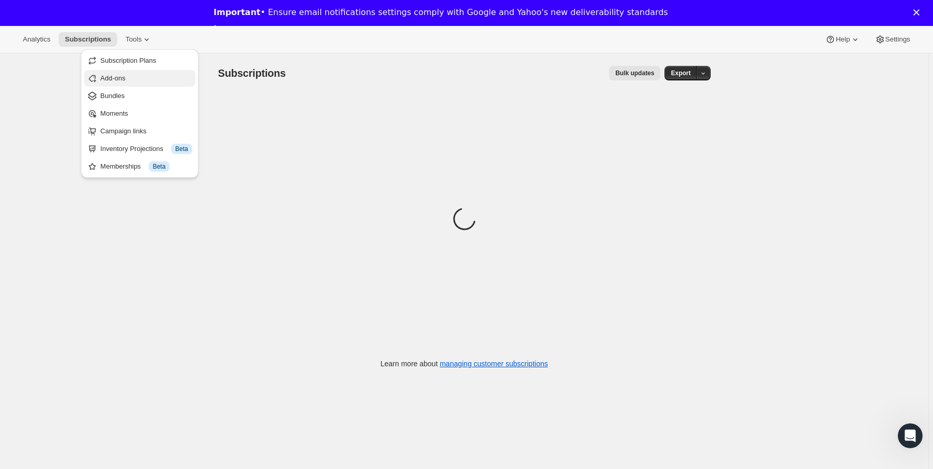
click at [137, 82] on span "Add-ons" at bounding box center [147, 78] width 92 height 10
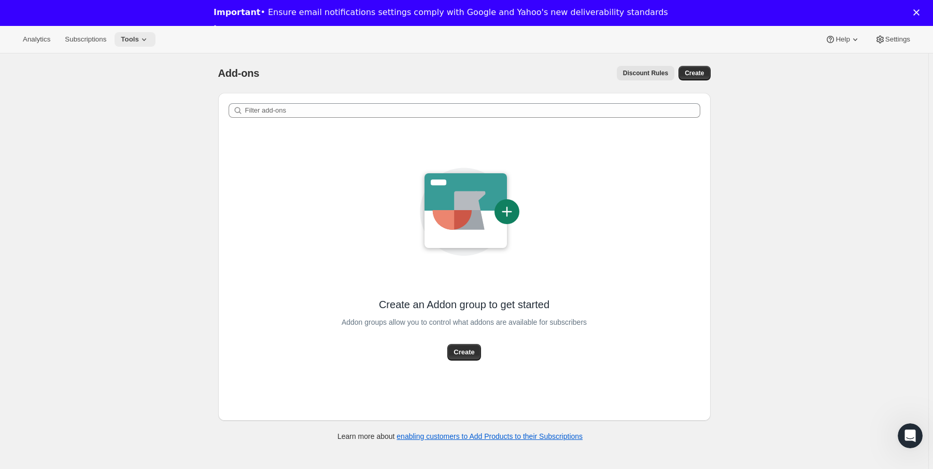
click at [133, 41] on span "Tools" at bounding box center [130, 39] width 18 height 8
click at [134, 97] on span "Bundles" at bounding box center [146, 96] width 92 height 10
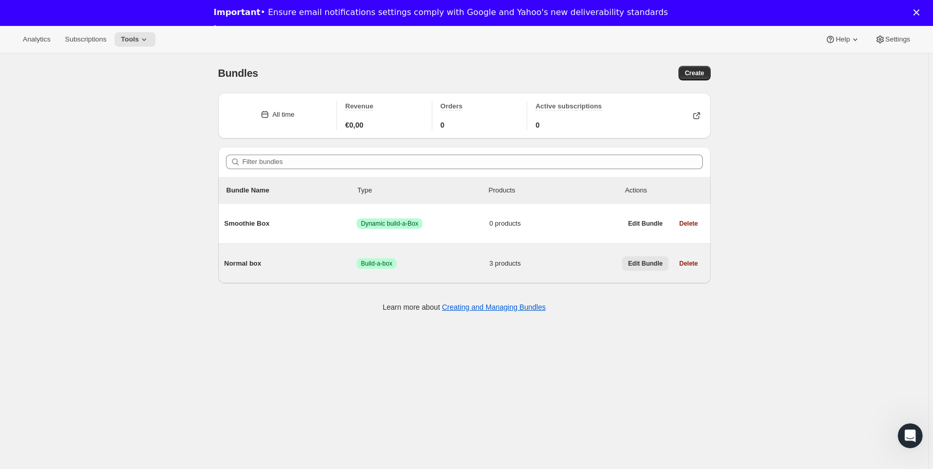
click at [652, 262] on span "Edit Bundle" at bounding box center [645, 263] width 35 height 8
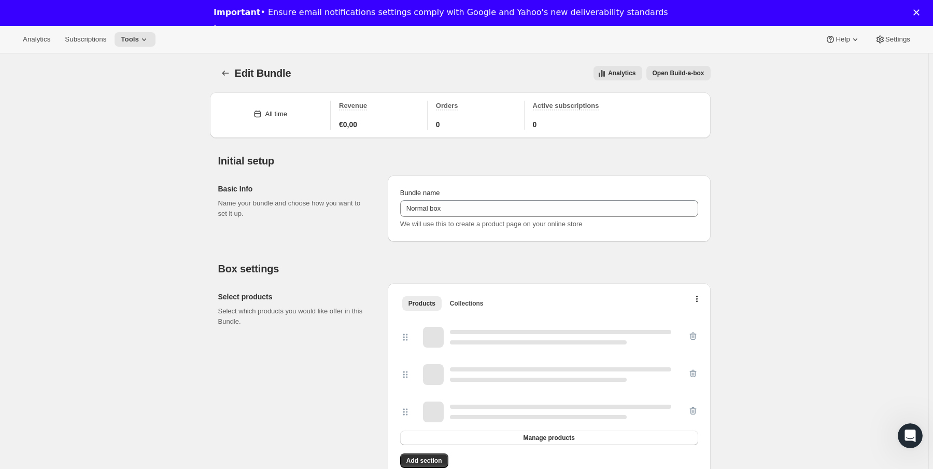
type input "Normal box"
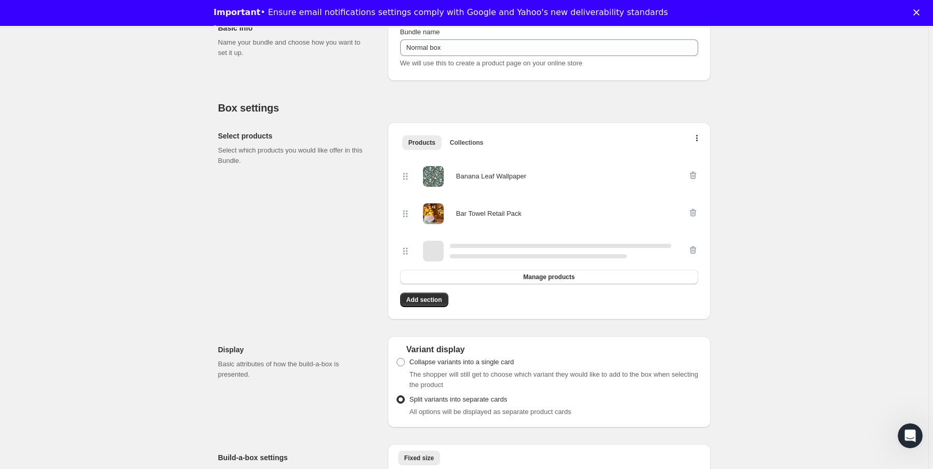
scroll to position [249, 0]
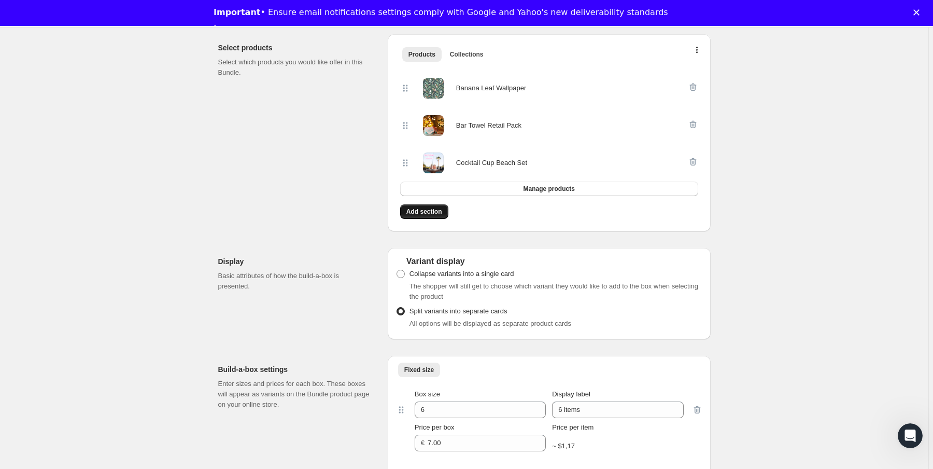
click at [448, 216] on button "Add section" at bounding box center [424, 211] width 48 height 15
click at [549, 384] on div "Box size 6 Display label 6 items Price per box € 7.00 Price per item ~ $1,17" at bounding box center [549, 419] width 306 height 79
click at [422, 210] on span "Add section" at bounding box center [424, 211] width 36 height 8
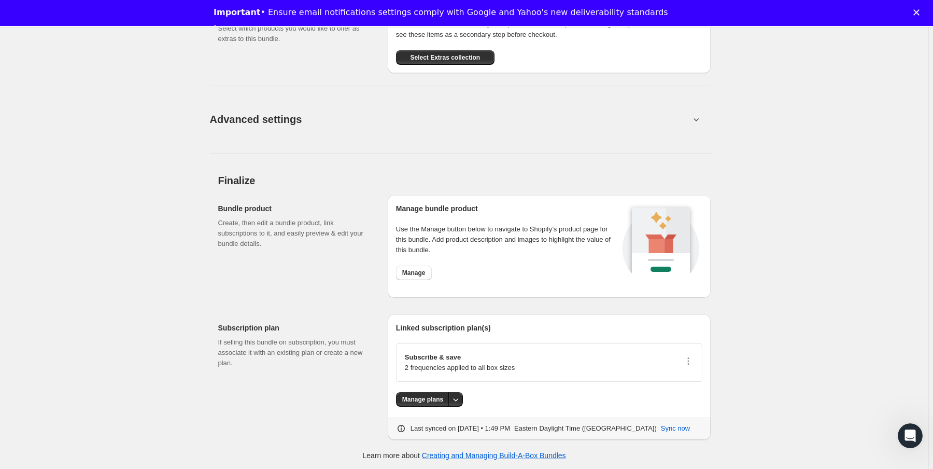
scroll to position [998, 0]
drag, startPoint x: 902, startPoint y: 428, endPoint x: 1770, endPoint y: 768, distance: 932.4
click at [901, 427] on div "Open Intercom Messenger" at bounding box center [909, 434] width 34 height 34
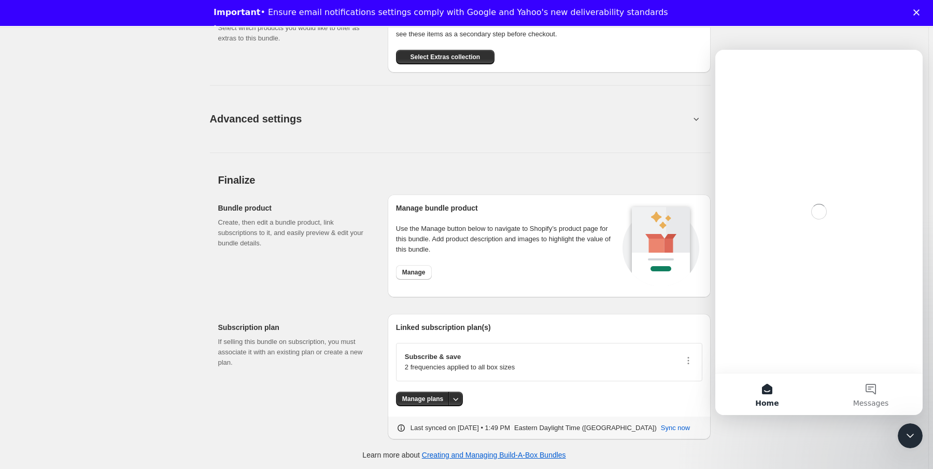
scroll to position [0, 0]
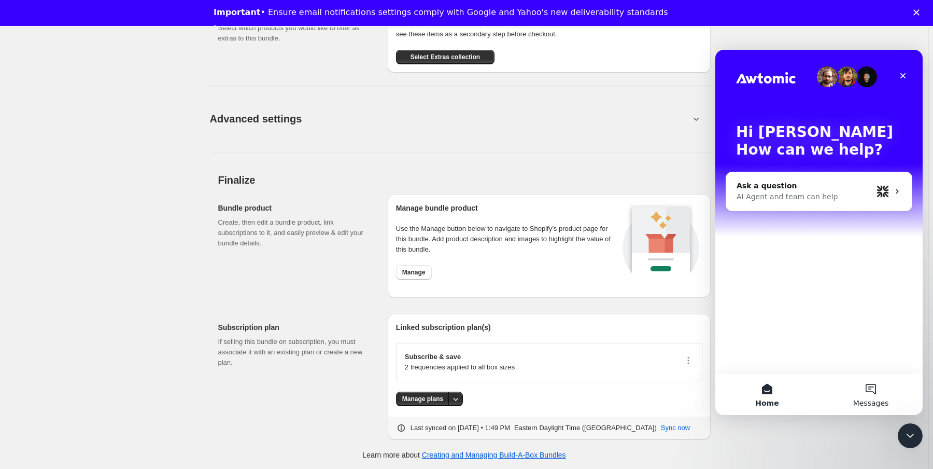
click at [872, 379] on button "Messages" at bounding box center [871, 393] width 104 height 41
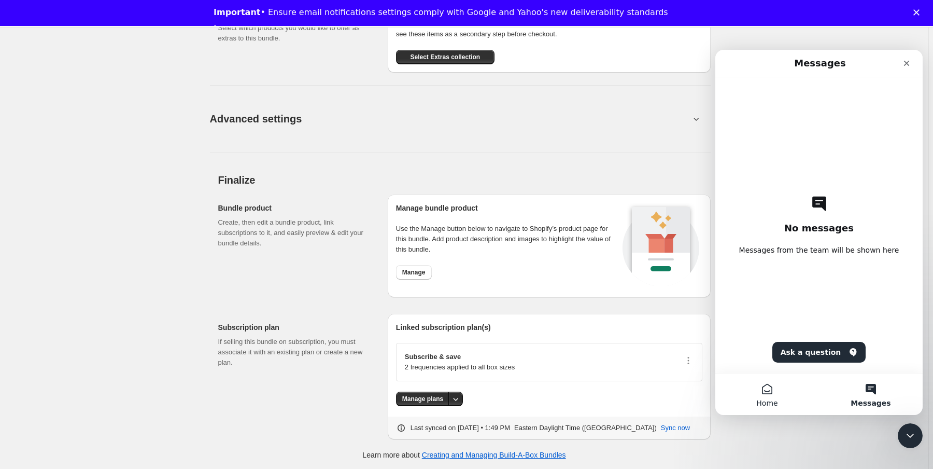
click at [762, 384] on button "Home" at bounding box center [767, 393] width 104 height 41
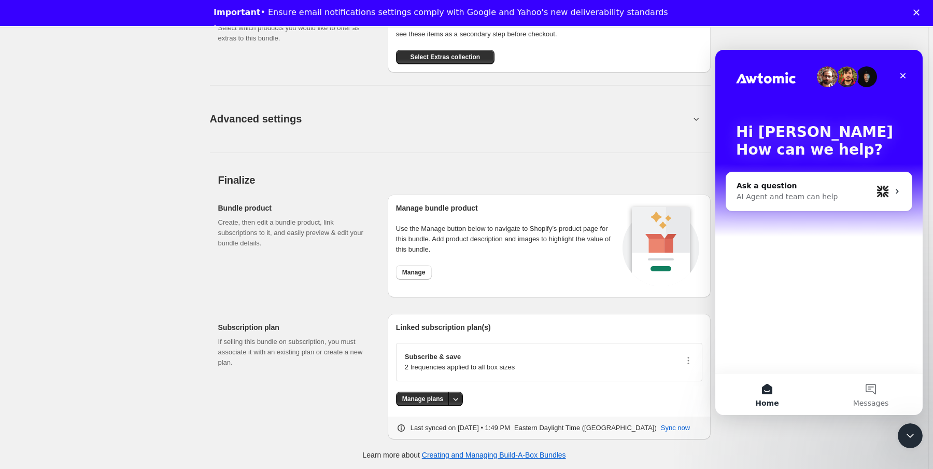
click at [501, 111] on button "Advanced settings" at bounding box center [450, 119] width 492 height 40
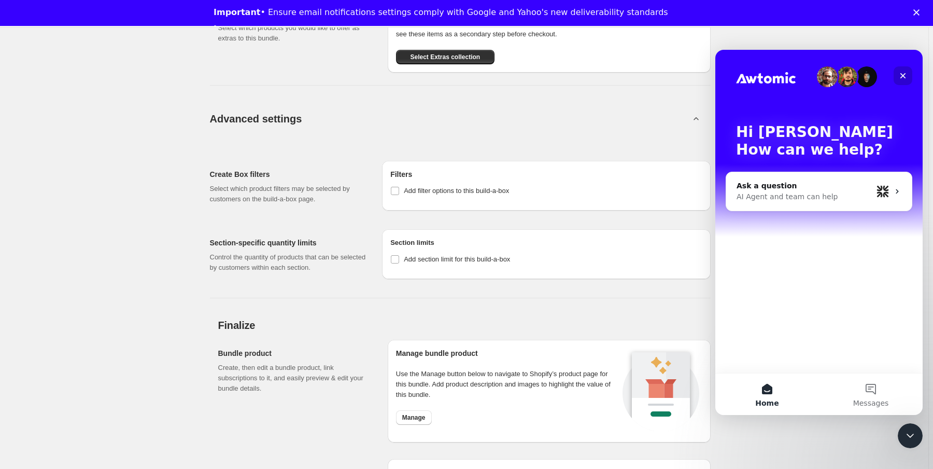
click at [906, 74] on icon "Close" at bounding box center [903, 76] width 8 height 8
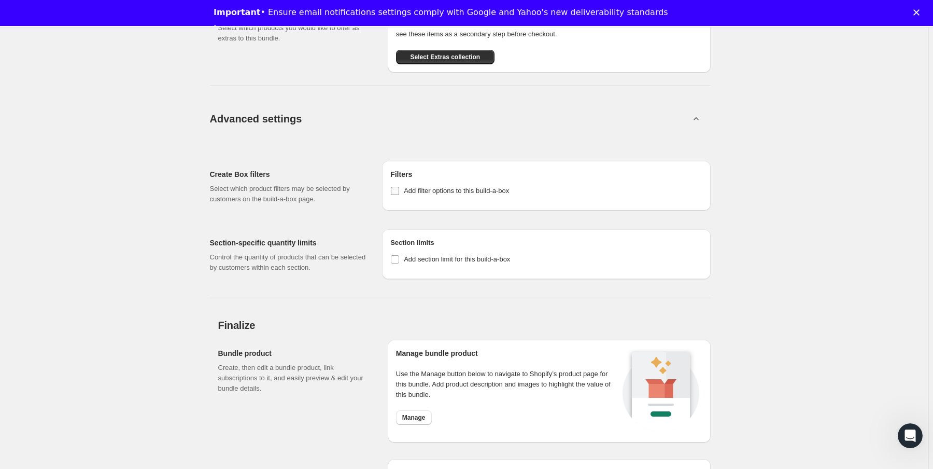
click at [440, 189] on span "Add filter options to this build-a-box" at bounding box center [456, 191] width 105 height 8
click at [399, 189] on input "Add filter options to this build-a-box" at bounding box center [395, 191] width 8 height 8
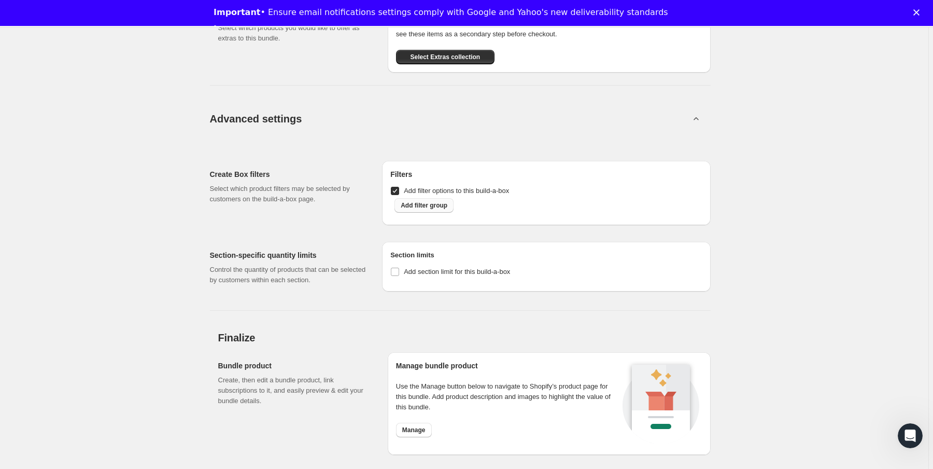
click at [434, 203] on span "Add filter group" at bounding box center [424, 205] width 47 height 8
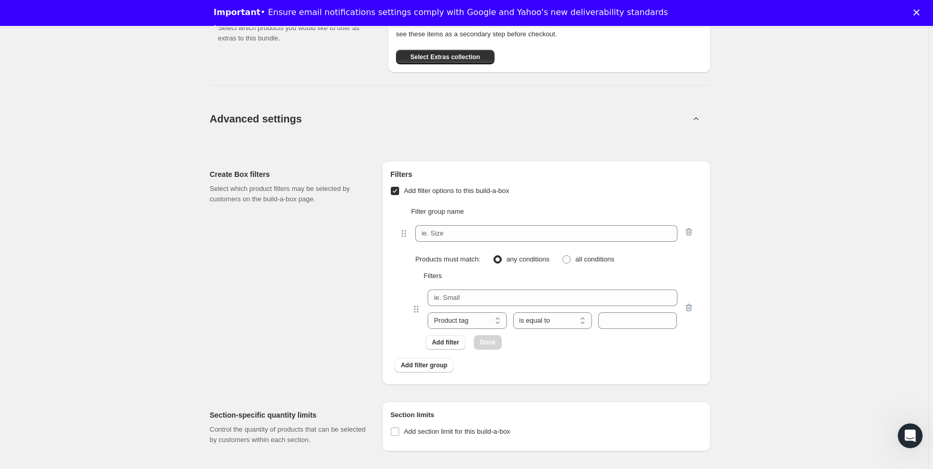
click at [404, 186] on label "Add filter options to this build-a-box" at bounding box center [449, 190] width 119 height 15
click at [399, 187] on input "Add filter options to this build-a-box" at bounding box center [395, 191] width 8 height 8
checkbox input "false"
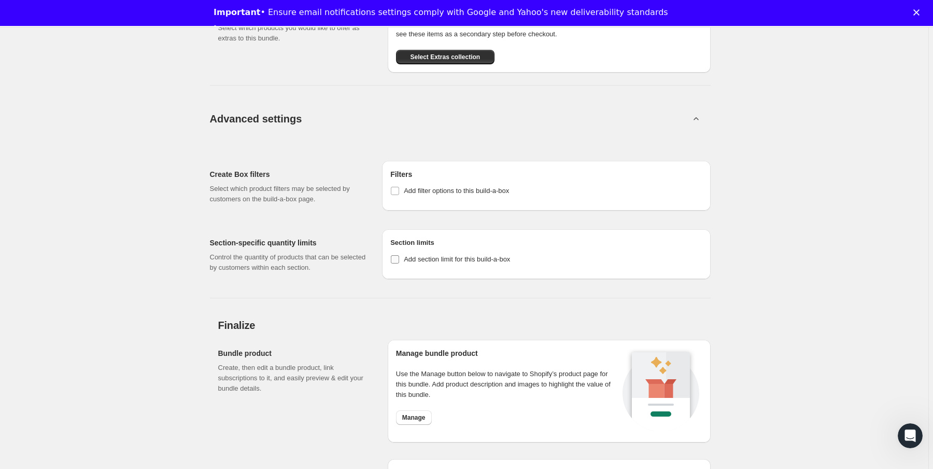
click at [398, 260] on input "Add section limit for this build-a-box" at bounding box center [395, 259] width 8 height 8
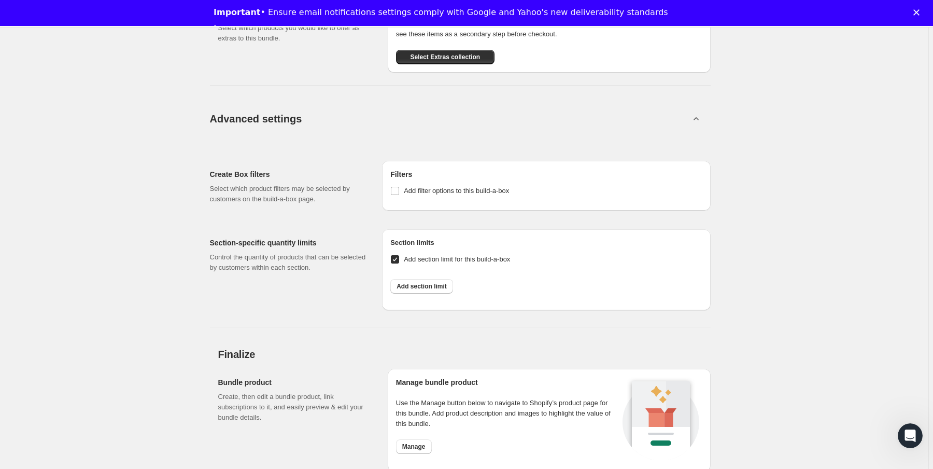
click at [398, 260] on input "Add section limit for this build-a-box" at bounding box center [395, 259] width 8 height 8
checkbox input "false"
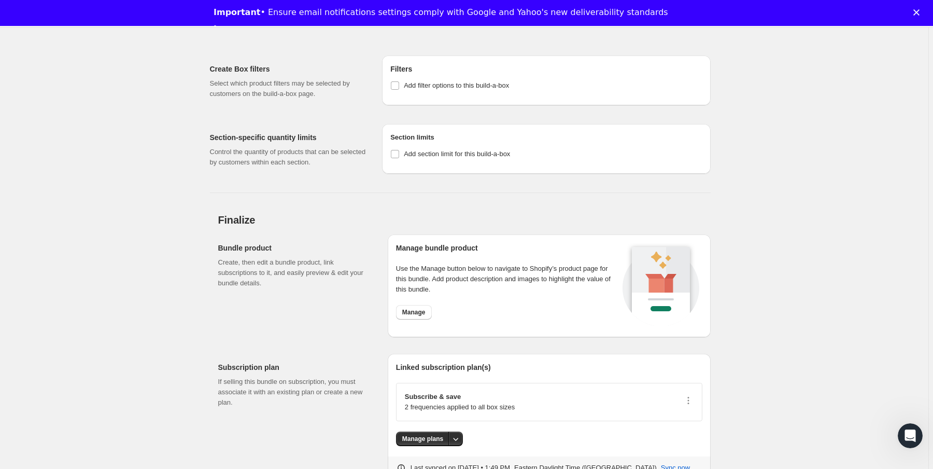
scroll to position [1143, 0]
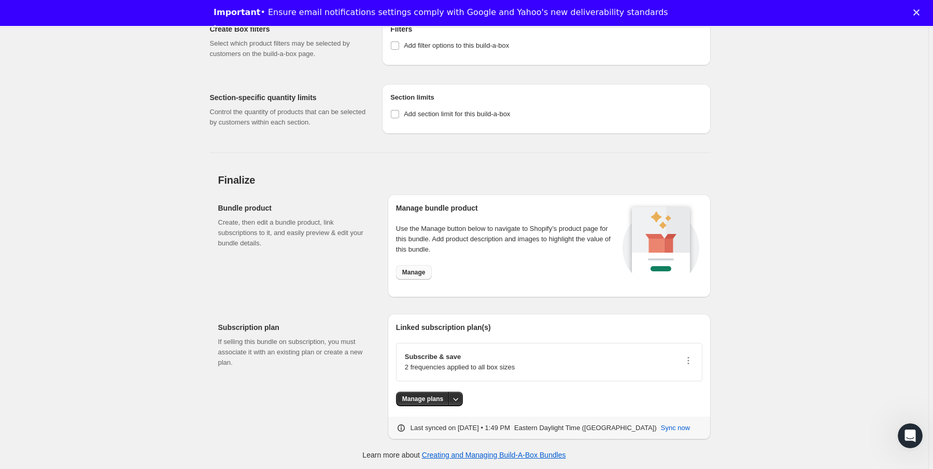
click at [415, 270] on span "Manage" at bounding box center [413, 272] width 23 height 8
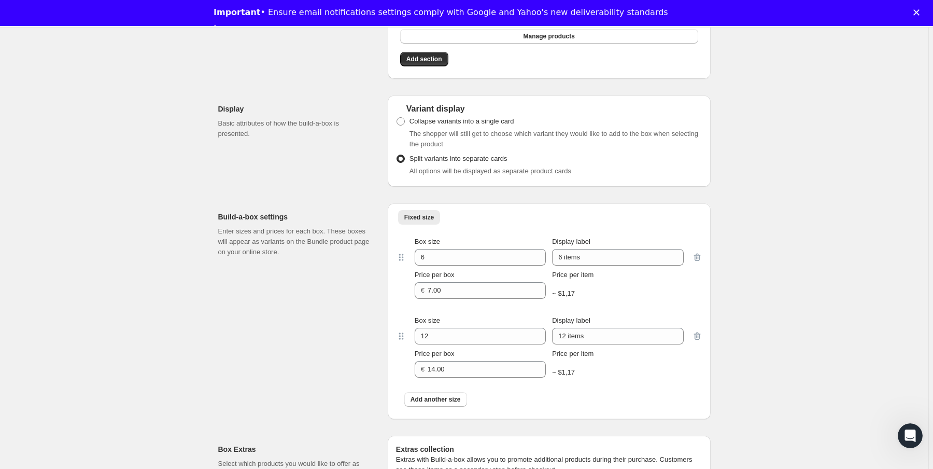
scroll to position [1061, 0]
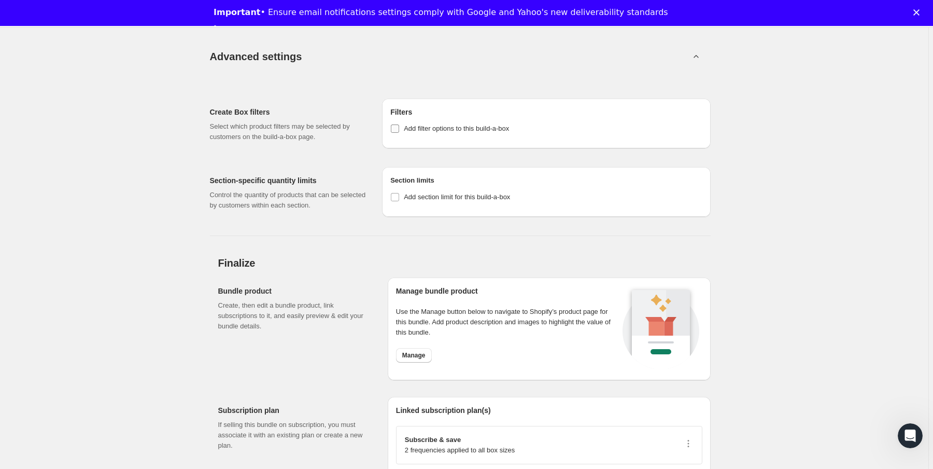
click at [440, 124] on span "Add filter options to this build-a-box" at bounding box center [456, 128] width 105 height 8
click at [399, 124] on input "Add filter options to this build-a-box" at bounding box center [395, 128] width 8 height 8
checkbox input "true"
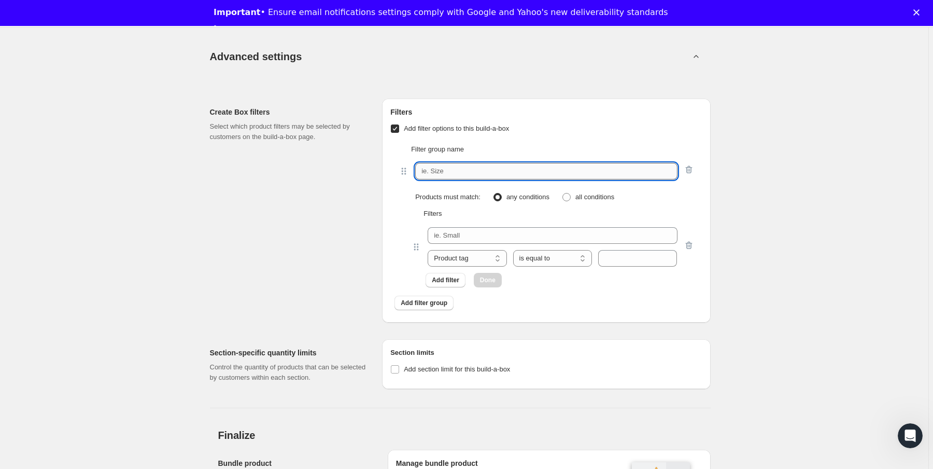
click at [458, 176] on input "text" at bounding box center [546, 171] width 262 height 17
type input "Flavor"
click at [384, 226] on div "Filters Add filter options to this build-a-box Filter group name Flavor Product…" at bounding box center [546, 210] width 328 height 224
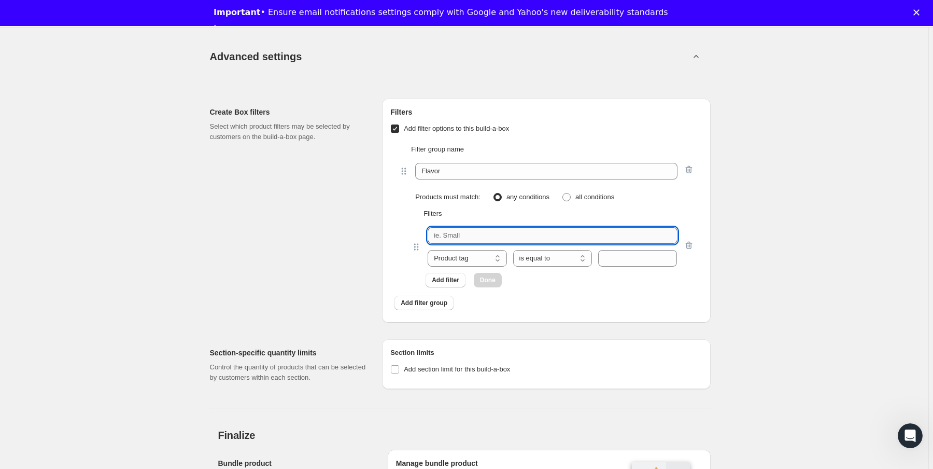
click at [485, 227] on input "text" at bounding box center [552, 235] width 249 height 17
click at [466, 257] on select "Product tag Variant's title" at bounding box center [467, 258] width 79 height 17
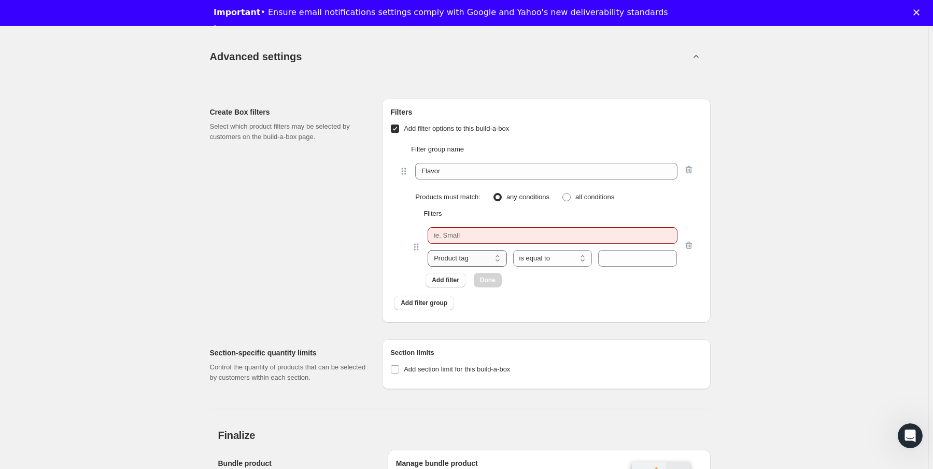
select select "variantTitle"
click at [430, 250] on select "Product tag Variant's title" at bounding box center [467, 258] width 79 height 17
drag, startPoint x: 545, startPoint y: 261, endPoint x: 558, endPoint y: 261, distance: 13.5
click at [545, 261] on select "is equal to is not equal to contains does not contain" at bounding box center [552, 258] width 79 height 17
drag, startPoint x: 582, startPoint y: 259, endPoint x: 586, endPoint y: 262, distance: 5.9
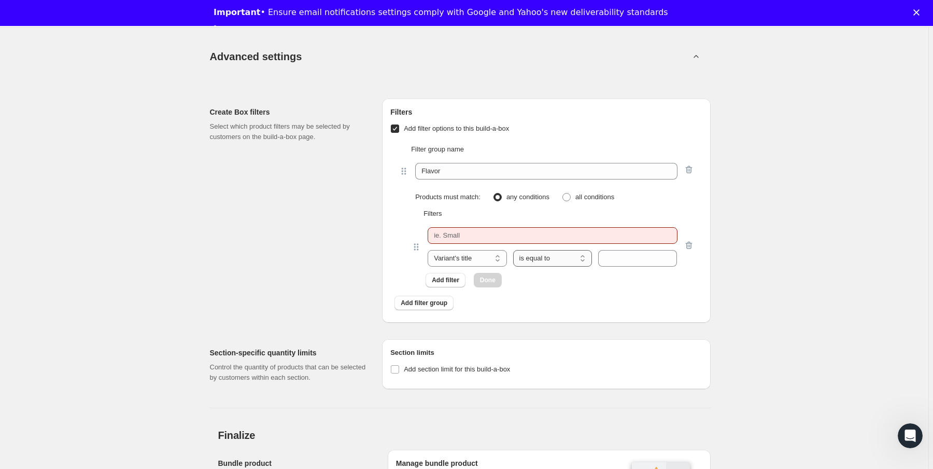
click at [582, 259] on select "is equal to is not equal to contains does not contain" at bounding box center [552, 258] width 79 height 17
click at [635, 263] on input "text" at bounding box center [637, 258] width 79 height 17
click at [516, 292] on div "Filter group name Flavor Products must match: any conditions all conditions Fil…" at bounding box center [546, 216] width 312 height 160
click at [510, 250] on div "Product tag Variant's title Variant's title is equal to is not equal to contain…" at bounding box center [552, 258] width 249 height 17
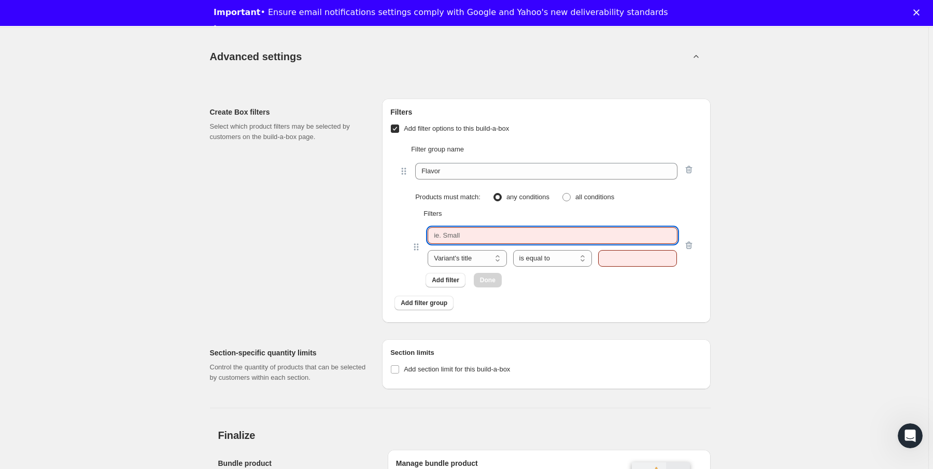
click at [498, 239] on input "text" at bounding box center [552, 235] width 249 height 17
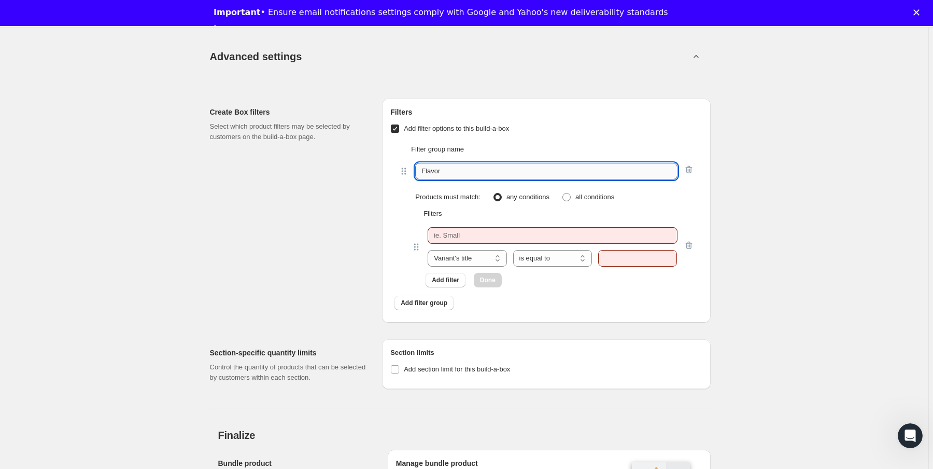
drag, startPoint x: 465, startPoint y: 162, endPoint x: 435, endPoint y: 165, distance: 30.2
click at [436, 165] on input "Flavor" at bounding box center [546, 171] width 262 height 17
click at [686, 166] on div at bounding box center [689, 170] width 10 height 13
click at [690, 167] on div at bounding box center [689, 170] width 10 height 13
click at [475, 216] on div "Filters" at bounding box center [546, 213] width 295 height 10
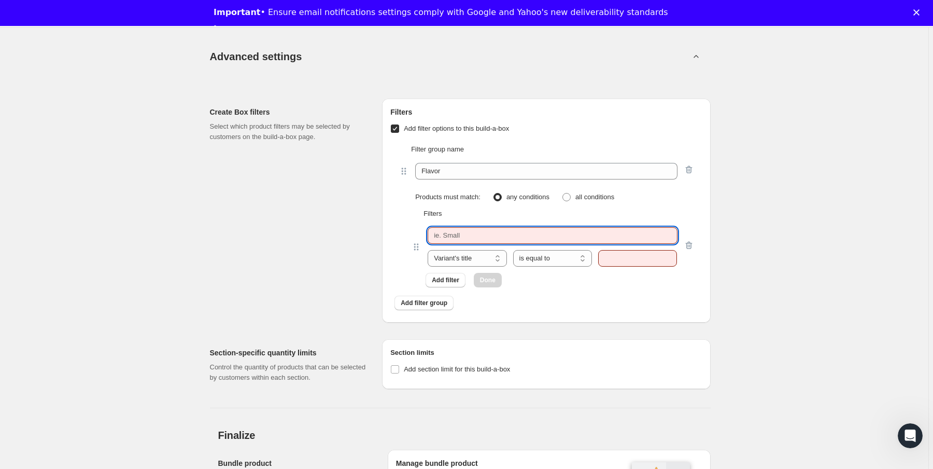
click at [446, 235] on input "text" at bounding box center [552, 235] width 249 height 17
click at [531, 241] on input "text" at bounding box center [552, 235] width 249 height 17
click at [505, 231] on input "text" at bounding box center [552, 235] width 249 height 17
type input "New"
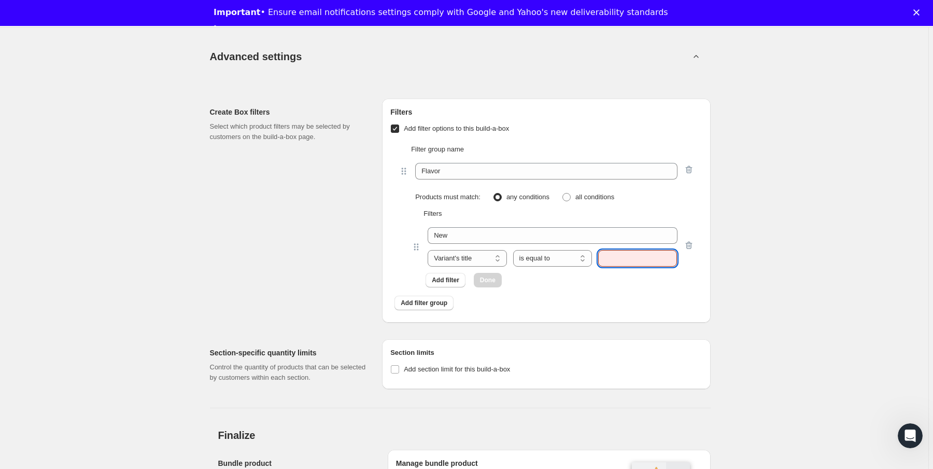
click at [610, 258] on input "text" at bounding box center [637, 258] width 79 height 17
click at [432, 248] on div "New Product tag Variant's title Variant's title is equal to is not equal to con…" at bounding box center [552, 246] width 249 height 39
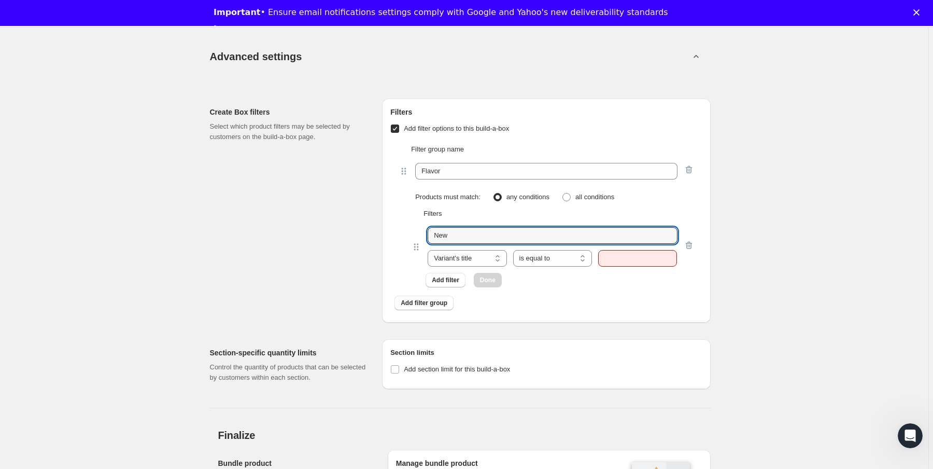
drag, startPoint x: 481, startPoint y: 234, endPoint x: 362, endPoint y: 238, distance: 119.3
click at [362, 238] on div "Create Box filters Select which product filters may be selected by customers on…" at bounding box center [460, 206] width 501 height 232
click at [475, 230] on input "text" at bounding box center [552, 235] width 249 height 17
type input "Fruity"
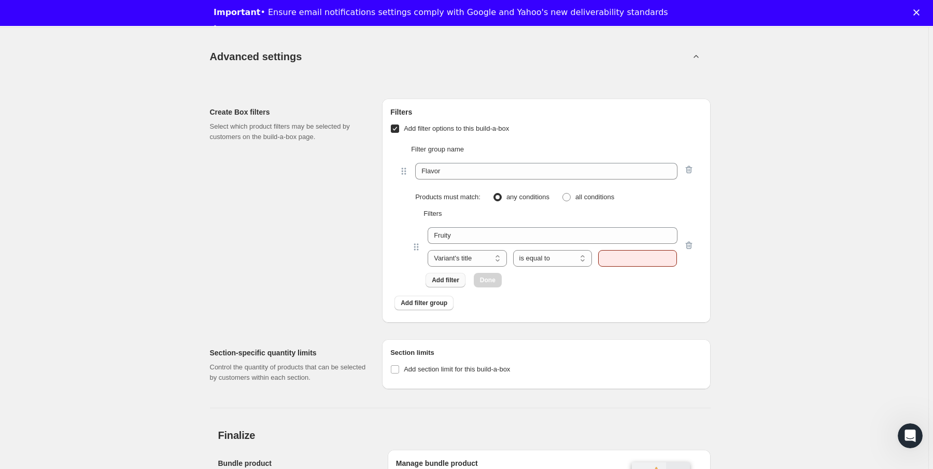
click at [449, 285] on button "Add filter" at bounding box center [446, 280] width 40 height 15
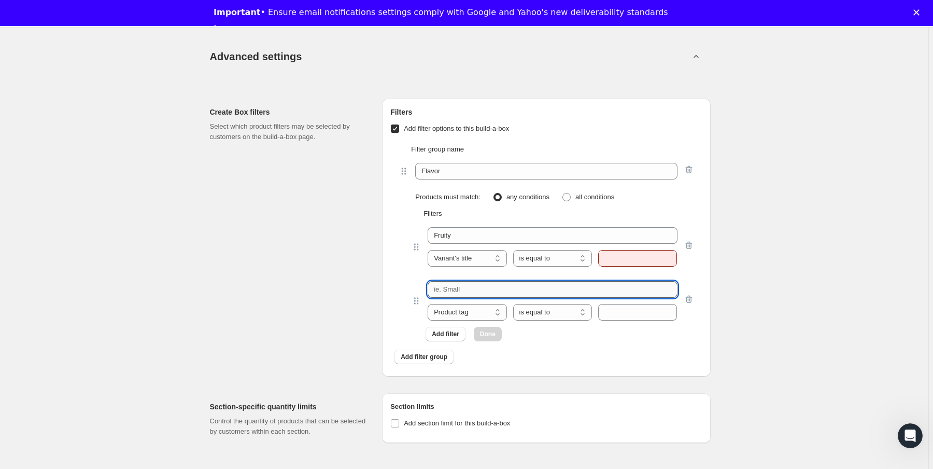
click at [455, 286] on input "text" at bounding box center [552, 289] width 249 height 17
type input "Bubbly"
click at [490, 307] on select "Product tag Variant's title" at bounding box center [467, 312] width 79 height 17
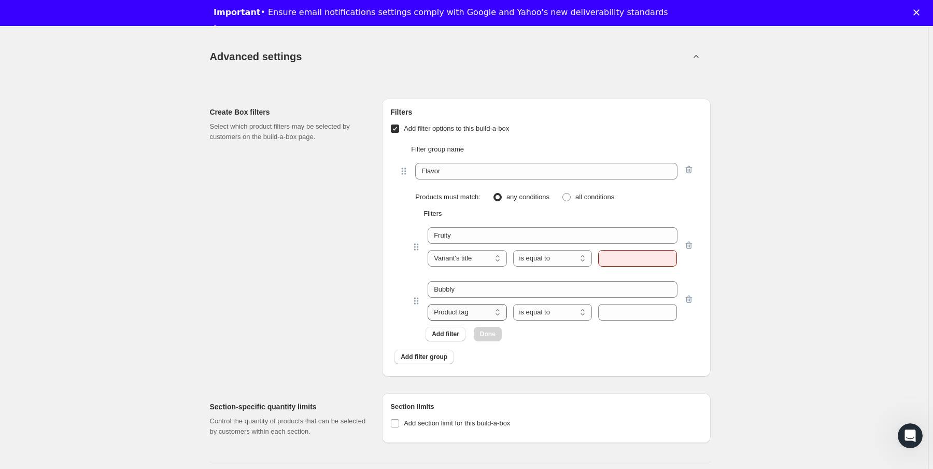
select select "variantTitle"
click at [430, 304] on select "Product tag Variant's title" at bounding box center [467, 312] width 79 height 17
click at [429, 356] on span "Add filter group" at bounding box center [424, 356] width 47 height 8
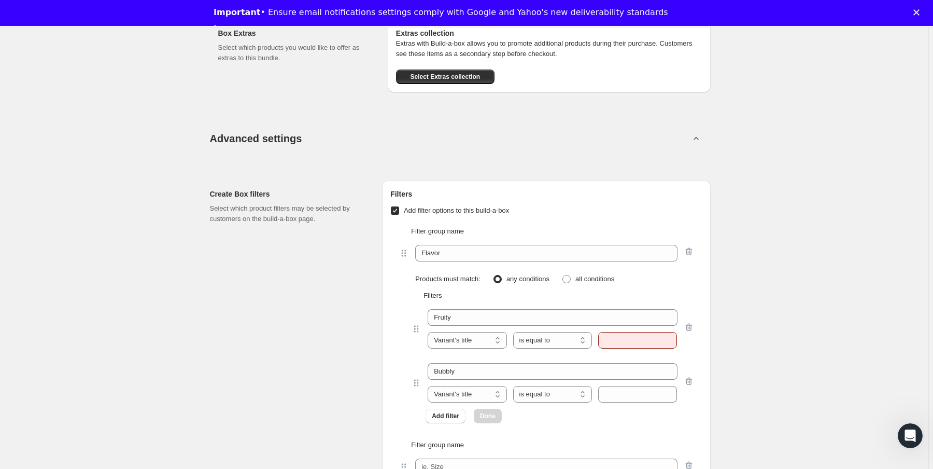
scroll to position [978, 0]
click at [694, 461] on icon "button" at bounding box center [689, 466] width 10 height 10
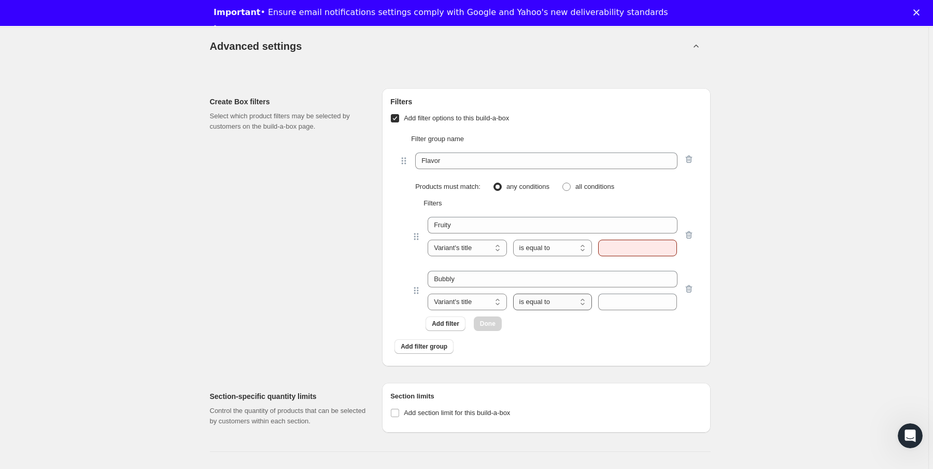
scroll to position [1061, 0]
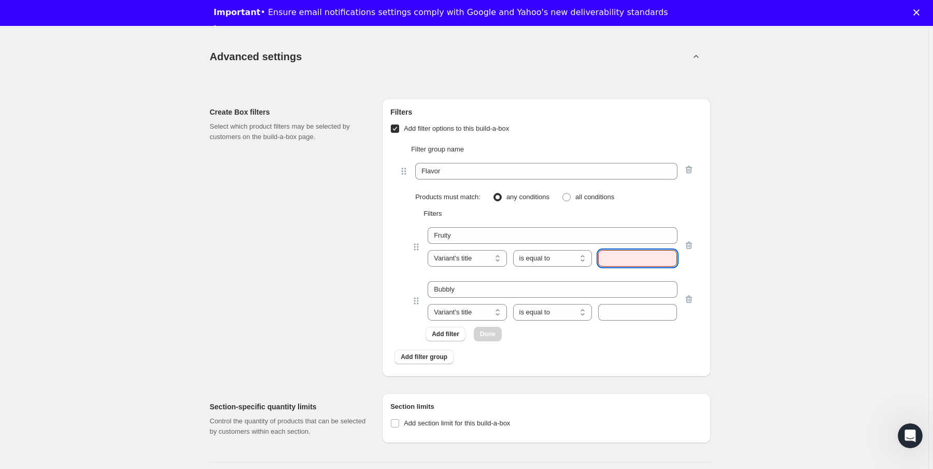
click at [640, 253] on input "text" at bounding box center [637, 258] width 79 height 17
type input "b"
click at [618, 259] on input "text" at bounding box center [637, 258] width 79 height 17
click at [567, 260] on div "Product tag Variant's title Variant's title is equal to is not equal to contain…" at bounding box center [552, 258] width 249 height 17
type input "apple"
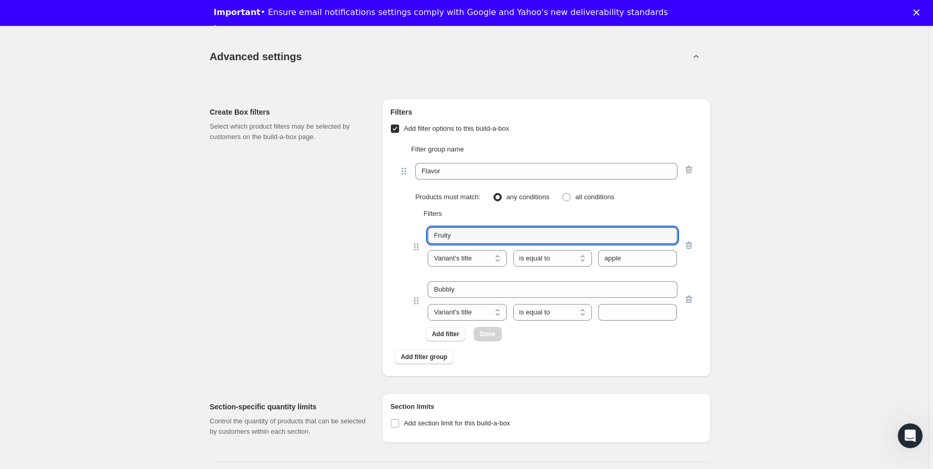
drag, startPoint x: 471, startPoint y: 230, endPoint x: 362, endPoint y: 234, distance: 108.4
click at [362, 234] on div "Create Box filters Select which product filters may be selected by customers on…" at bounding box center [460, 233] width 501 height 286
paste input "apple"
click at [441, 236] on input "apple" at bounding box center [552, 235] width 249 height 17
type input "Apple"
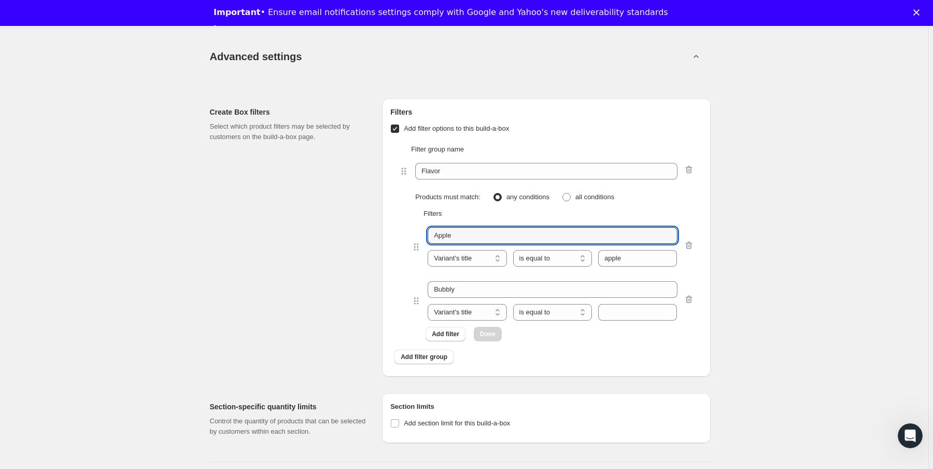
click at [701, 299] on div "Filter group name Flavor Products must match: any conditions all conditions Fil…" at bounding box center [546, 243] width 312 height 214
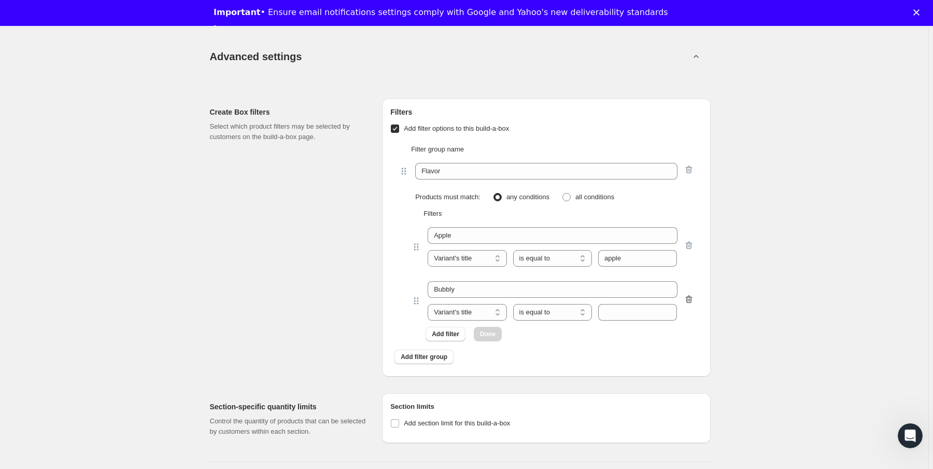
click at [688, 298] on icon "button" at bounding box center [687, 299] width 1 height 3
